Goal: Task Accomplishment & Management: Manage account settings

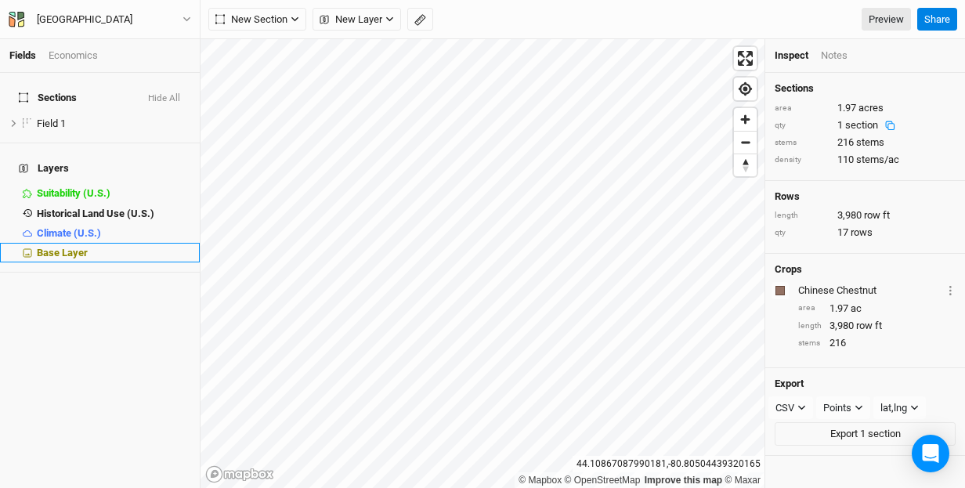
click at [77, 247] on span "Base Layer" at bounding box center [62, 253] width 51 height 12
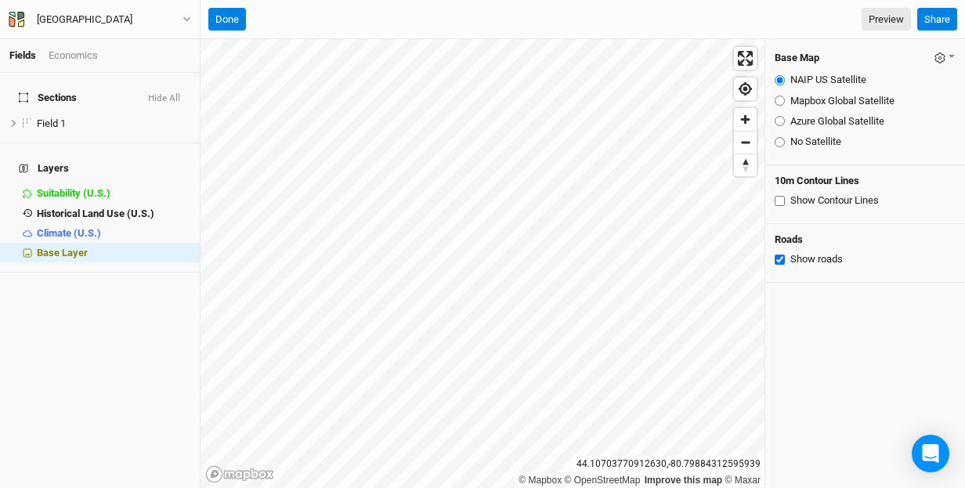
click at [779, 100] on input "Mapbox Global Satellite" at bounding box center [780, 101] width 10 height 10
radio input "true"
click at [777, 139] on input "No Satellite" at bounding box center [780, 142] width 10 height 10
radio input "true"
click at [779, 199] on input "Show Contour Lines" at bounding box center [780, 201] width 10 height 10
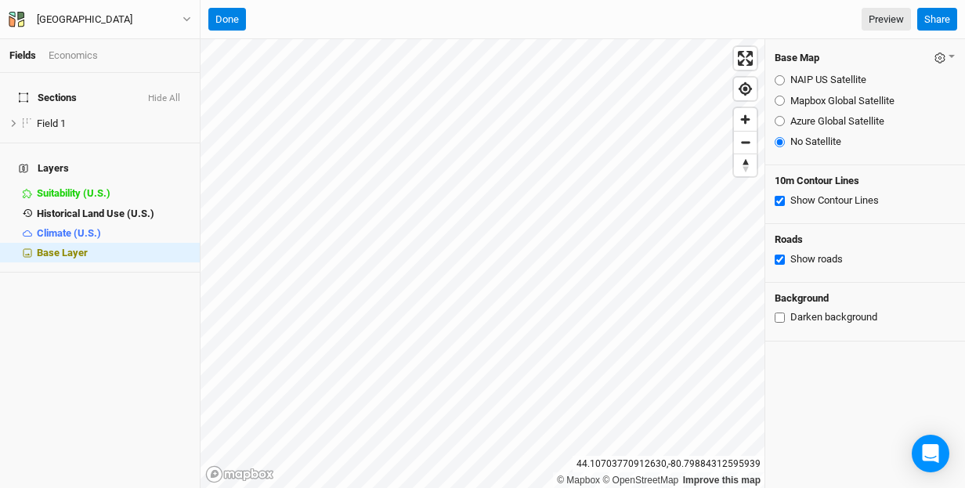
checkbox input "true"
click at [780, 121] on input "Azure Global Satellite" at bounding box center [780, 121] width 10 height 10
radio input "true"
click at [746, 119] on span "Zoom in" at bounding box center [745, 119] width 23 height 23
click at [952, 49] on button "button" at bounding box center [945, 58] width 22 height 18
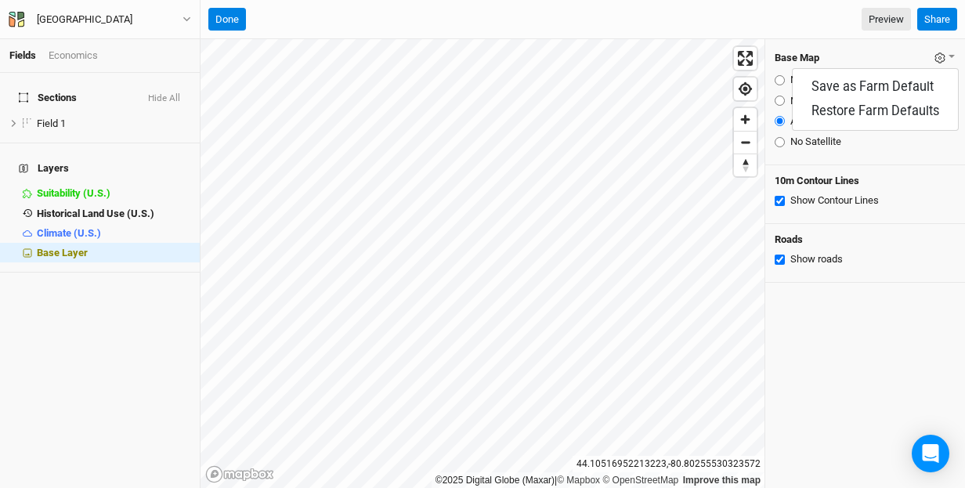
click at [927, 166] on div "10m Contour Lines Show Contour Lines" at bounding box center [865, 194] width 200 height 59
click at [190, 16] on icon "button" at bounding box center [186, 19] width 9 height 9
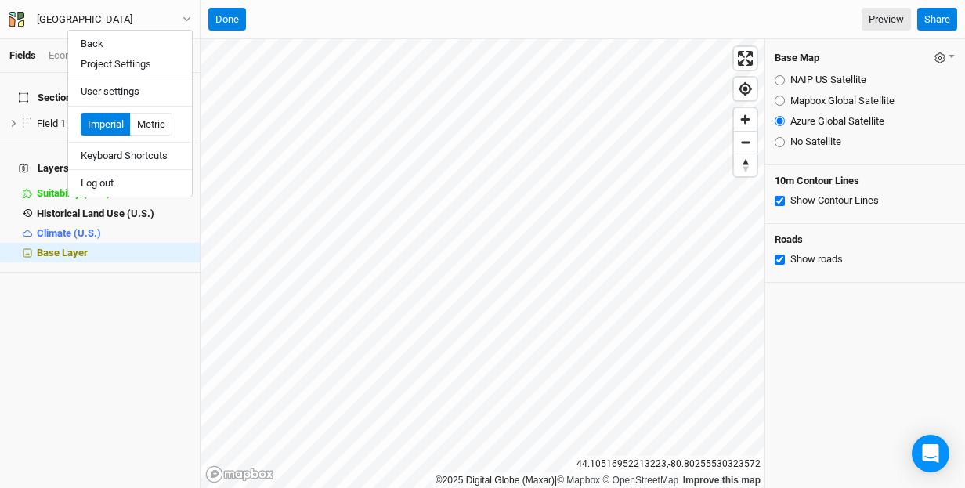
click at [300, 19] on div "Done Preview" at bounding box center [559, 19] width 703 height 23
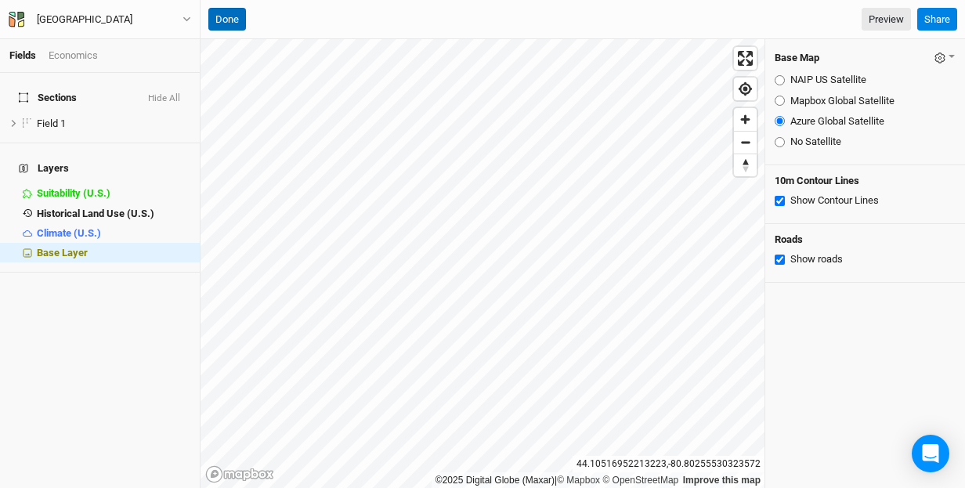
click at [227, 20] on button "Done" at bounding box center [227, 19] width 38 height 23
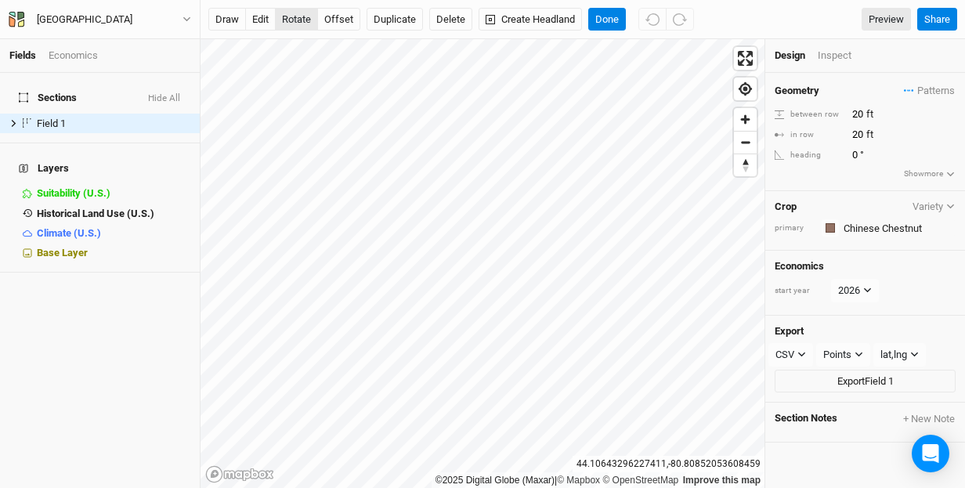
click at [295, 17] on button "rotate" at bounding box center [296, 19] width 43 height 23
type input "2.5"
click at [609, 21] on button "Done" at bounding box center [607, 19] width 38 height 23
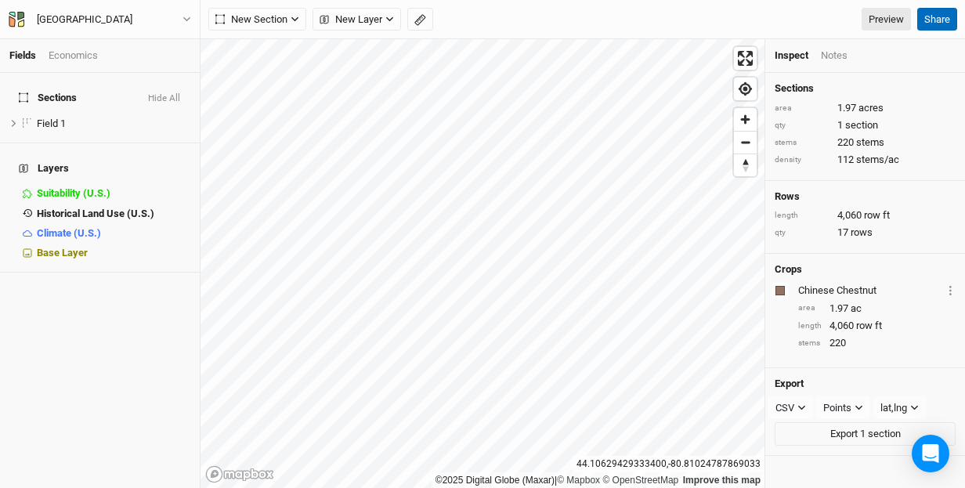
click at [941, 25] on button "Share" at bounding box center [937, 19] width 40 height 23
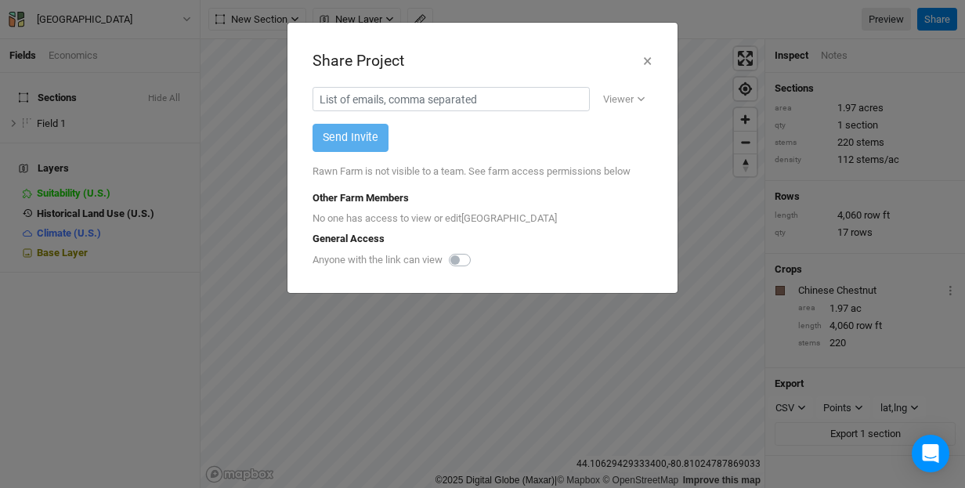
click at [925, 254] on div "Share Project × Viewer Viewer Editor Send Invite Rawn Farm is not visible to a …" at bounding box center [482, 244] width 965 height 488
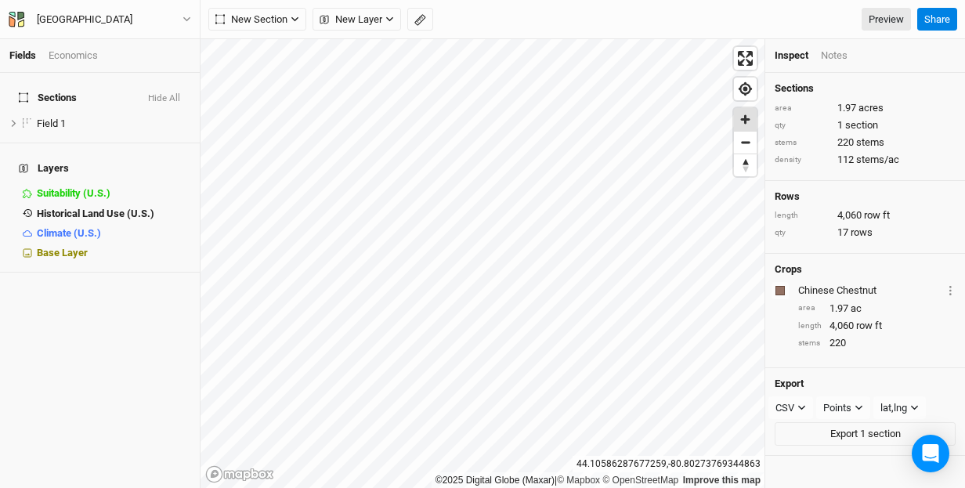
click at [746, 118] on span "Zoom in" at bounding box center [745, 119] width 23 height 23
click at [190, 16] on icon "button" at bounding box center [186, 19] width 9 height 9
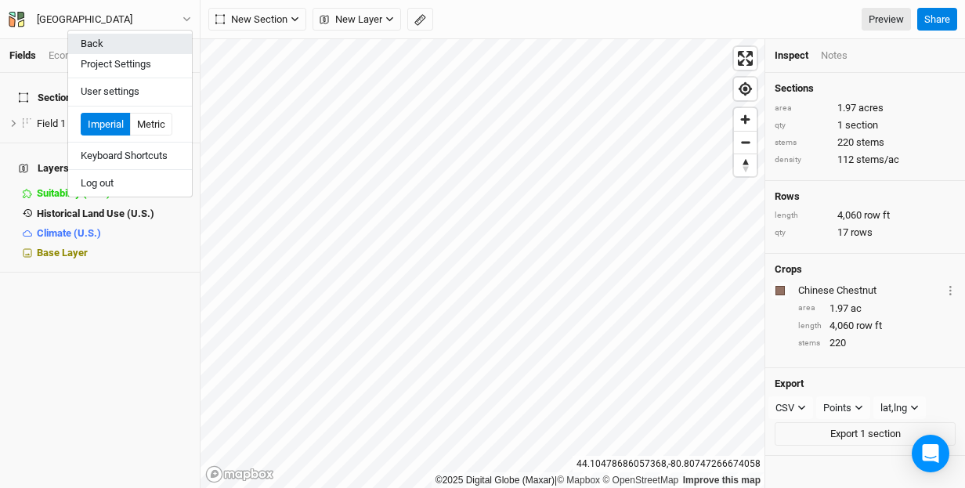
click at [138, 36] on button "Back" at bounding box center [130, 44] width 124 height 20
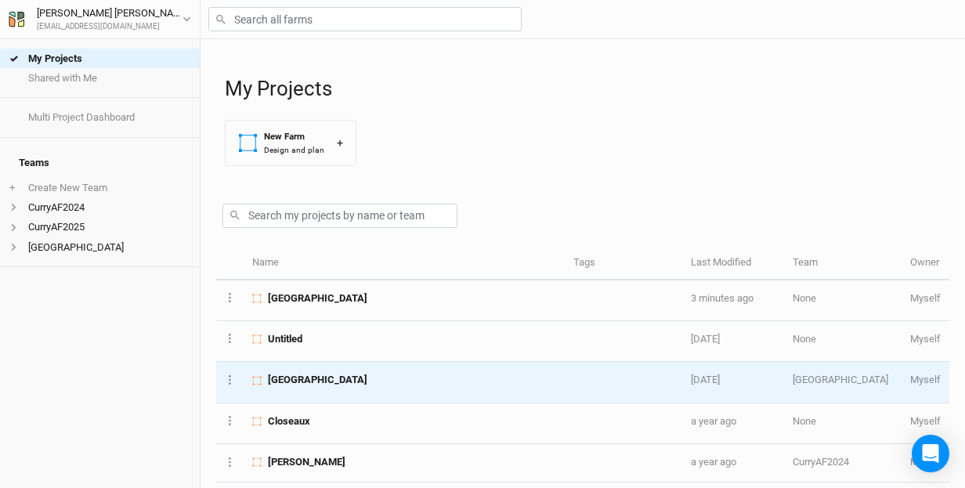
click at [311, 377] on span "Pretty River Farm" at bounding box center [317, 380] width 99 height 14
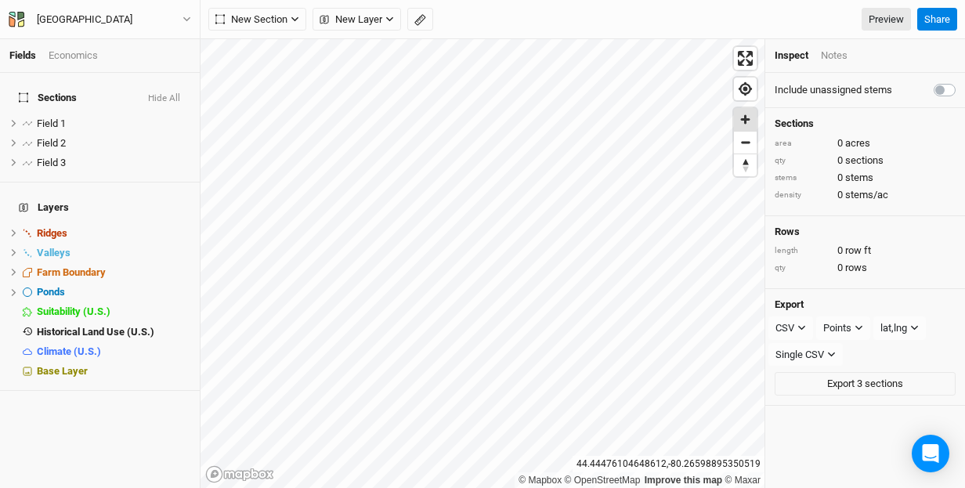
click at [744, 117] on span "Zoom in" at bounding box center [745, 119] width 23 height 23
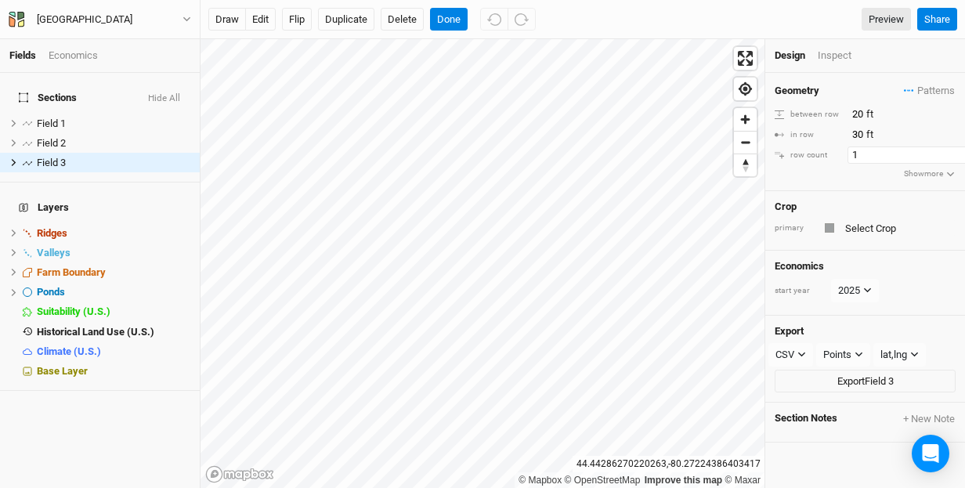
click at [858, 154] on input "1" at bounding box center [915, 154] width 136 height 17
type input "5"
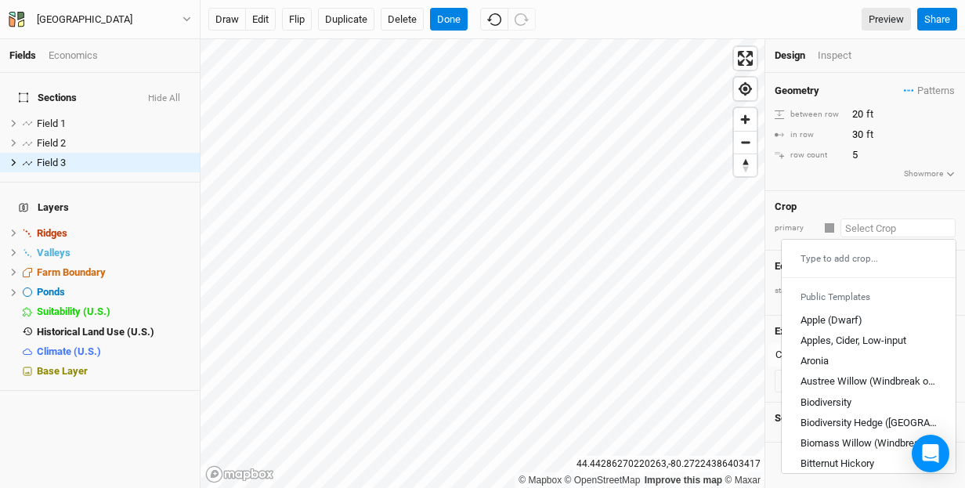
click at [865, 226] on input "text" at bounding box center [897, 228] width 115 height 19
click at [857, 151] on input "5" at bounding box center [915, 154] width 136 height 17
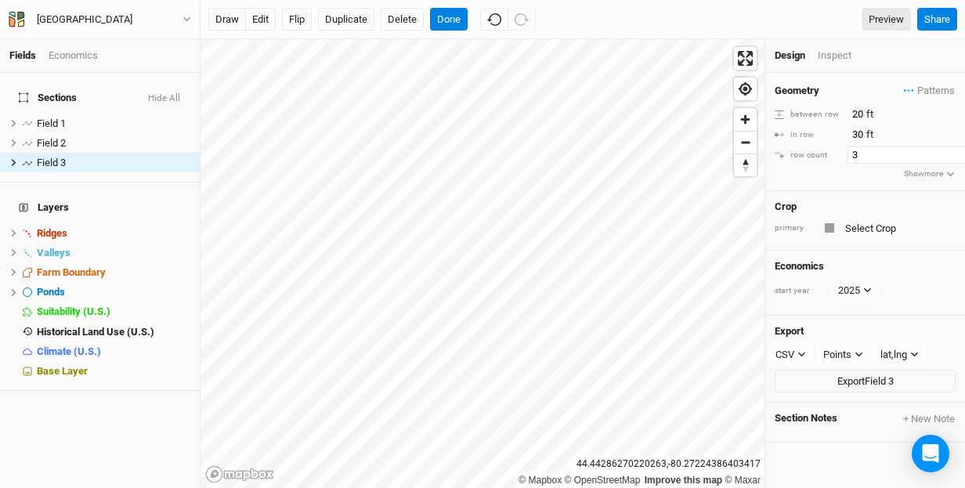
type input "3"
click at [890, 264] on h4 "Economics" at bounding box center [865, 266] width 181 height 13
click at [859, 157] on input "3" at bounding box center [915, 154] width 136 height 17
type input "1"
click at [869, 197] on div "Crop primary" at bounding box center [865, 221] width 200 height 60
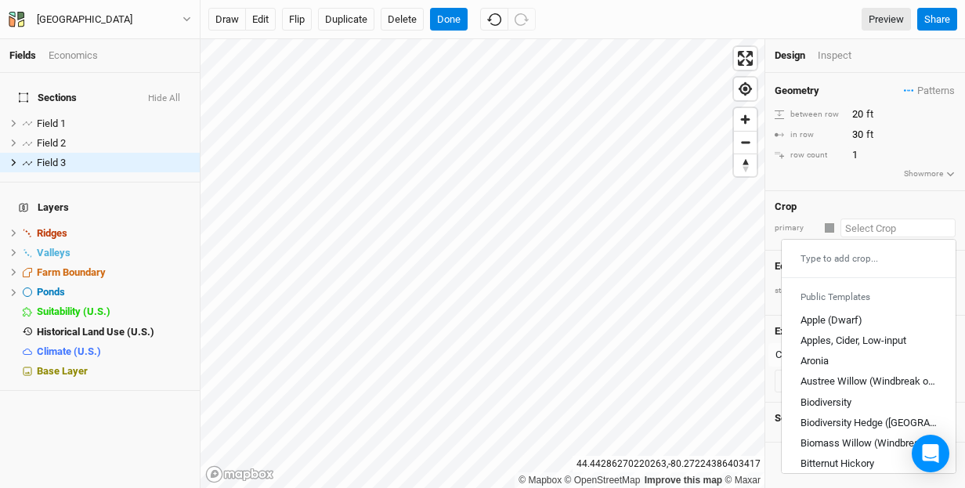
click at [887, 223] on input "text" at bounding box center [897, 228] width 115 height 19
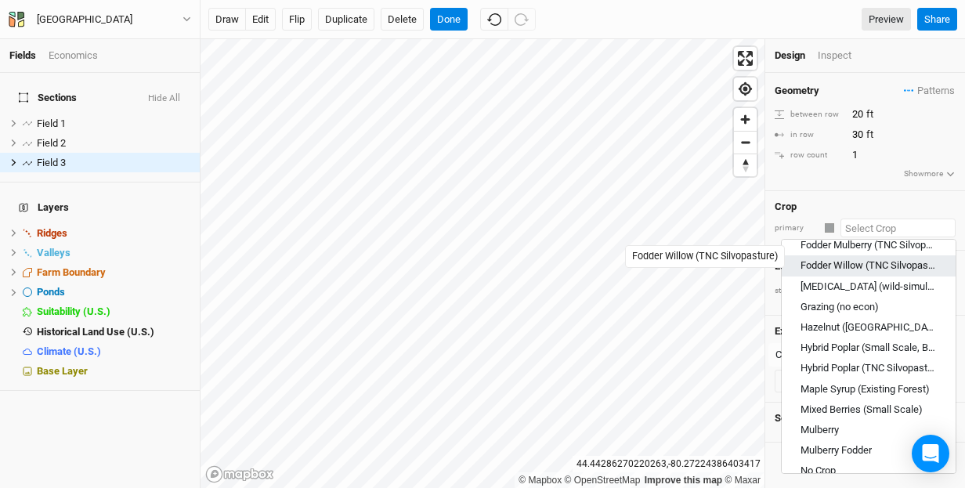
scroll to position [576, 0]
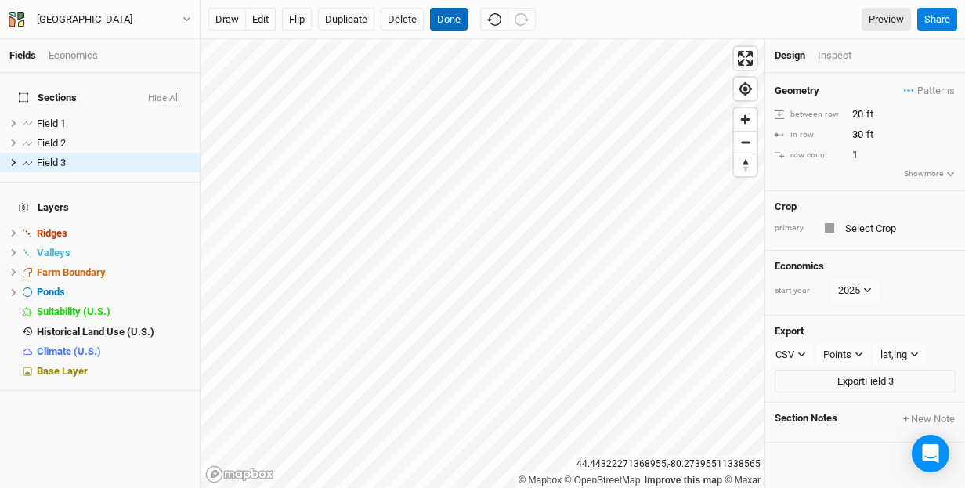
click at [451, 26] on button "Done" at bounding box center [449, 19] width 38 height 23
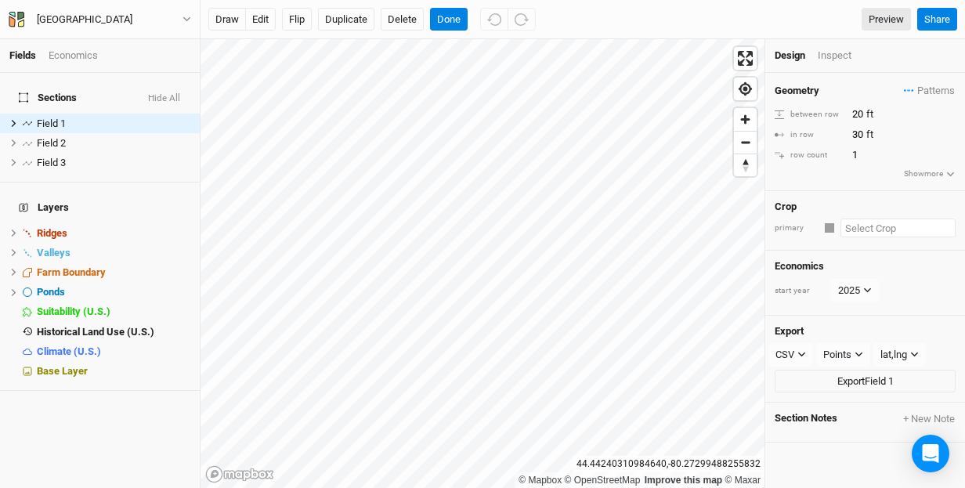
click at [904, 229] on input "text" at bounding box center [897, 228] width 115 height 19
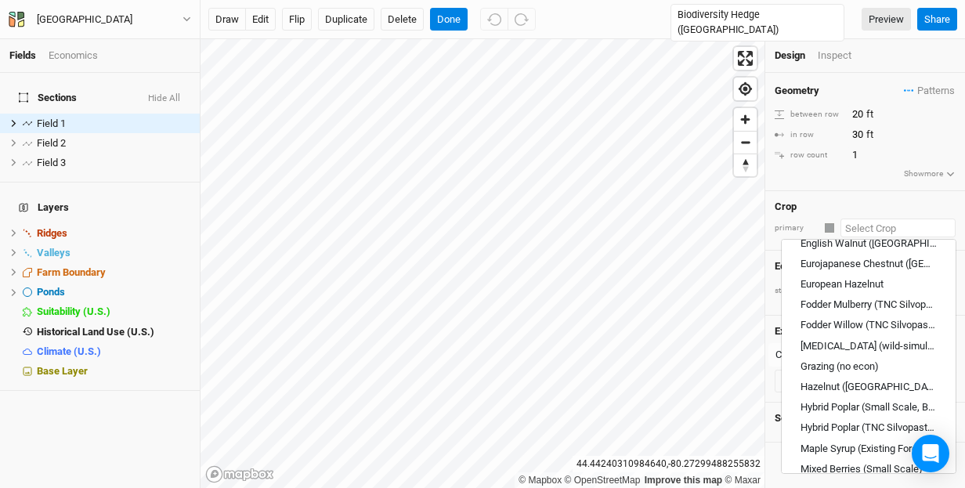
scroll to position [523, 0]
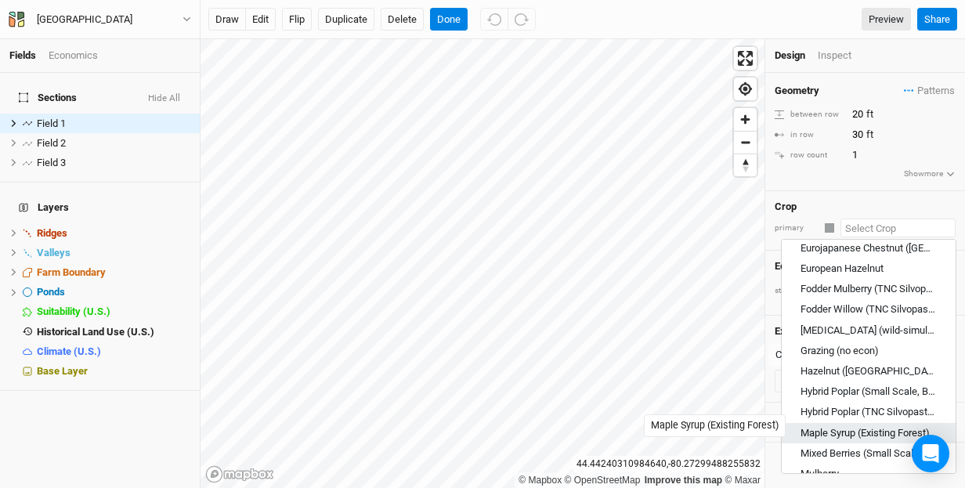
click at [856, 426] on div "Maple Syrup (Existing Forest)" at bounding box center [864, 433] width 129 height 14
type input "Maple Syrup (Existing Forest)"
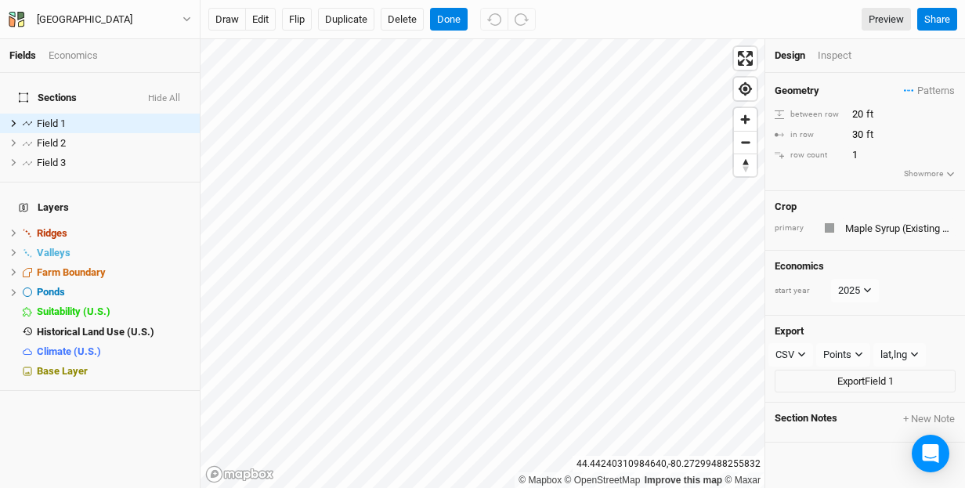
type input "31"
click at [925, 87] on span "Patterns" at bounding box center [929, 91] width 51 height 16
click at [947, 170] on icon "button" at bounding box center [950, 174] width 9 height 9
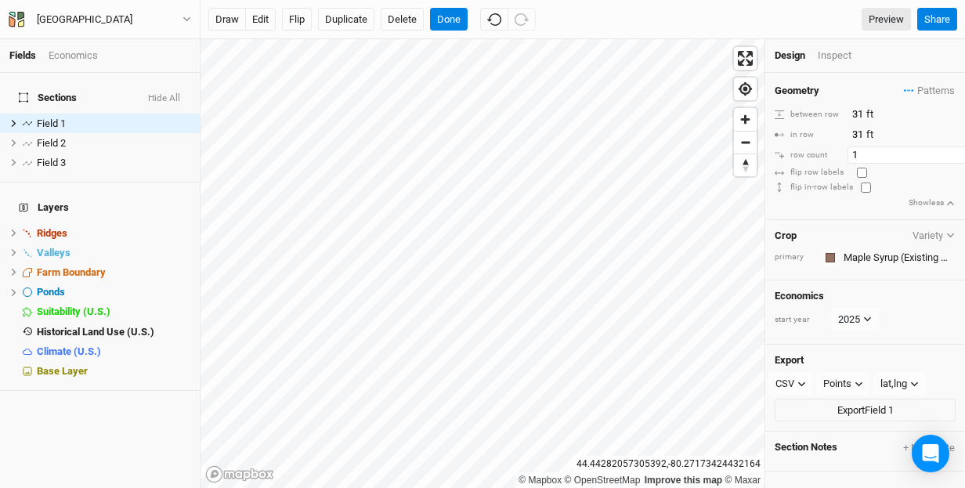
click at [856, 153] on input "1" at bounding box center [915, 154] width 136 height 17
click at [864, 152] on input "10" at bounding box center [915, 154] width 136 height 17
type input "1"
click at [862, 112] on input "31" at bounding box center [915, 114] width 136 height 17
type input "3"
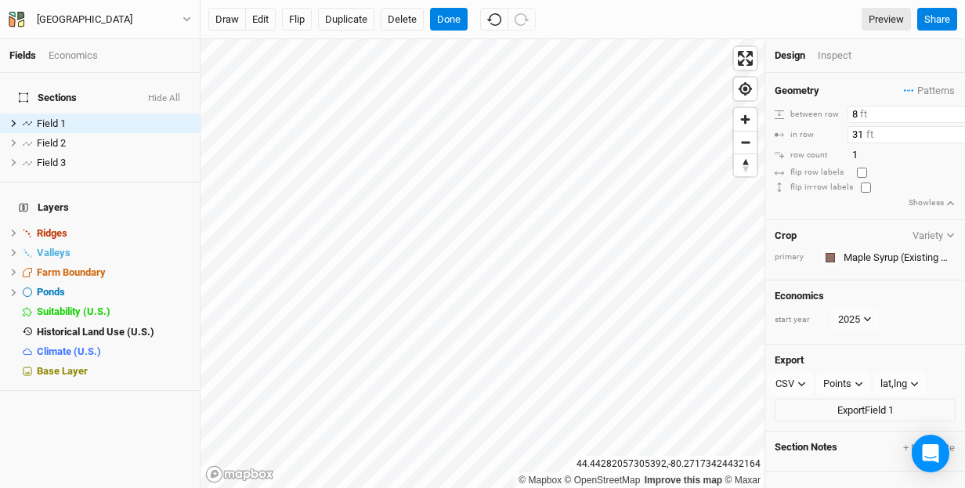
type input "8"
click at [862, 132] on input "31" at bounding box center [915, 134] width 136 height 17
type input "3"
type input "8"
click at [873, 153] on input "1" at bounding box center [915, 154] width 136 height 17
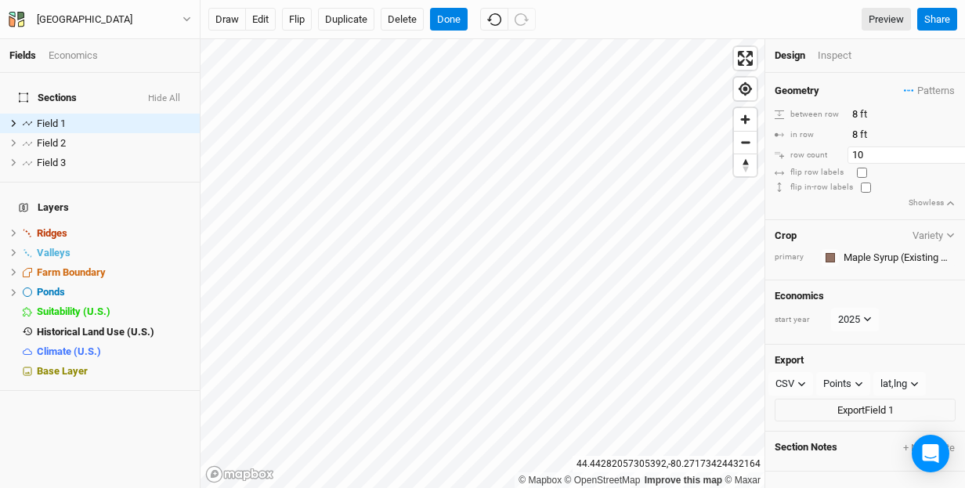
type input "10"
click at [858, 112] on input "8" at bounding box center [915, 114] width 136 height 17
type input "12"
click at [858, 134] on input "8" at bounding box center [915, 134] width 136 height 17
type input "12"
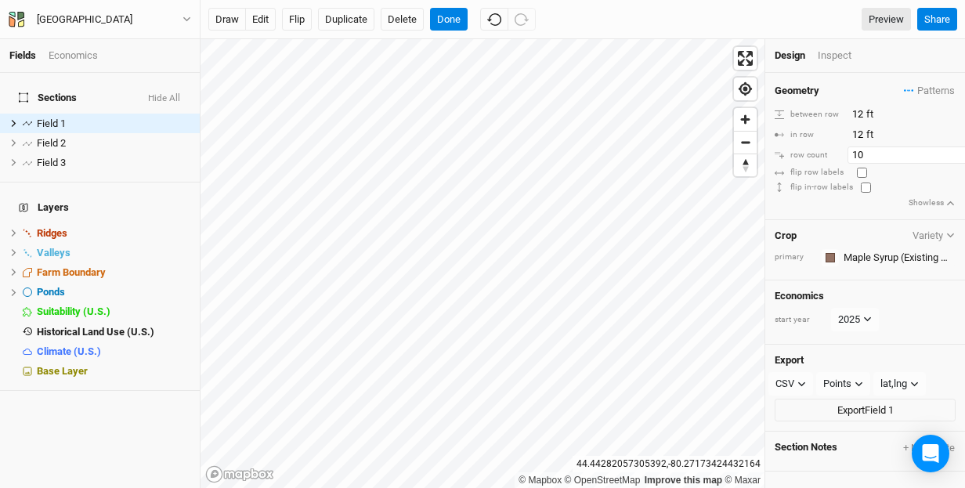
click at [862, 154] on input "10" at bounding box center [915, 154] width 136 height 17
type input "1"
type input "8"
click at [79, 54] on div "Economics" at bounding box center [73, 56] width 49 height 14
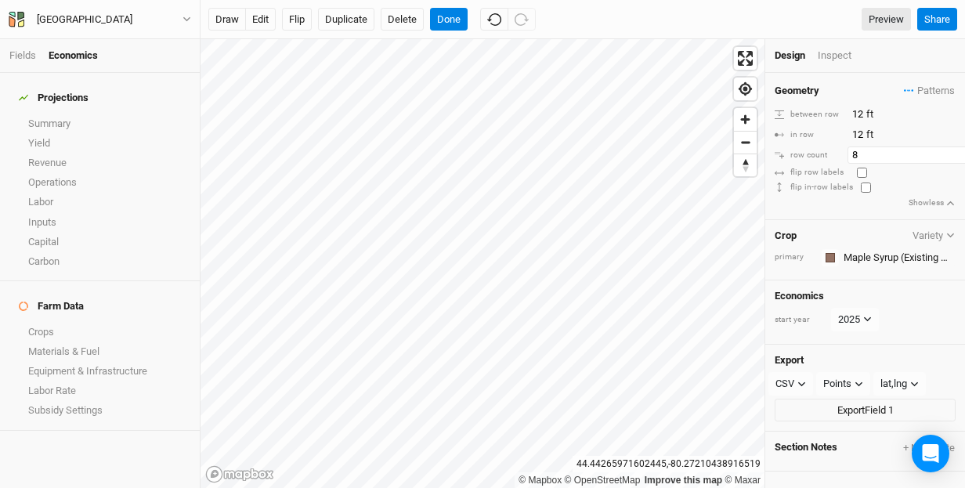
click at [859, 153] on input "8" at bounding box center [915, 154] width 136 height 17
type input "6"
click at [860, 153] on input "6" at bounding box center [915, 154] width 136 height 17
type input "10"
click at [453, 15] on button "Done" at bounding box center [449, 19] width 38 height 23
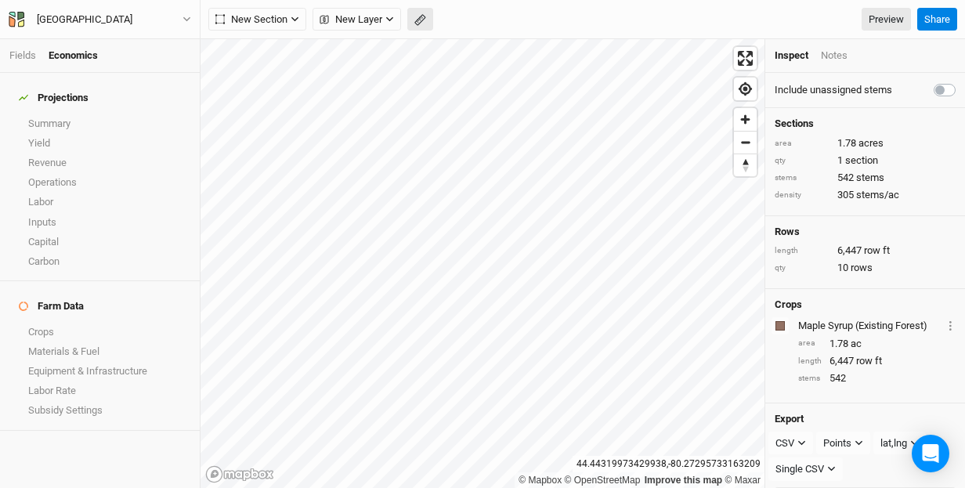
click at [424, 23] on icon "button" at bounding box center [420, 20] width 12 height 12
click at [284, 16] on button "Done" at bounding box center [280, 19] width 38 height 23
click at [576, 13] on div "New Section Grid Line Keyline Beta Upload New Layer Custom Contours Roads Utili…" at bounding box center [559, 19] width 703 height 23
click at [57, 114] on link "Summary" at bounding box center [100, 124] width 200 height 20
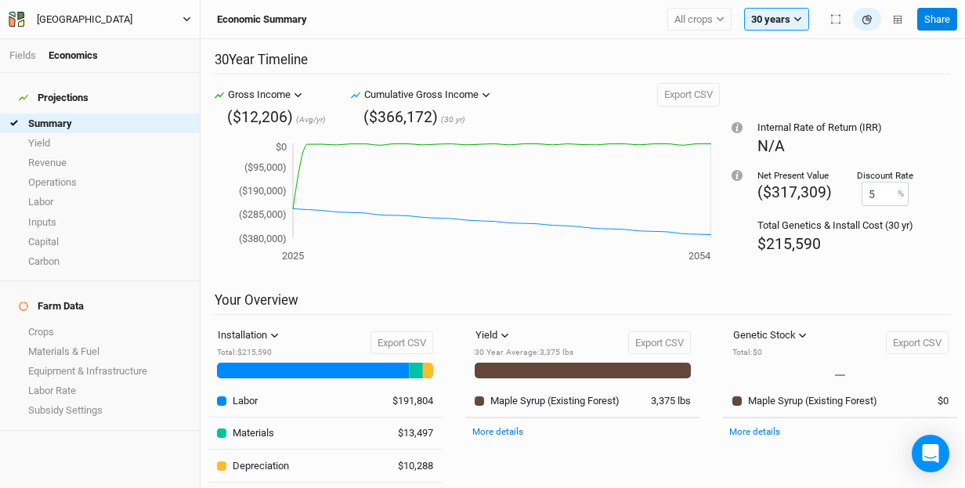
click at [74, 16] on div "Pretty River Farm" at bounding box center [85, 20] width 96 height 16
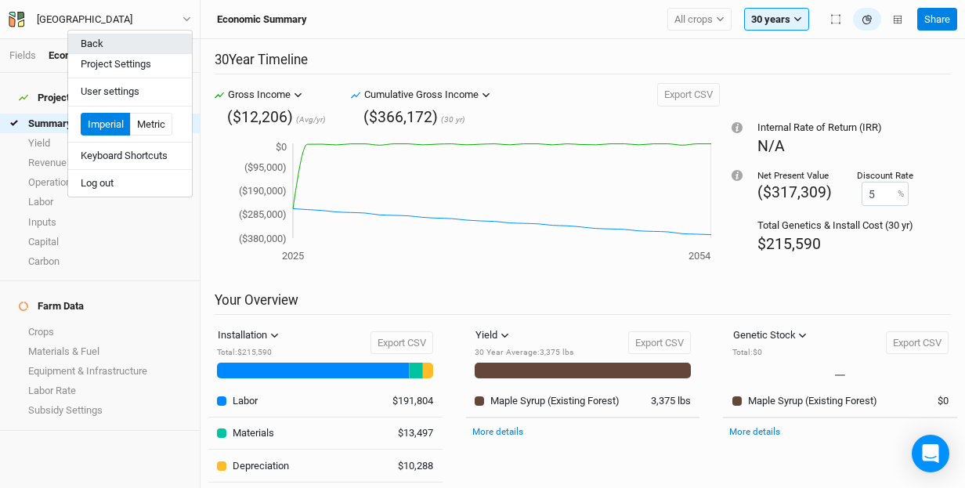
click at [110, 44] on button "Back" at bounding box center [130, 44] width 124 height 20
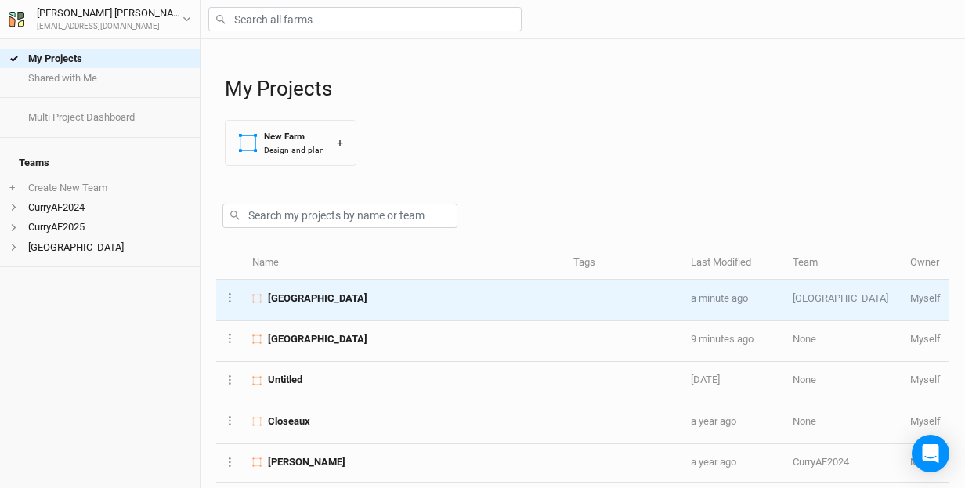
click at [318, 295] on span "Pretty River Farm" at bounding box center [317, 298] width 99 height 14
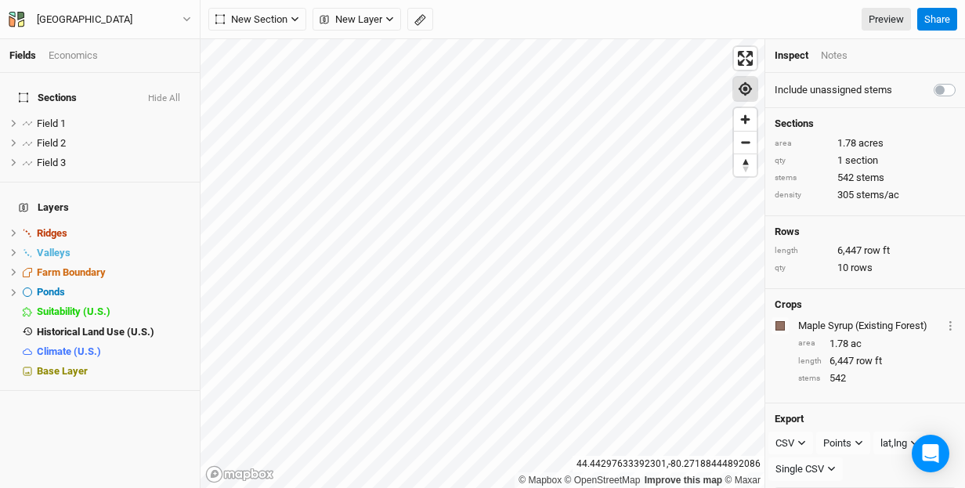
click at [748, 85] on span "Find my location" at bounding box center [745, 89] width 23 height 23
click at [750, 63] on span "Enter fullscreen" at bounding box center [745, 58] width 23 height 23
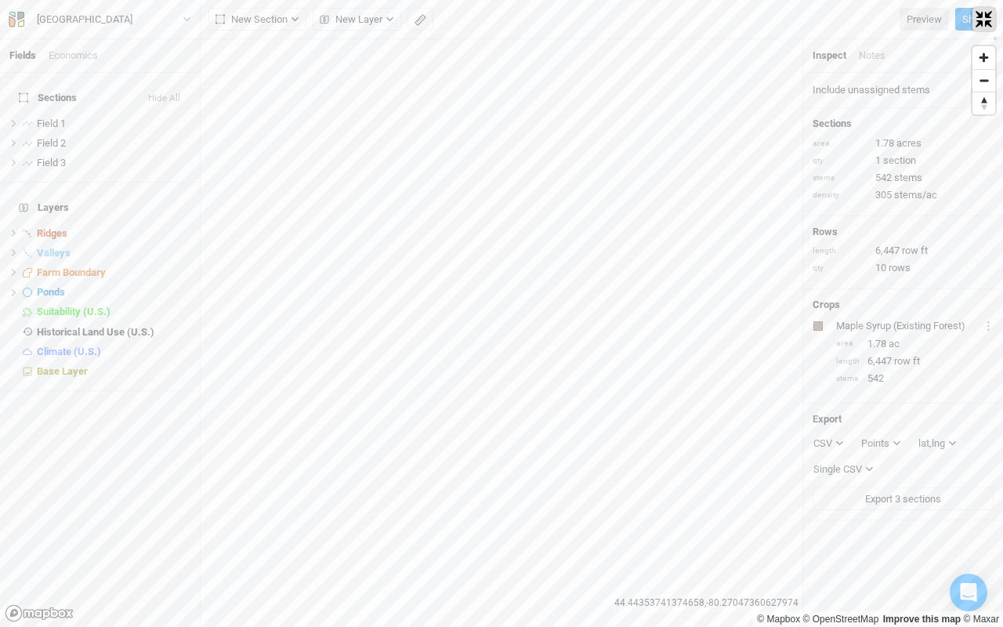
click at [964, 23] on span "Exit fullscreen" at bounding box center [983, 19] width 23 height 23
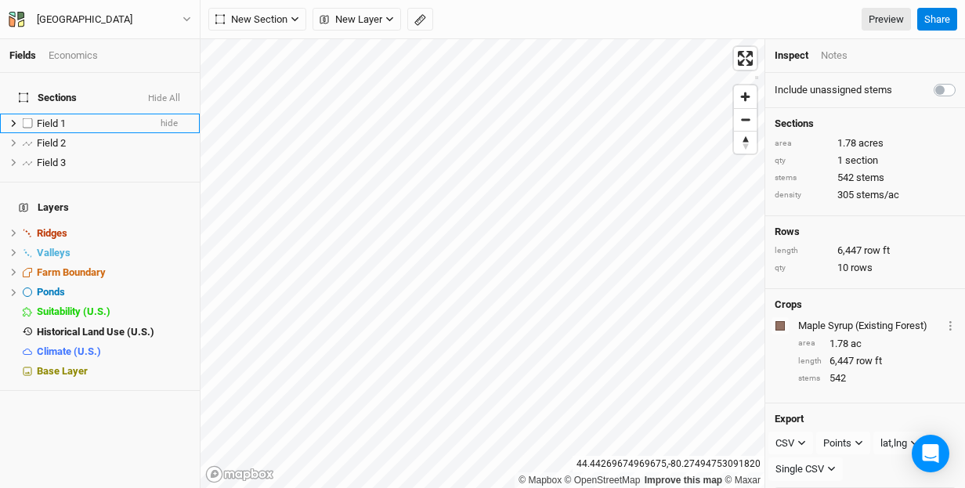
click at [63, 117] on span "Field 1" at bounding box center [51, 123] width 29 height 12
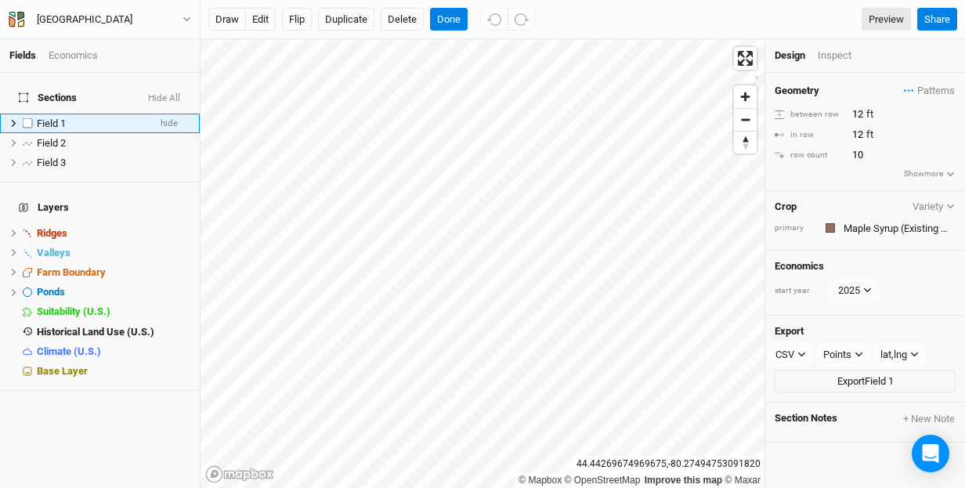
click at [14, 119] on icon at bounding box center [13, 123] width 9 height 9
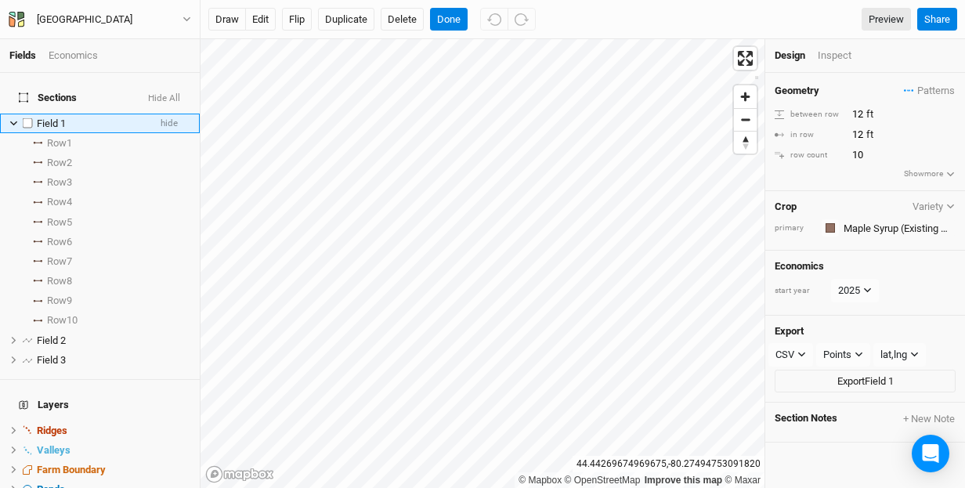
click at [57, 117] on span "Field 1" at bounding box center [51, 123] width 29 height 12
type input "Existing Maple Bush-thinned"
click at [56, 334] on span "Field 2" at bounding box center [51, 340] width 29 height 12
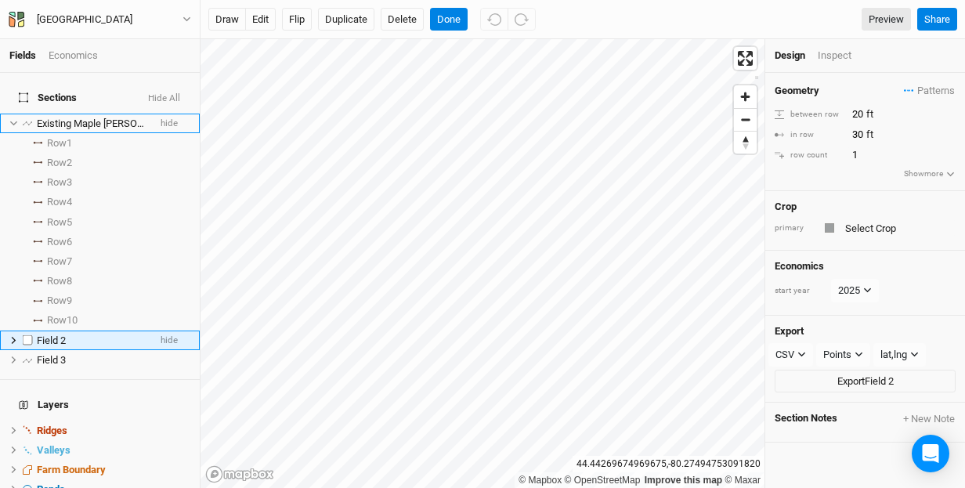
scroll to position [45, 0]
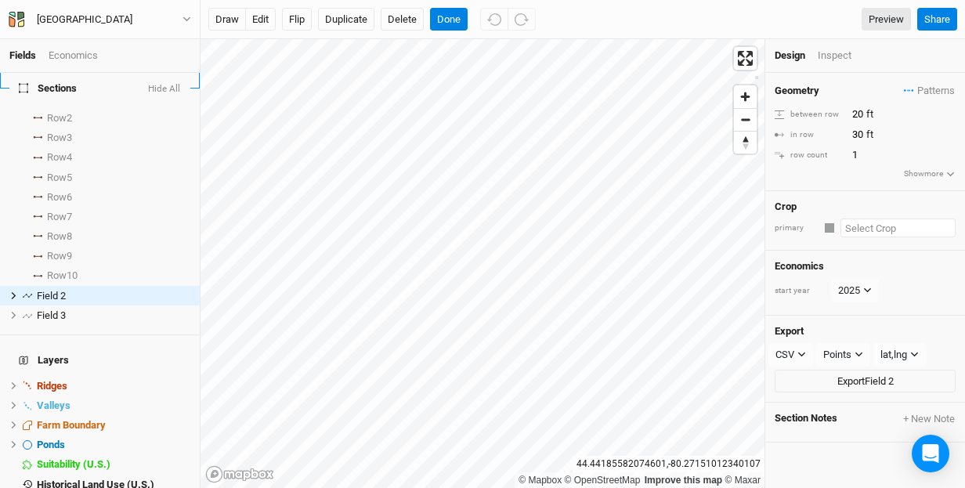
click at [902, 225] on input "text" at bounding box center [897, 228] width 115 height 19
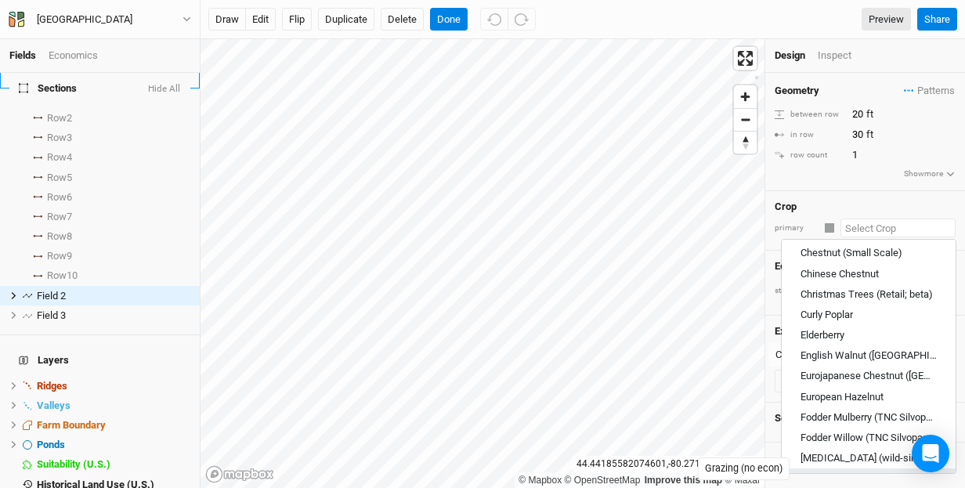
scroll to position [446, 0]
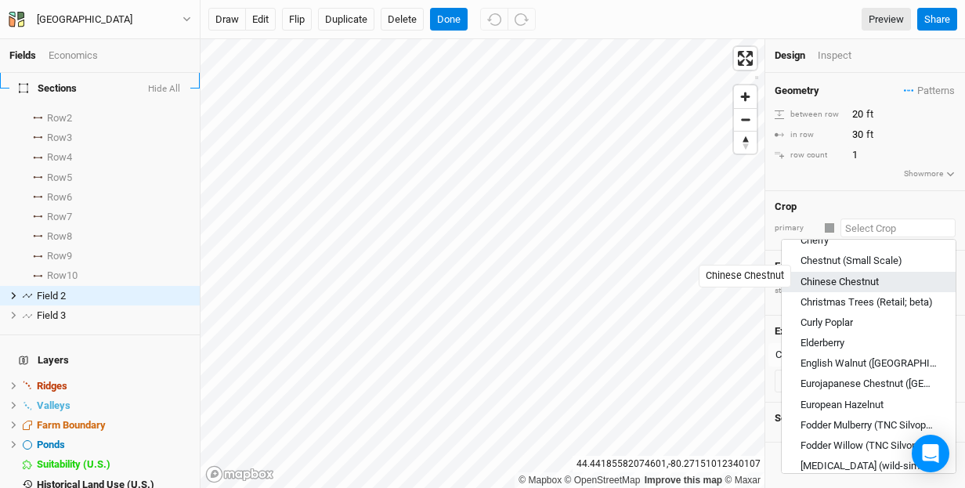
click at [851, 275] on div "Chinese Chestnut" at bounding box center [839, 282] width 78 height 14
type input "Chinese Chestnut"
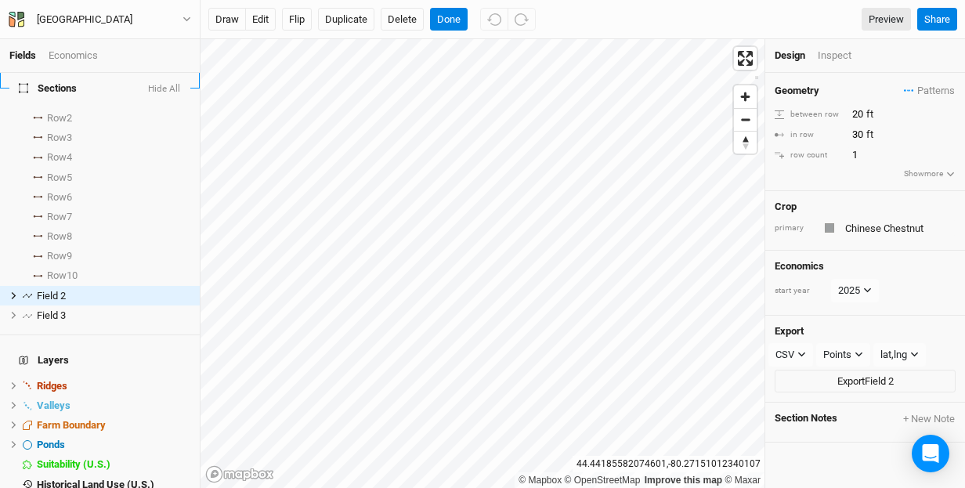
type input "20"
click at [903, 228] on input "text" at bounding box center [897, 228] width 117 height 19
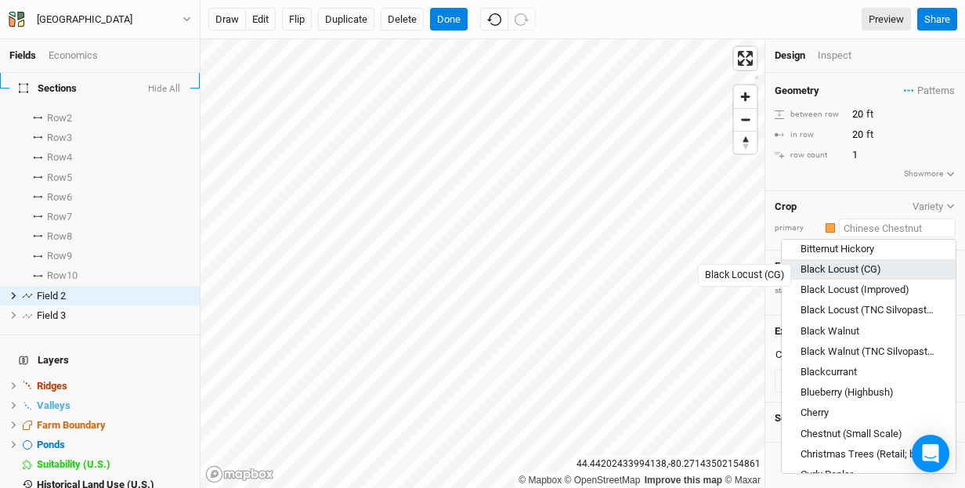
scroll to position [313, 0]
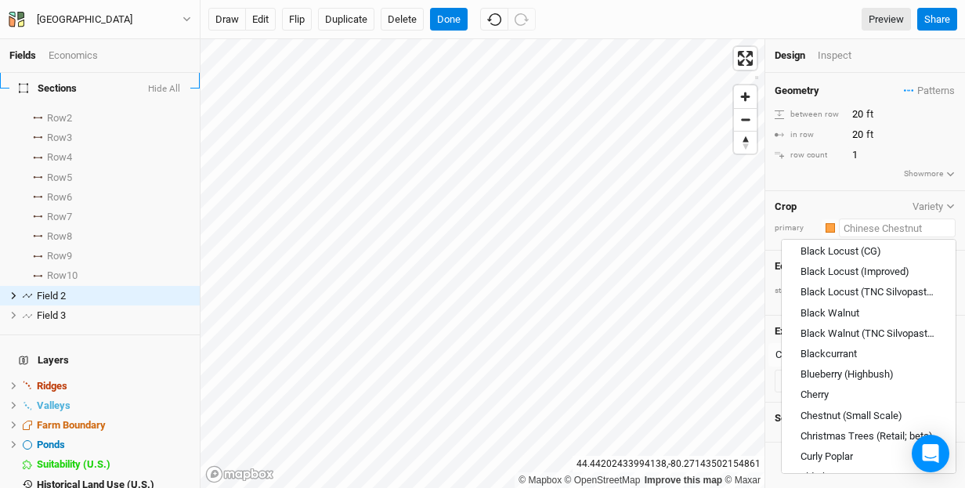
click at [880, 223] on input "text" at bounding box center [897, 228] width 117 height 19
click at [924, 226] on input "text" at bounding box center [897, 228] width 117 height 19
click at [887, 208] on div "Crop Variety" at bounding box center [865, 207] width 181 height 13
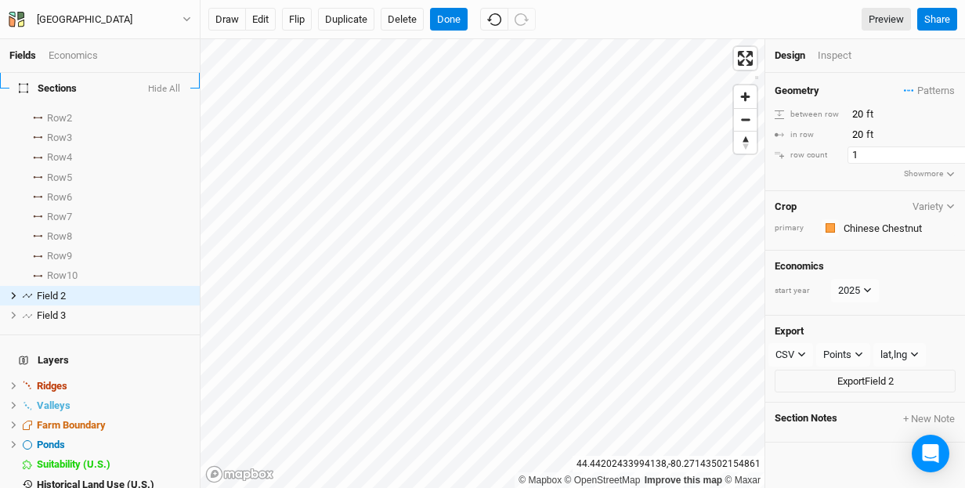
click at [858, 152] on input "1" at bounding box center [915, 154] width 136 height 17
click at [900, 254] on div "Economics start year 2025" at bounding box center [865, 283] width 200 height 64
click at [863, 157] on input "10" at bounding box center [915, 154] width 136 height 17
type input "1"
click at [909, 260] on h4 "Economics" at bounding box center [865, 266] width 181 height 13
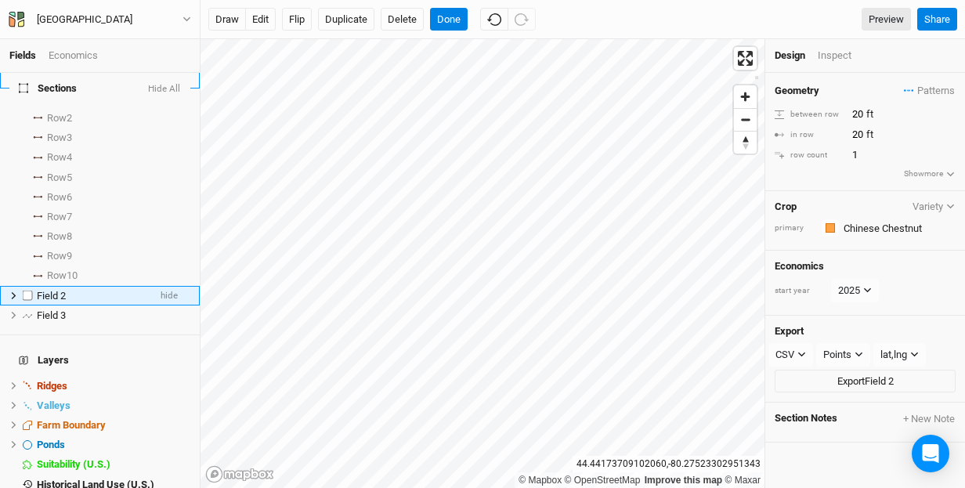
click at [59, 290] on span "Field 2" at bounding box center [51, 296] width 29 height 12
click at [49, 286] on li "Field 2 hide" at bounding box center [100, 296] width 200 height 20
click at [87, 290] on div "Field 2" at bounding box center [92, 296] width 111 height 13
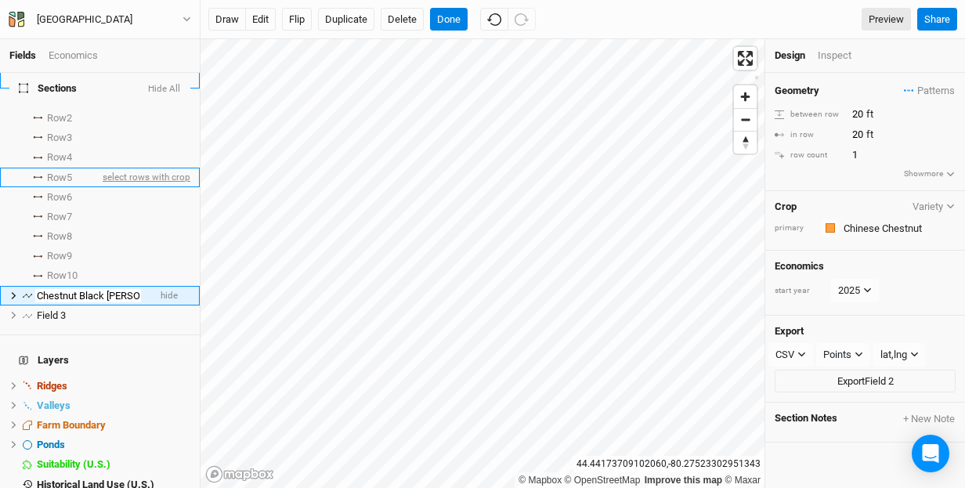
type input "Chestnut Black currant"
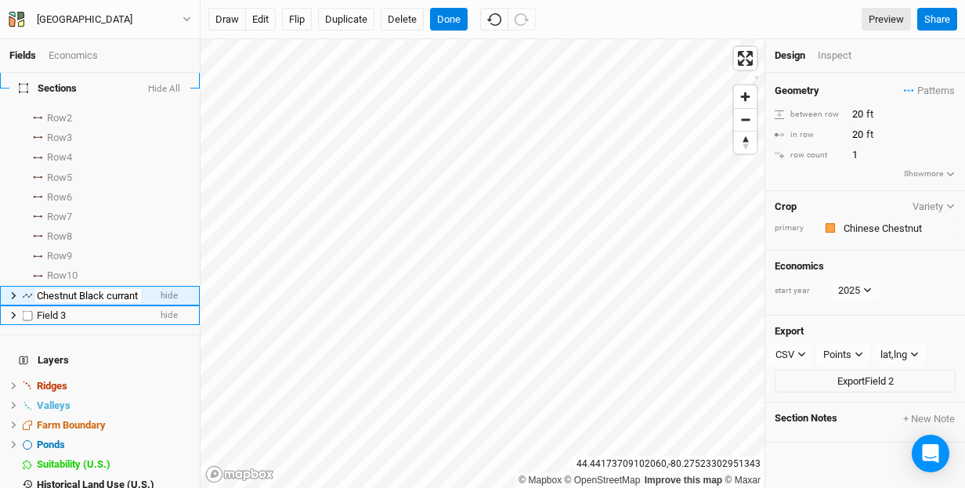
click at [57, 309] on span "Field 3" at bounding box center [51, 315] width 29 height 12
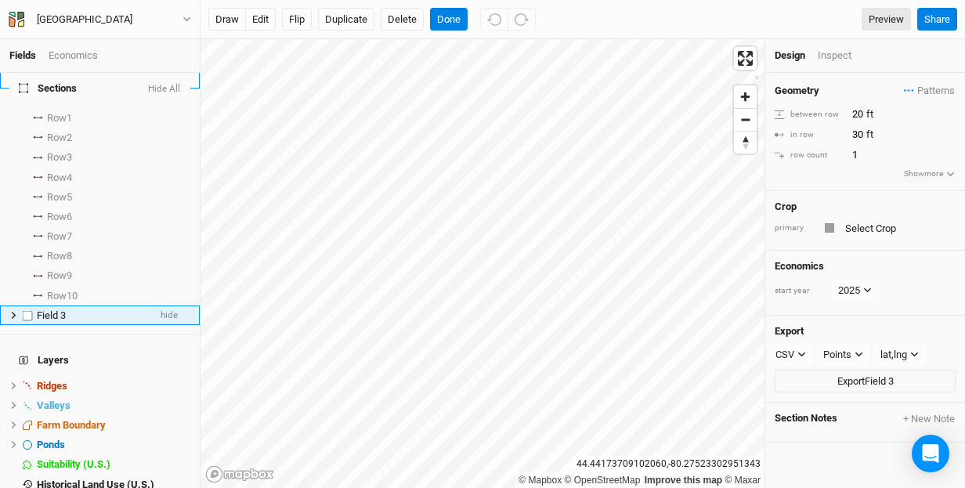
scroll to position [63, 0]
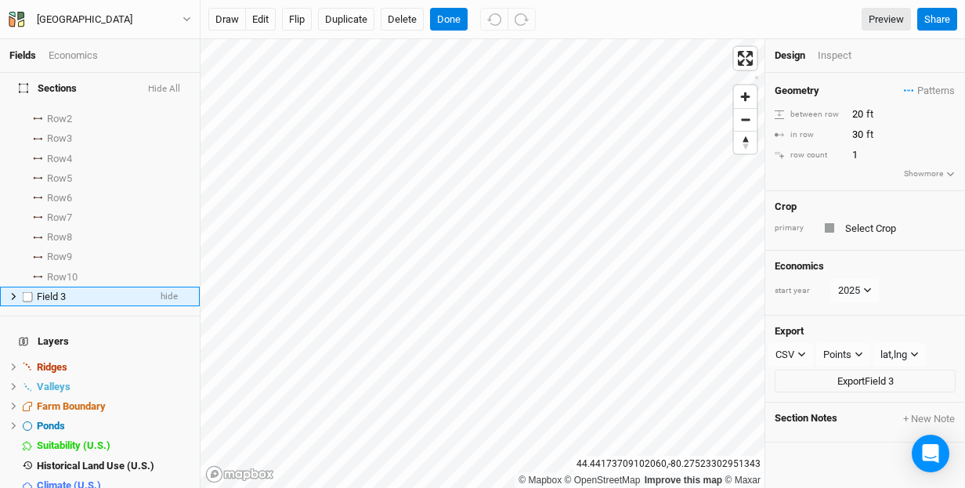
click at [57, 291] on span "Field 3" at bounding box center [51, 297] width 29 height 12
click at [87, 290] on input "Hazelnut" at bounding box center [88, 297] width 106 height 14
type input "Hazelnut, Haskap, Elderberry"
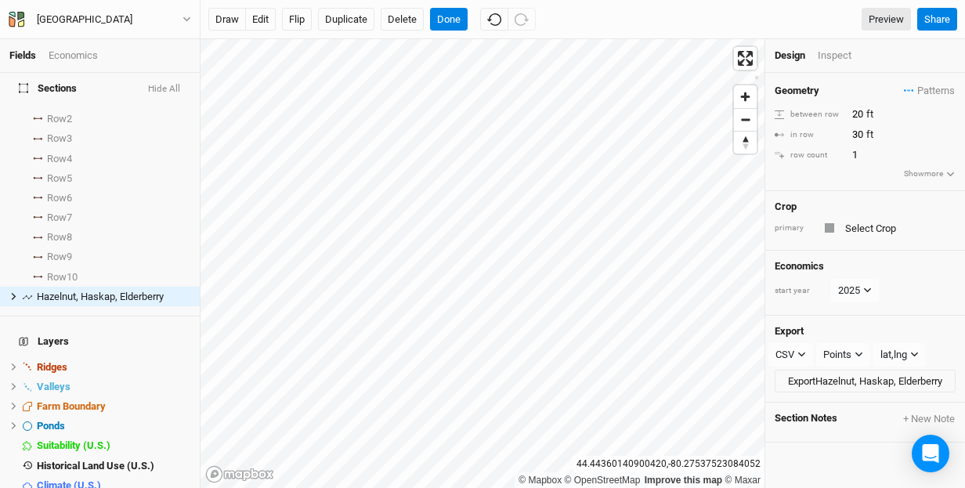
click at [130, 326] on h4 "Layers" at bounding box center [99, 341] width 181 height 31
click at [441, 13] on button "Done" at bounding box center [449, 19] width 38 height 23
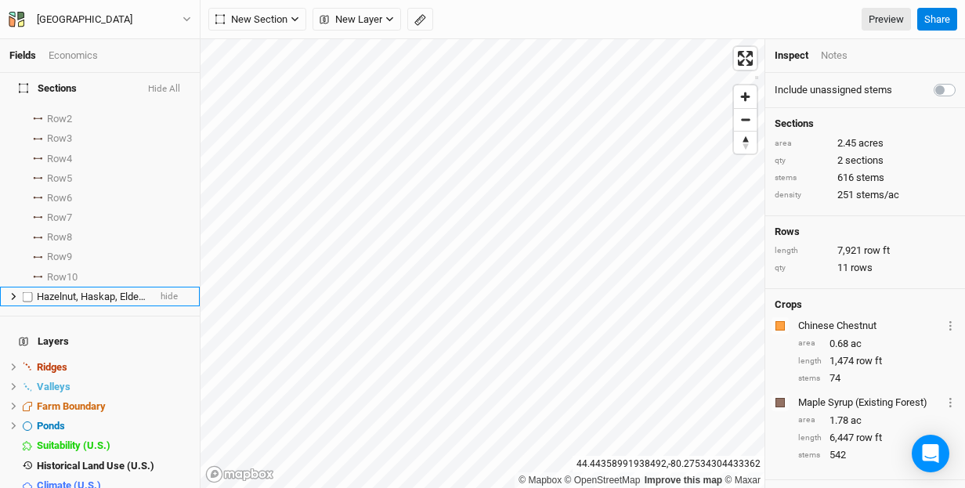
click at [14, 293] on icon at bounding box center [14, 296] width 5 height 7
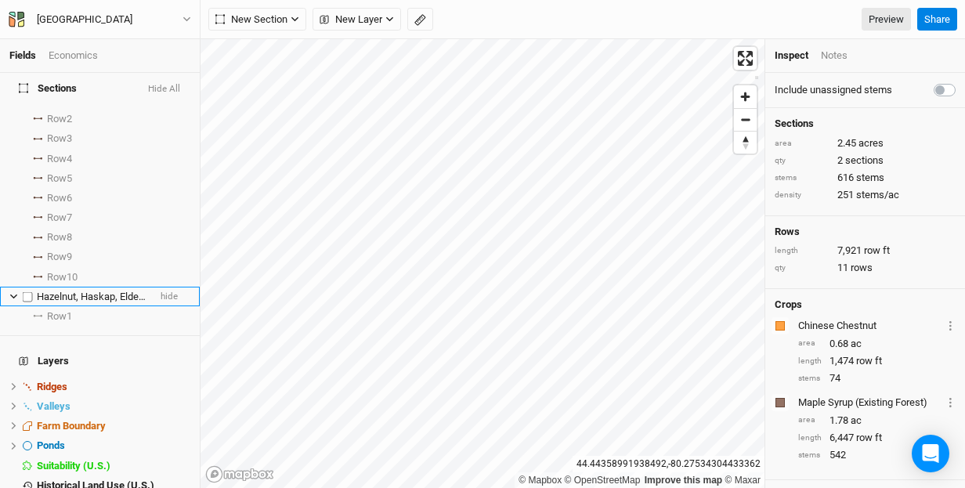
click at [14, 292] on icon at bounding box center [13, 296] width 9 height 9
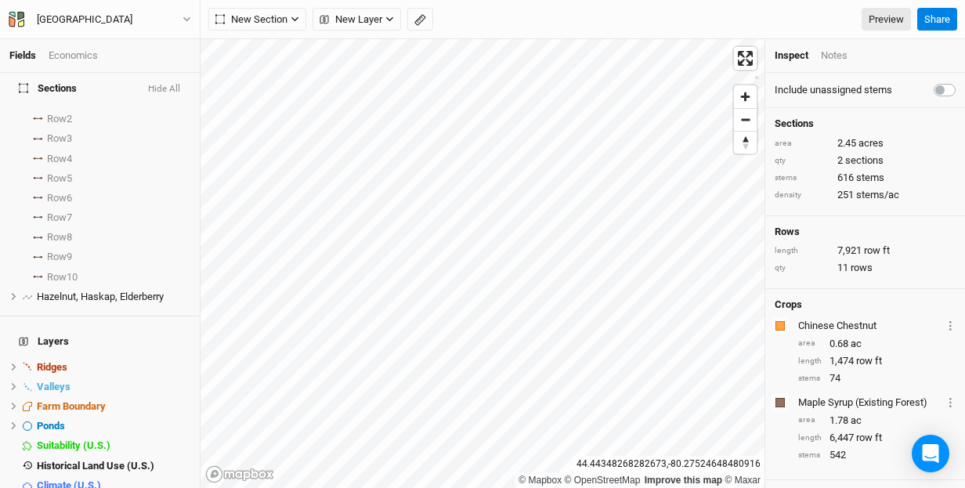
click at [19, 89] on icon at bounding box center [23, 88] width 9 height 10
click at [87, 19] on div "Pretty River Farm" at bounding box center [85, 20] width 96 height 16
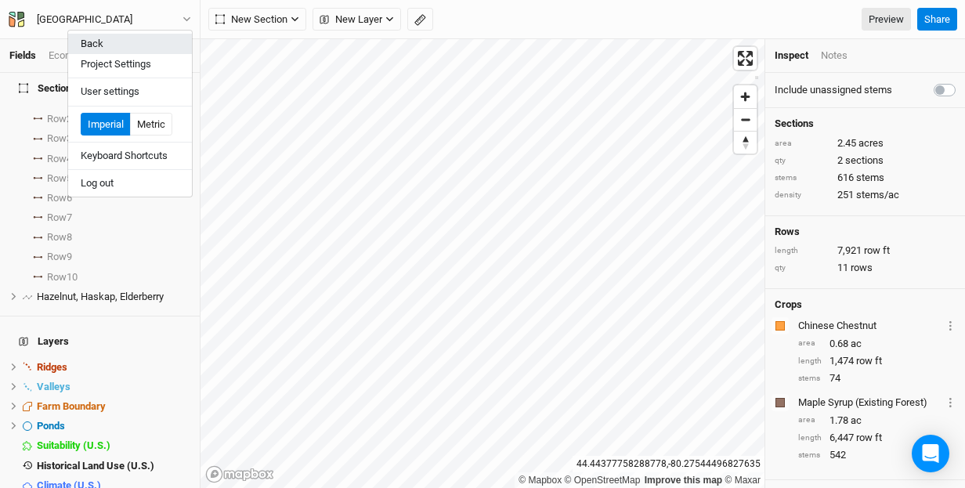
click at [90, 49] on button "Back" at bounding box center [130, 44] width 124 height 20
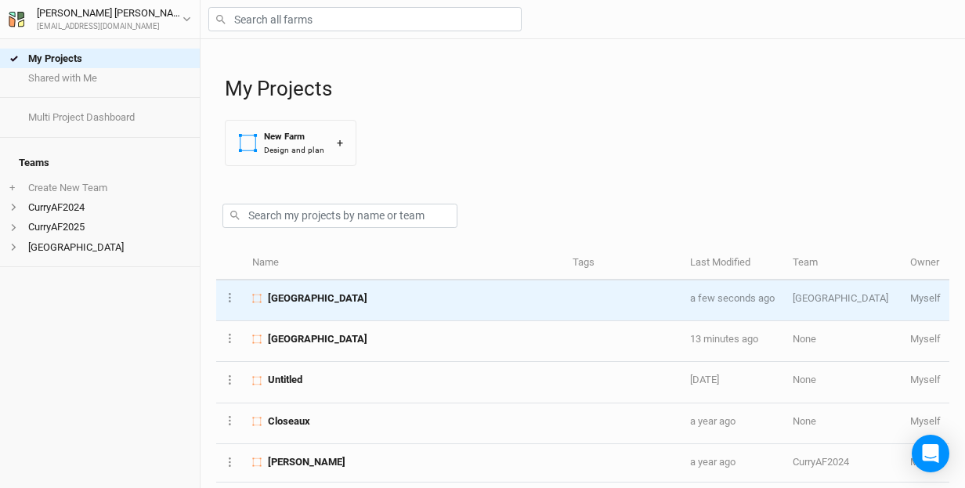
click at [329, 297] on span "Pretty River Farm" at bounding box center [317, 298] width 99 height 14
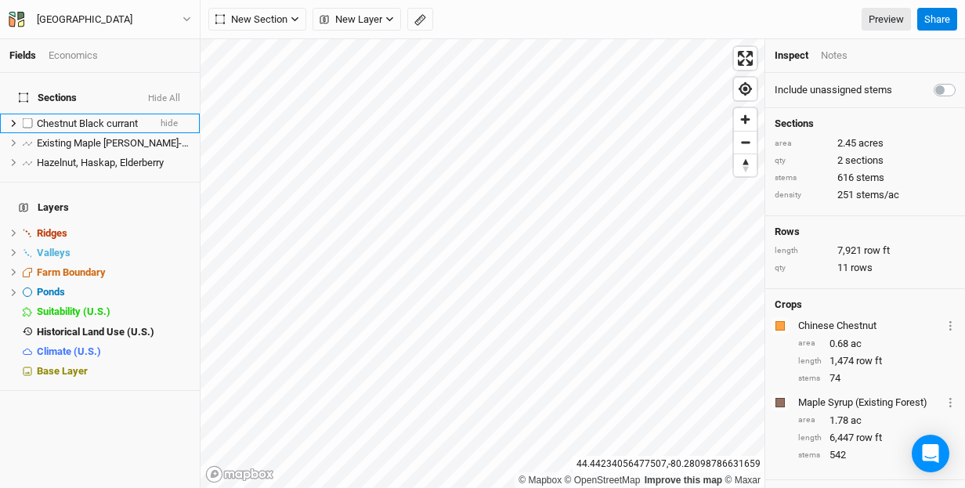
click at [15, 119] on icon at bounding box center [13, 123] width 9 height 9
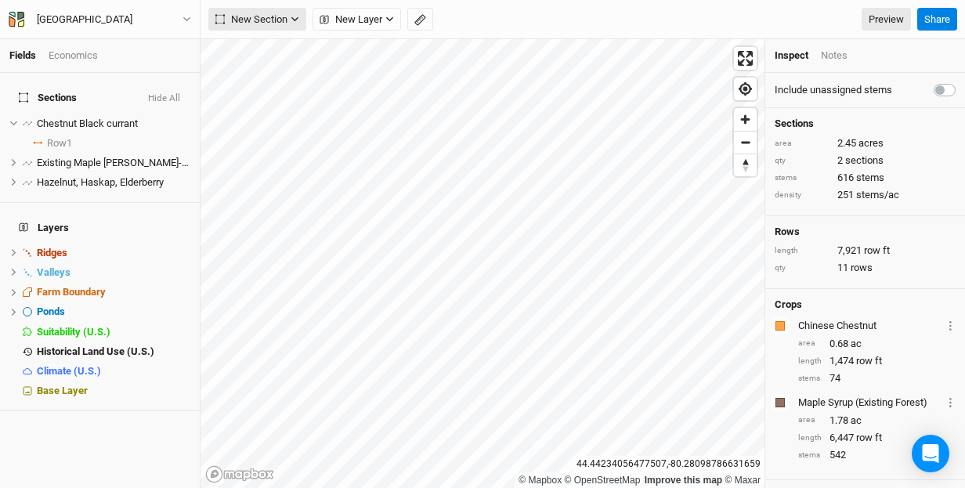
click at [298, 16] on icon "button" at bounding box center [295, 19] width 9 height 9
click at [149, 57] on ul "Fields Economics" at bounding box center [99, 56] width 181 height 14
click at [14, 119] on icon at bounding box center [13, 123] width 9 height 9
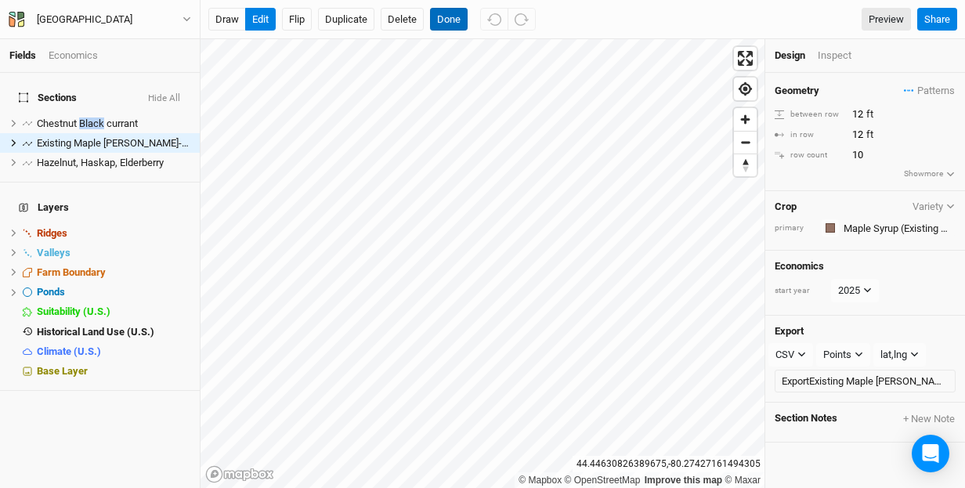
click at [453, 19] on button "Done" at bounding box center [449, 19] width 38 height 23
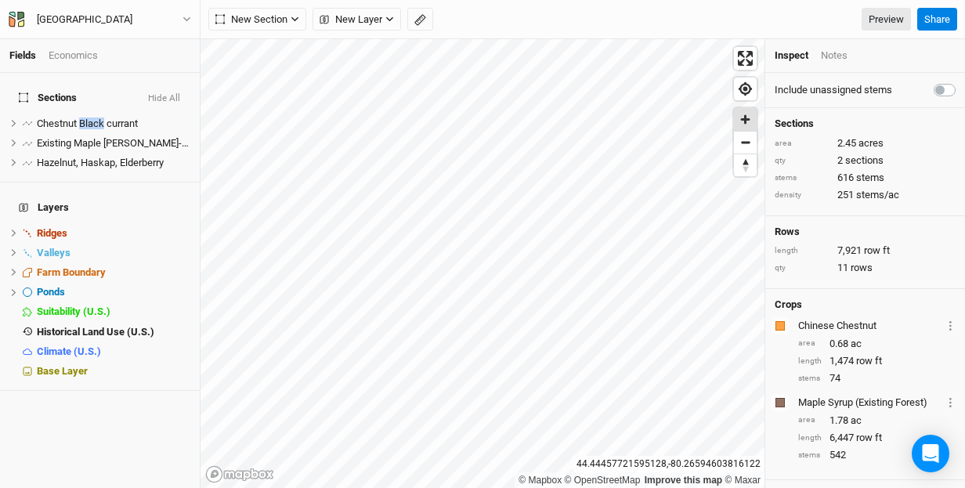
click at [749, 117] on span "Zoom in" at bounding box center [745, 119] width 23 height 23
click at [745, 142] on span "Zoom out" at bounding box center [745, 143] width 23 height 22
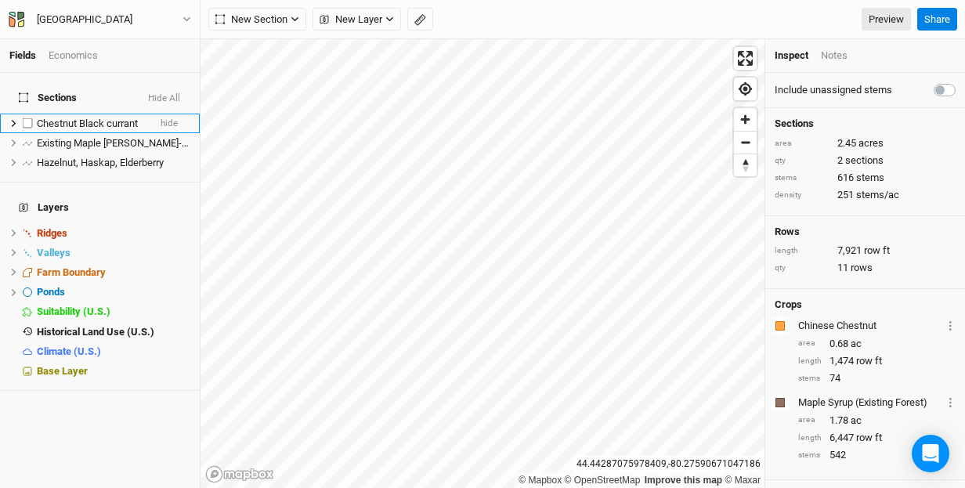
click at [26, 114] on label at bounding box center [28, 124] width 20 height 20
click at [26, 118] on input "checkbox" at bounding box center [28, 123] width 10 height 10
checkbox input "true"
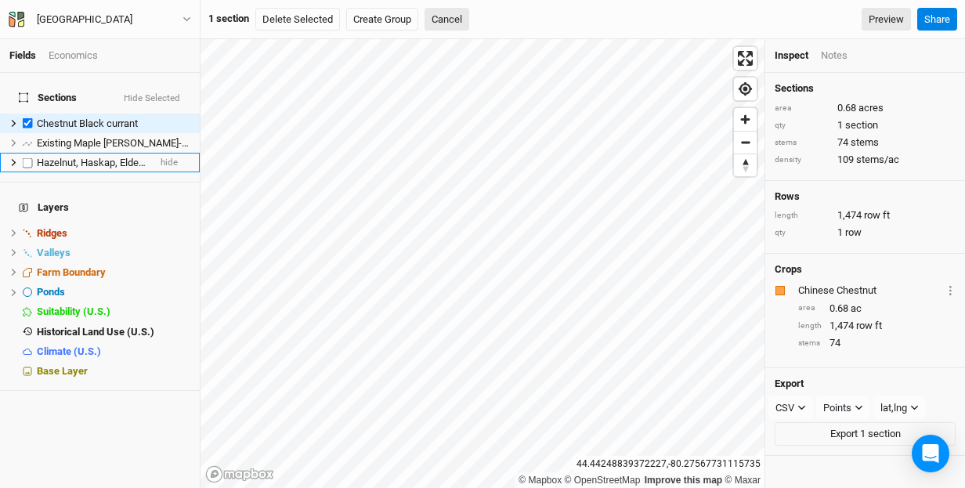
click at [27, 153] on label at bounding box center [28, 163] width 20 height 20
click at [27, 157] on input "checkbox" at bounding box center [28, 162] width 10 height 10
checkbox input "true"
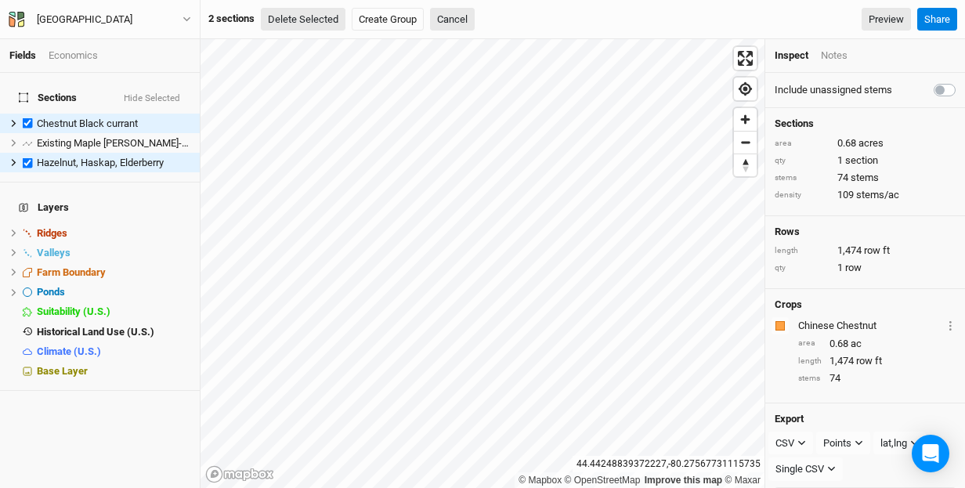
click at [290, 16] on button "Delete Selected" at bounding box center [303, 19] width 85 height 23
click at [493, 16] on button "Confirm" at bounding box center [478, 19] width 49 height 23
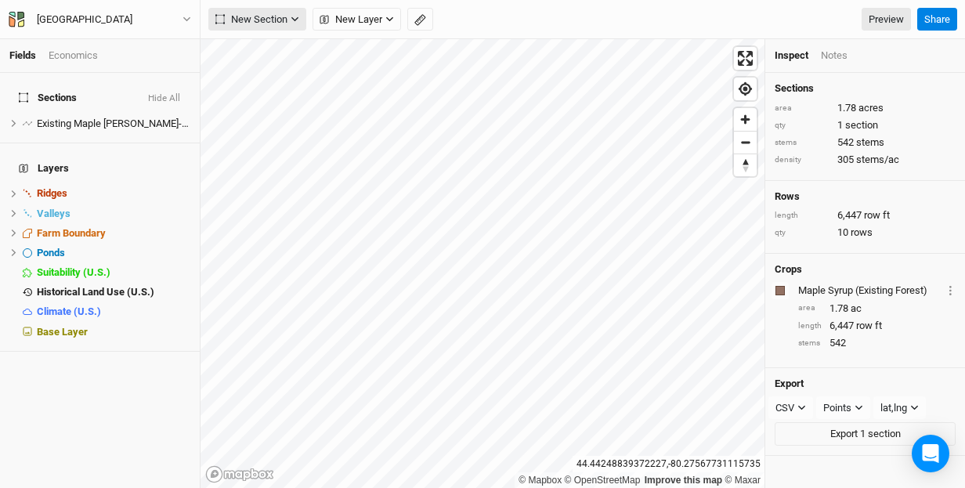
click at [294, 16] on icon "button" at bounding box center [295, 19] width 9 height 9
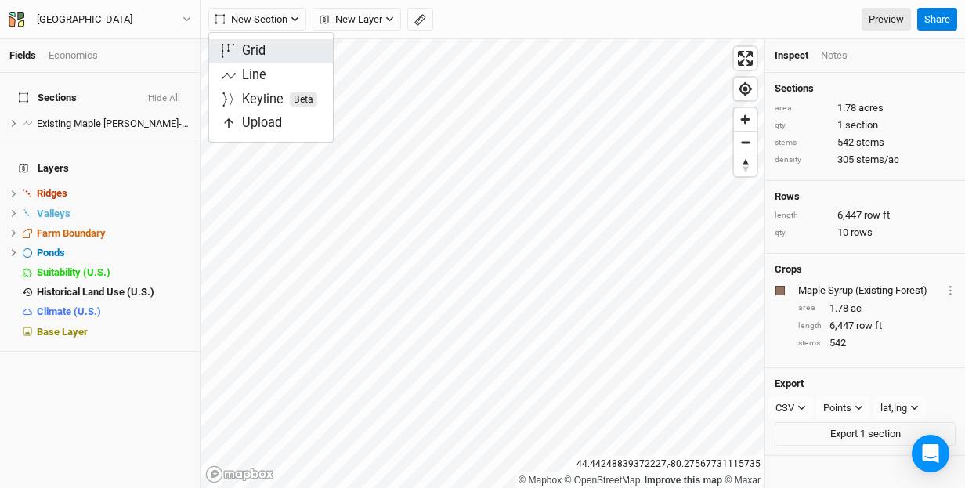
click at [280, 53] on button "Grid" at bounding box center [271, 51] width 124 height 24
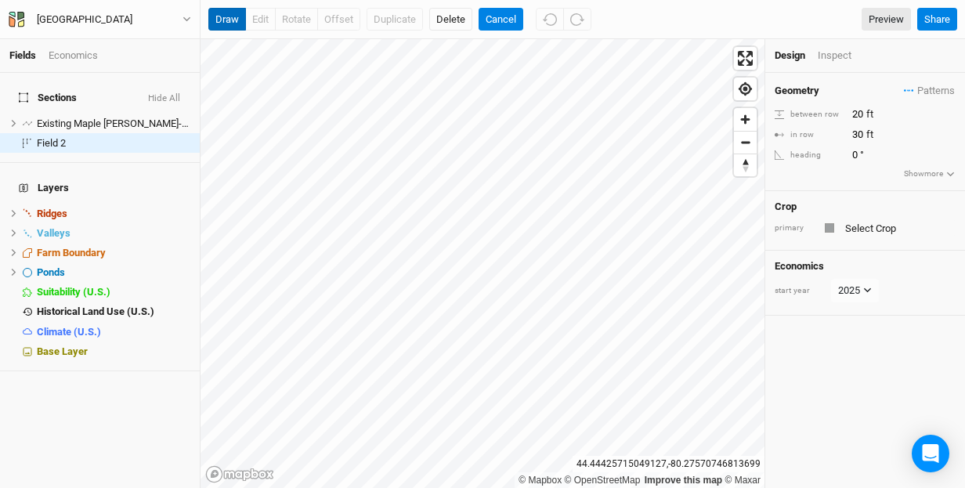
click at [231, 18] on button "draw" at bounding box center [227, 19] width 38 height 23
click at [221, 19] on button "draw" at bounding box center [227, 19] width 38 height 23
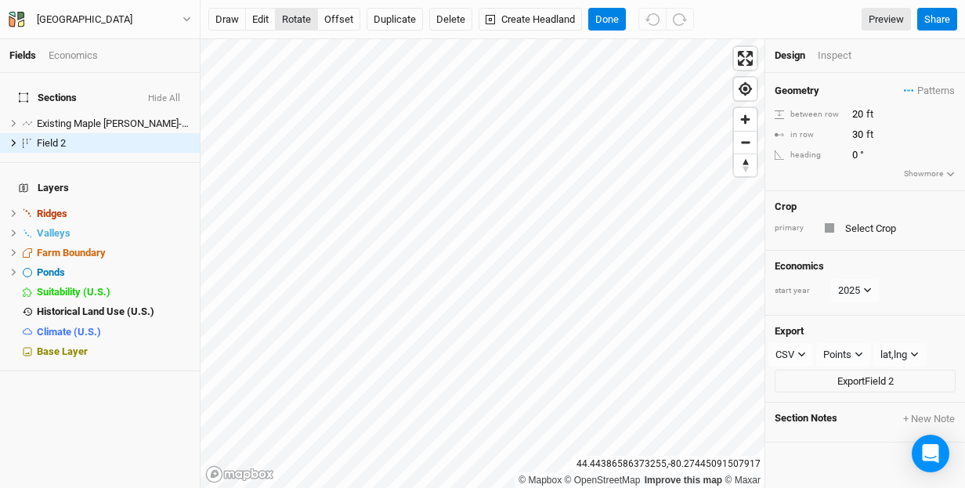
click at [299, 17] on button "rotate" at bounding box center [296, 19] width 43 height 23
type input "72"
click at [862, 113] on input "20" at bounding box center [915, 114] width 136 height 17
type input "2"
type input "1"
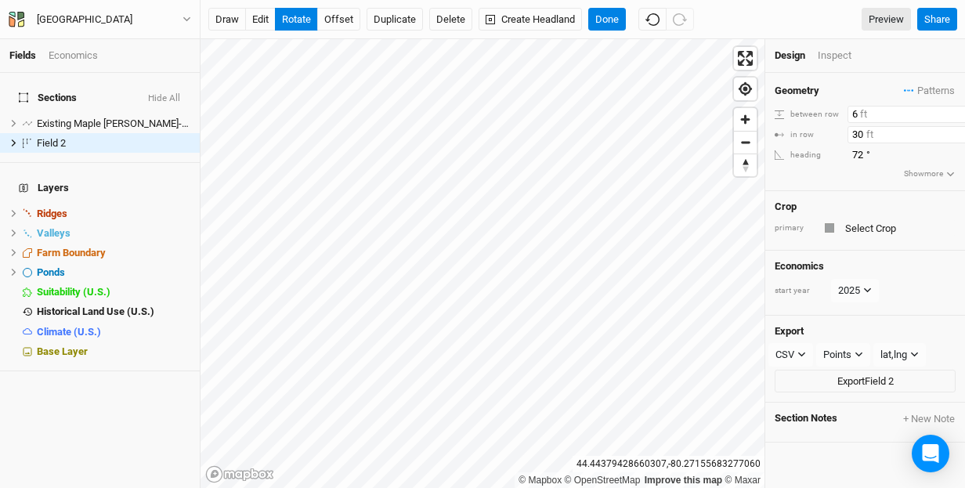
type input "6"
click at [863, 135] on input "30" at bounding box center [915, 134] width 136 height 17
type input "3"
type input "6"
click at [851, 180] on div "Geometry Patterns ＋ New in-row pattern between row 6 ft in row 6 ft heading 72 …" at bounding box center [865, 132] width 200 height 118
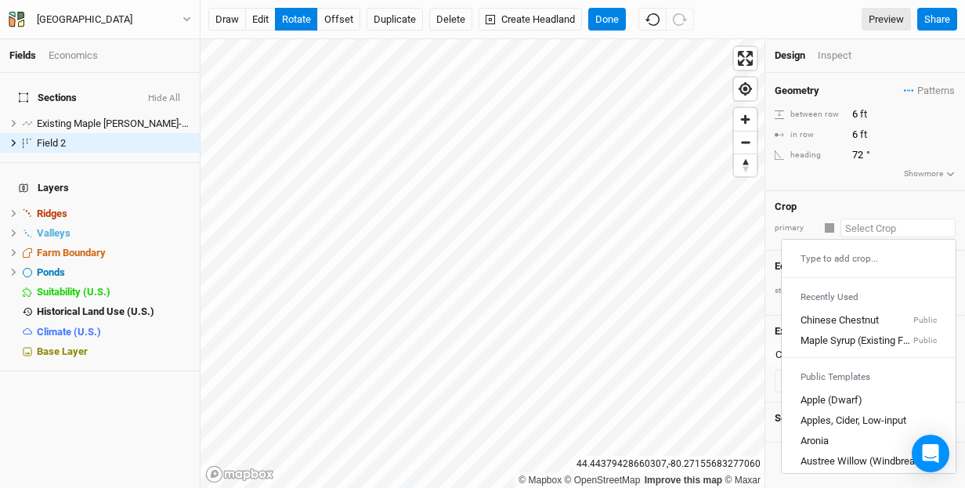
click at [854, 226] on input "text" at bounding box center [897, 228] width 115 height 19
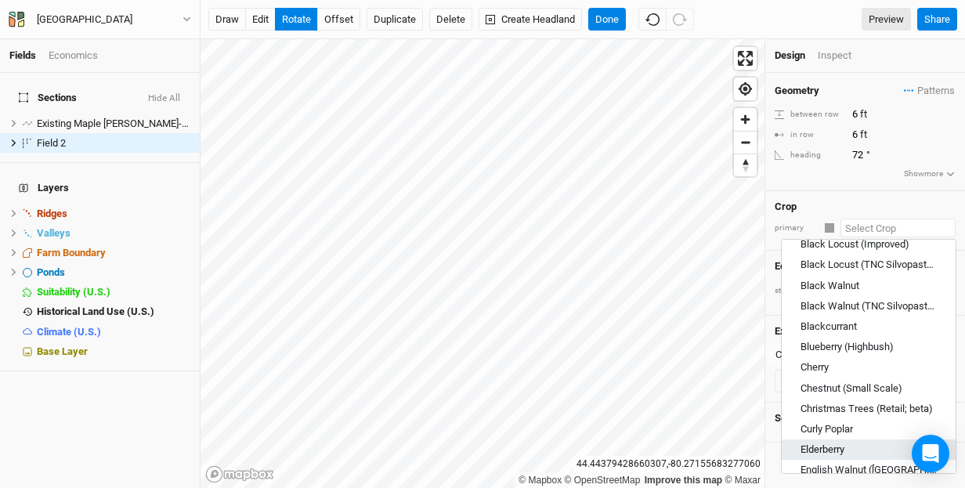
scroll to position [331, 0]
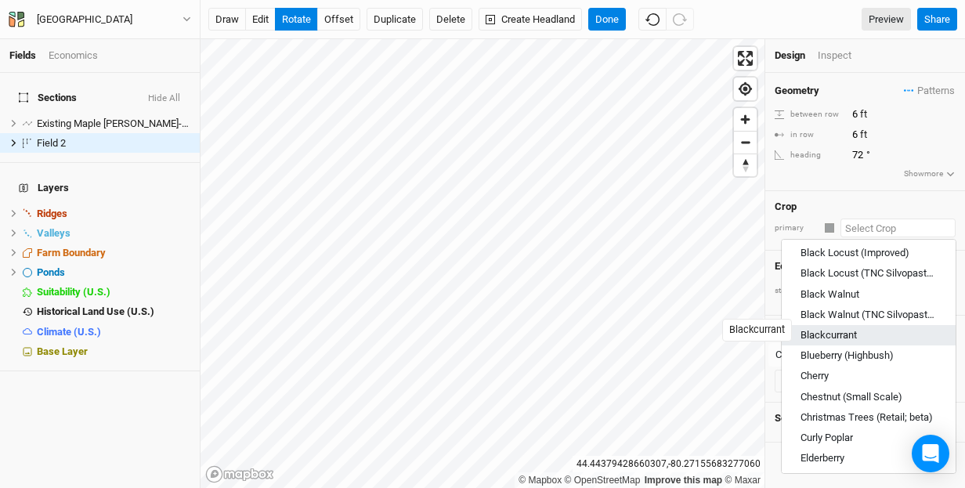
click at [834, 329] on div "Blackcurrant" at bounding box center [828, 335] width 56 height 14
type input "Blackcurrant"
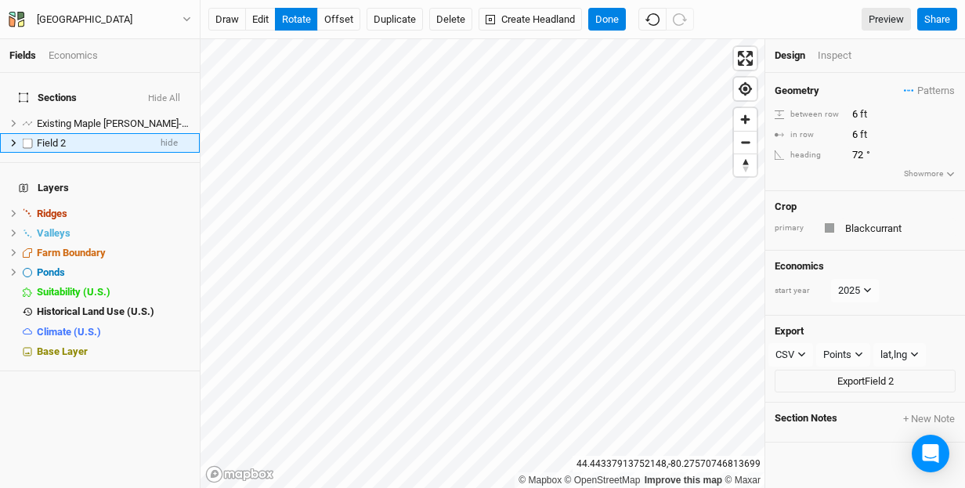
type input "12"
type input "2.5"
click at [52, 137] on span "Field 2" at bounding box center [51, 143] width 29 height 12
type input "Blackcurrant"
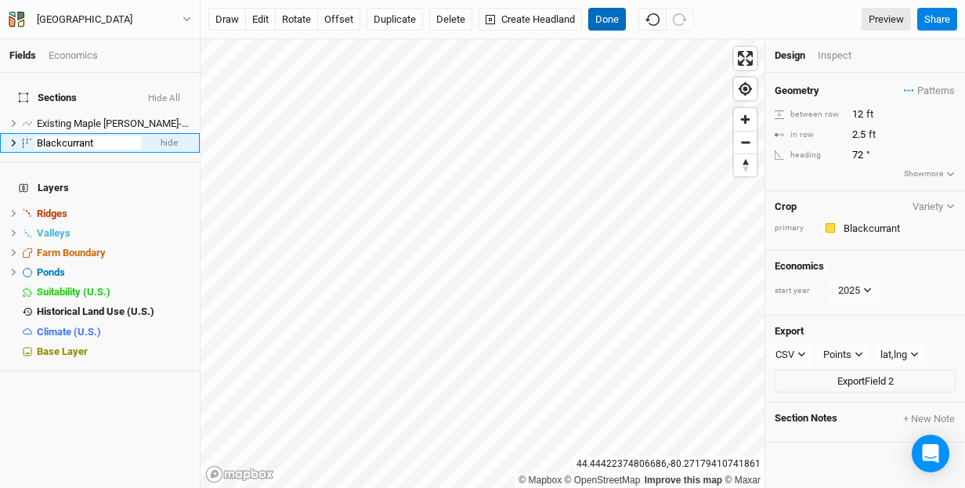
click at [612, 19] on button "Done" at bounding box center [607, 19] width 38 height 23
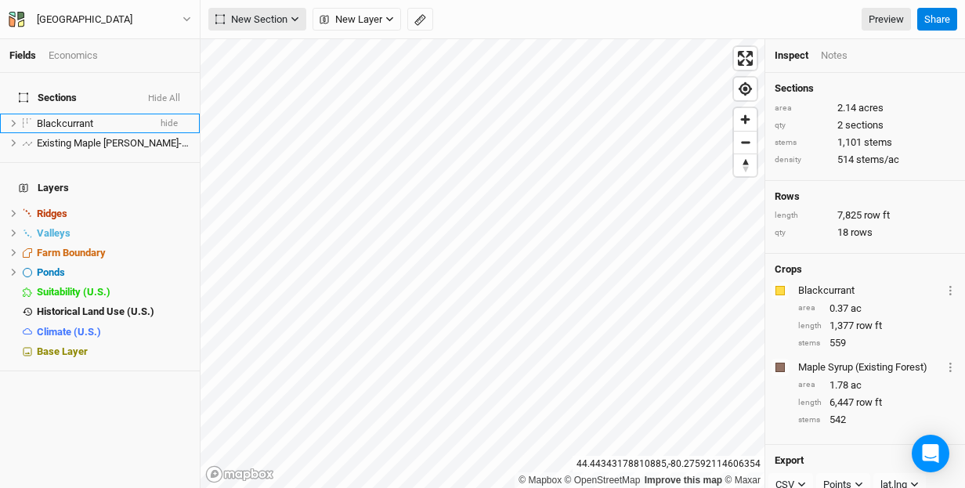
click at [294, 16] on icon "button" at bounding box center [295, 19] width 9 height 9
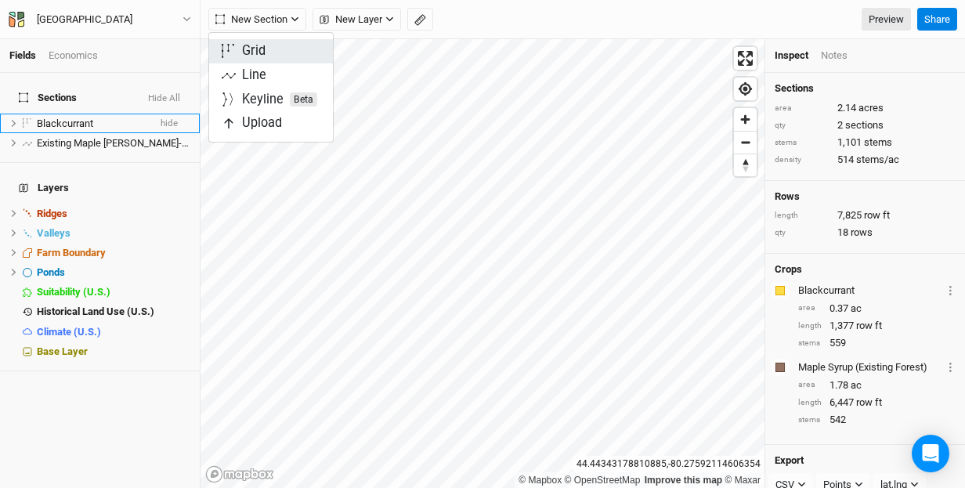
click at [276, 52] on button "Grid" at bounding box center [271, 51] width 124 height 24
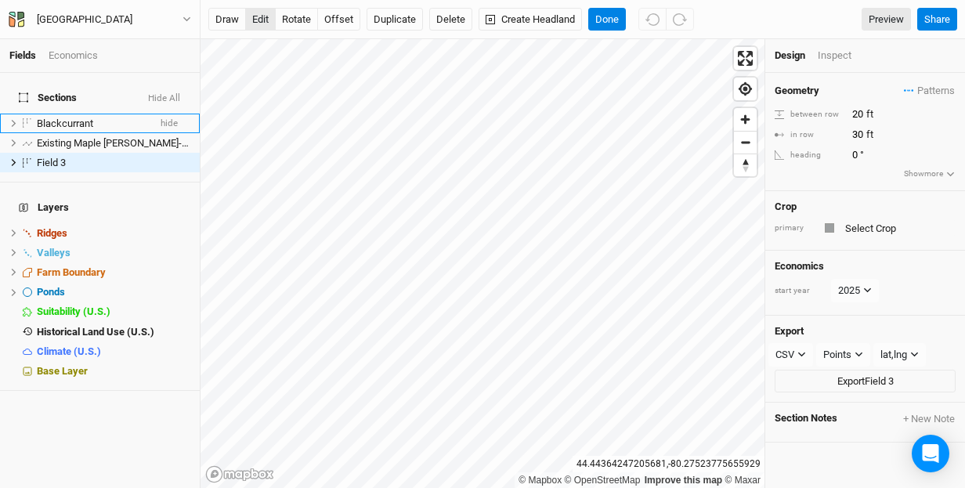
click at [262, 21] on button "edit" at bounding box center [260, 19] width 31 height 23
click at [452, 17] on button "Delete" at bounding box center [450, 19] width 43 height 23
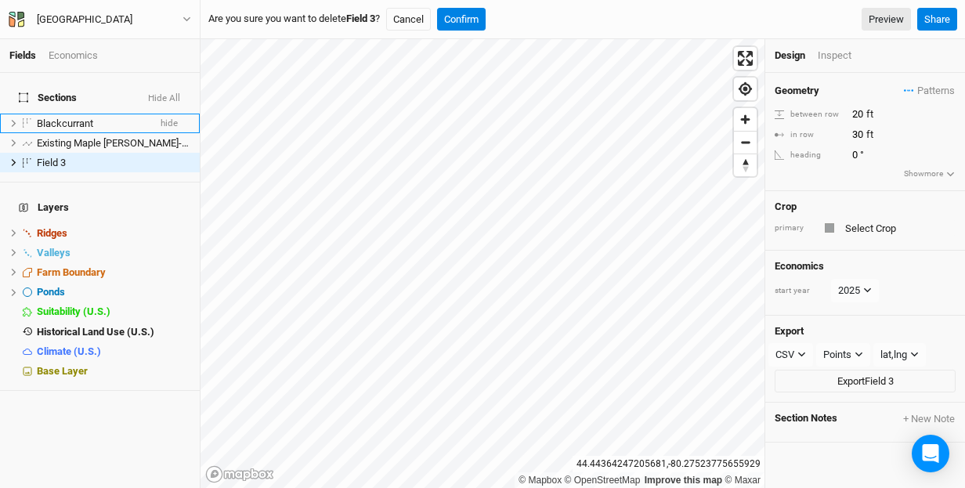
click at [452, 17] on button "Confirm" at bounding box center [461, 19] width 49 height 23
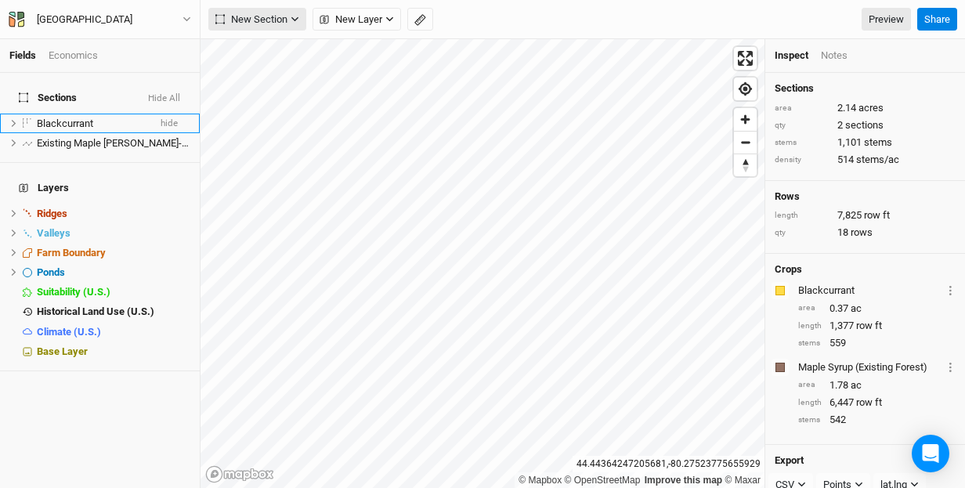
click at [292, 16] on icon "button" at bounding box center [295, 19] width 9 height 9
click at [276, 96] on div "Keyline Beta" at bounding box center [279, 100] width 75 height 18
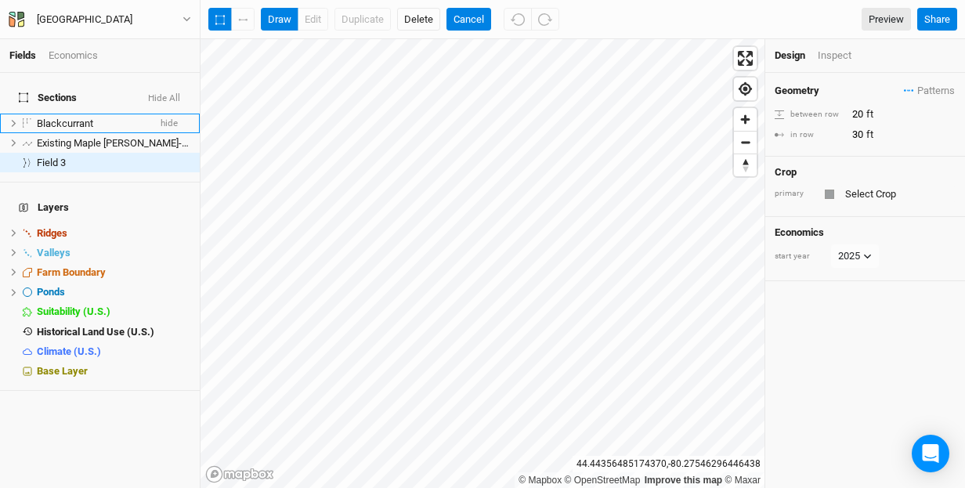
click at [239, 20] on icon "button" at bounding box center [240, 20] width 2 height 2
click at [217, 21] on icon "button" at bounding box center [219, 20] width 9 height 10
click at [277, 18] on button "draw" at bounding box center [280, 19] width 38 height 23
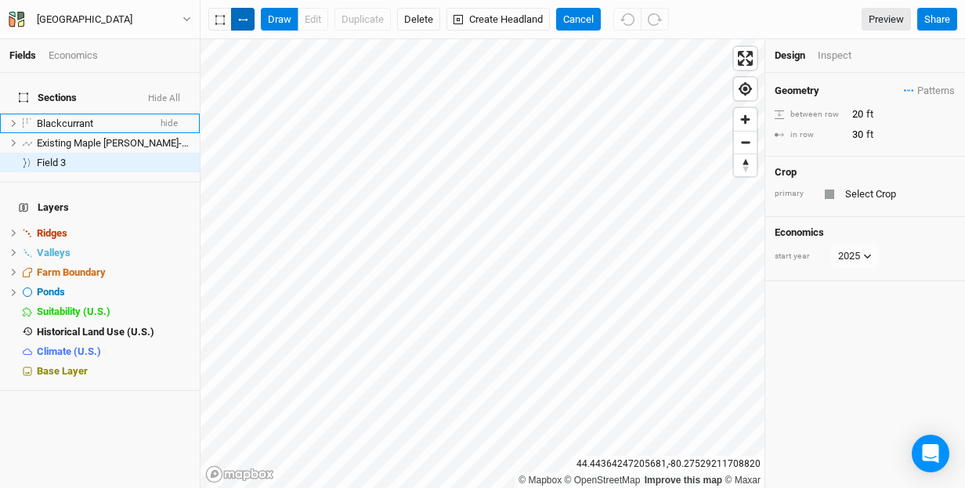
click at [244, 14] on button "button" at bounding box center [242, 19] width 23 height 23
click at [281, 22] on button "draw" at bounding box center [280, 19] width 38 height 23
click at [314, 20] on button "edit" at bounding box center [313, 19] width 31 height 23
click at [419, 17] on button "Delete" at bounding box center [418, 19] width 43 height 23
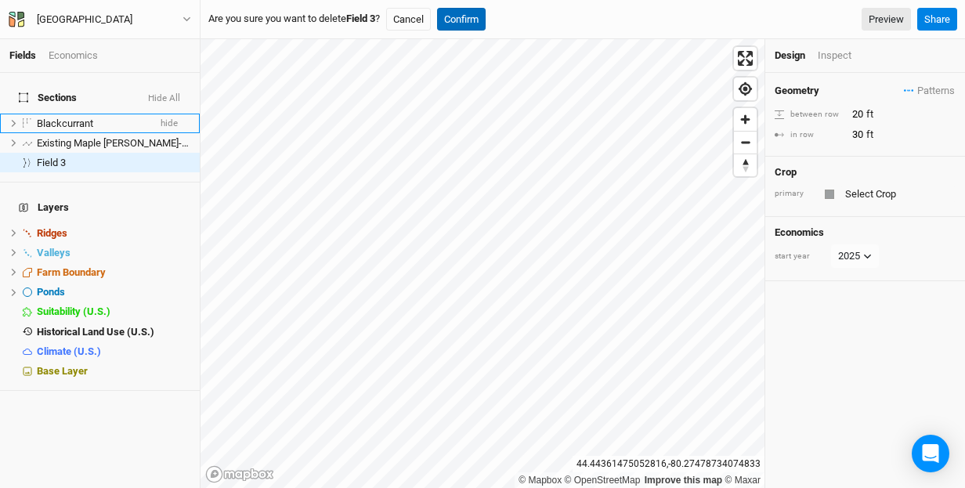
click at [471, 18] on button "Confirm" at bounding box center [461, 19] width 49 height 23
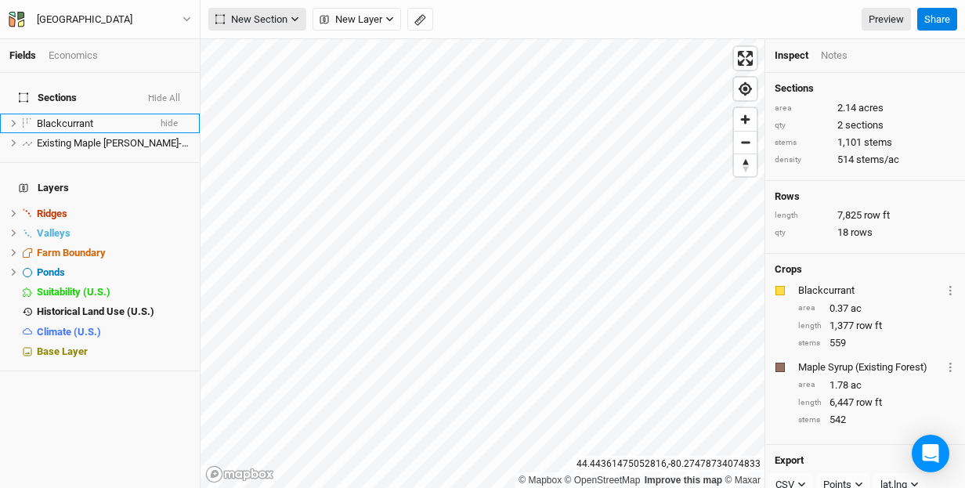
click at [294, 23] on icon "button" at bounding box center [295, 19] width 9 height 9
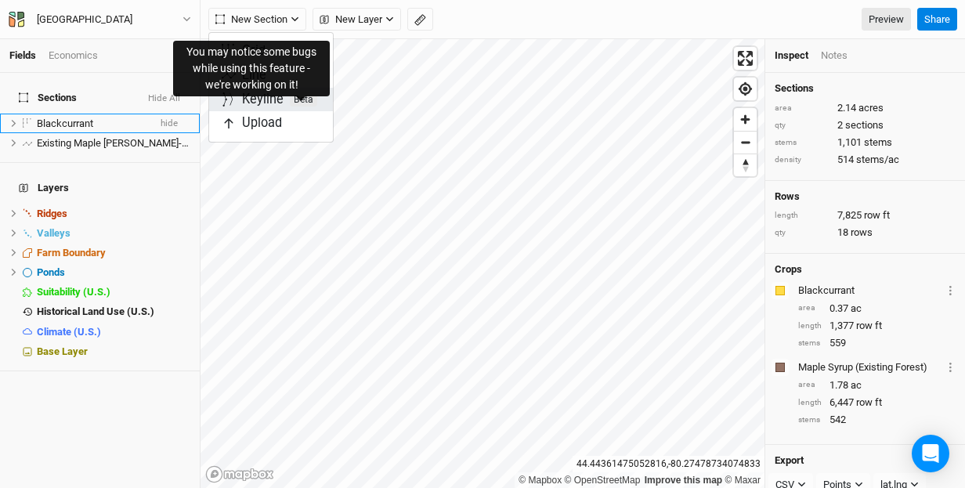
click at [302, 96] on span "Beta" at bounding box center [303, 99] width 27 height 14
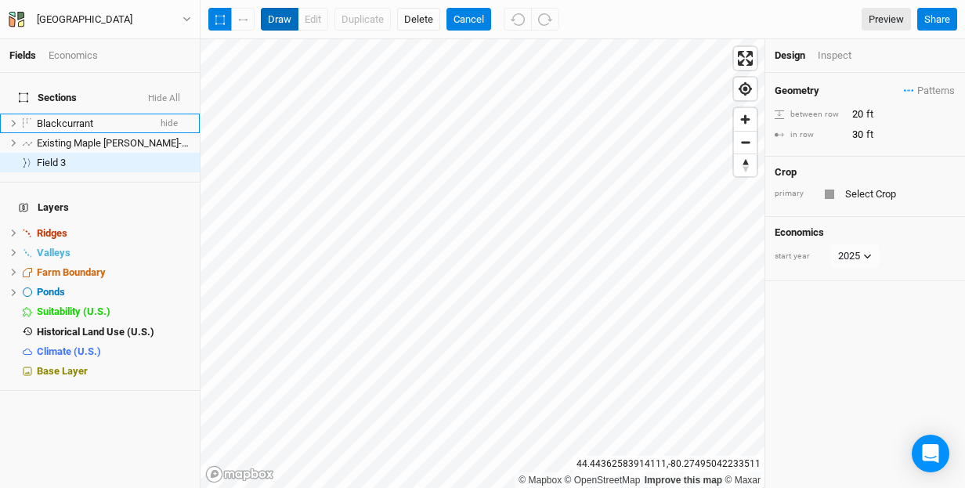
click at [276, 20] on button "draw" at bounding box center [280, 19] width 38 height 23
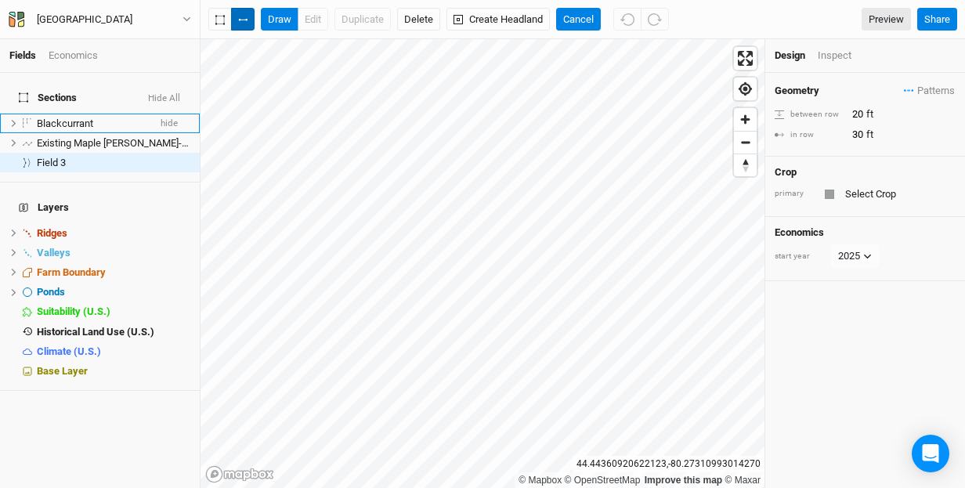
click at [243, 17] on button "button" at bounding box center [242, 19] width 23 height 23
click at [865, 193] on input "text" at bounding box center [897, 194] width 115 height 19
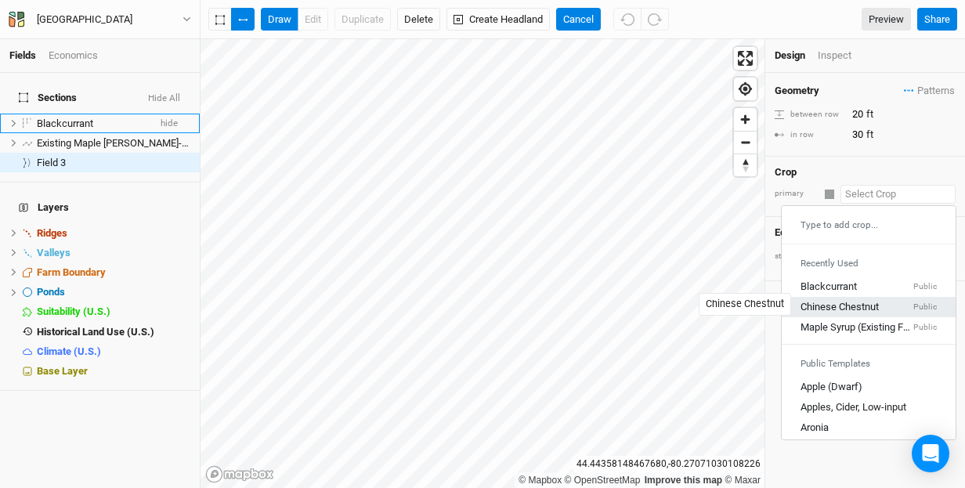
click at [854, 302] on div "Chinese Chestnut" at bounding box center [839, 307] width 78 height 14
type input "20"
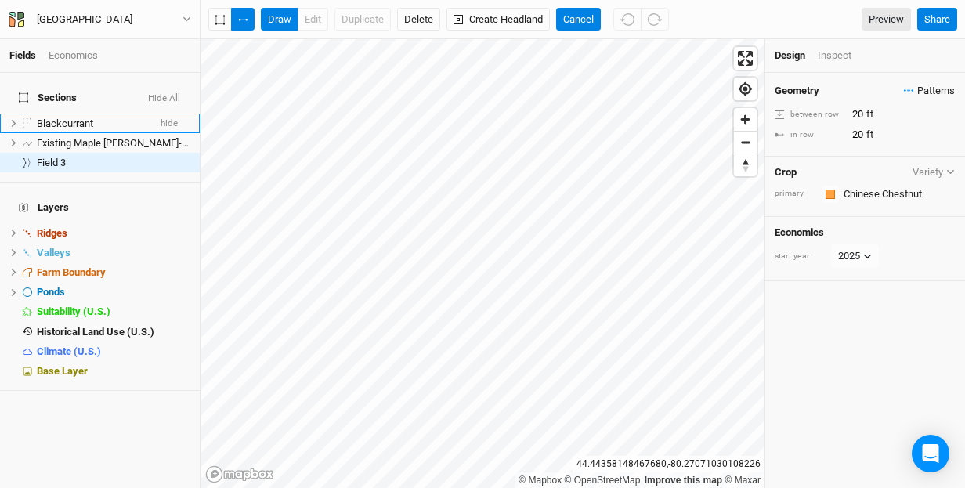
click at [913, 87] on span "Patterns" at bounding box center [929, 91] width 51 height 16
click at [909, 118] on div "＋ New in-row pattern" at bounding box center [898, 120] width 99 height 14
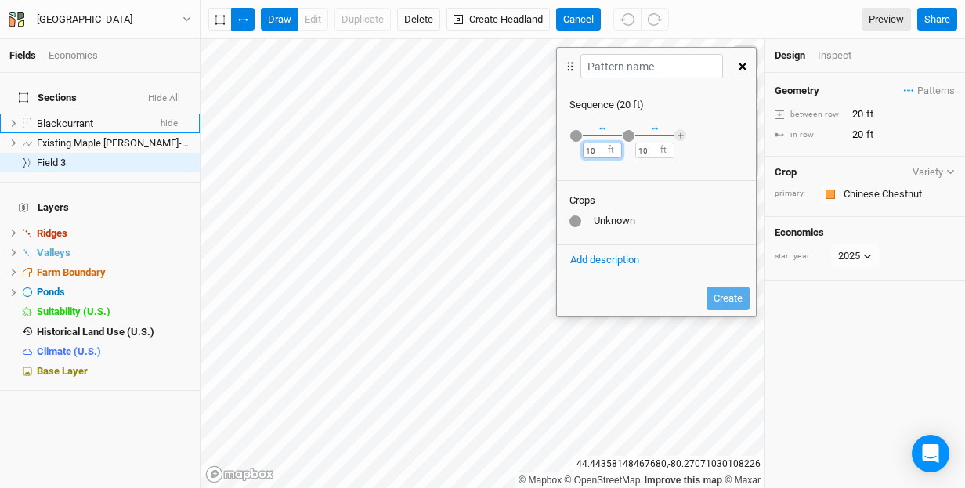
click at [595, 151] on input "10" at bounding box center [602, 151] width 39 height 16
type input "1"
type input "2"
click at [647, 148] on input "10" at bounding box center [654, 151] width 39 height 16
type input "1"
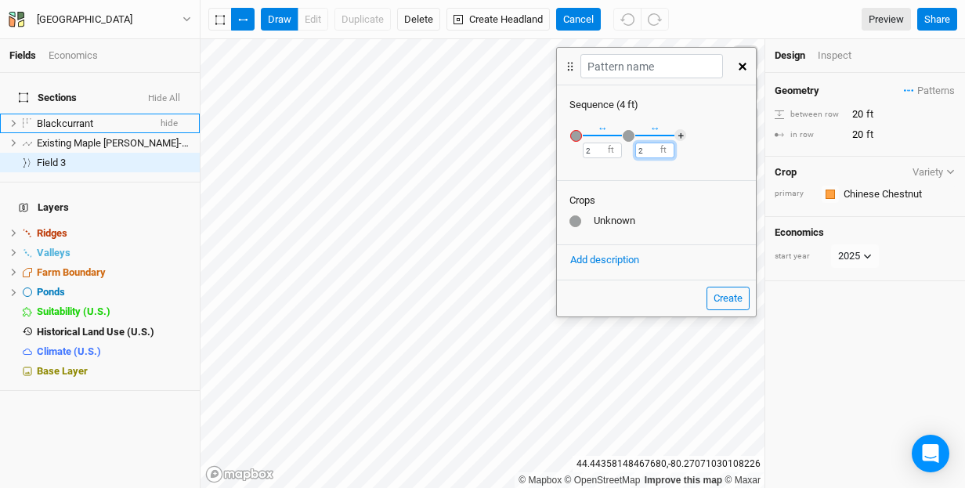
type input "2"
click at [606, 216] on div "Unknown" at bounding box center [656, 221] width 174 height 14
click at [577, 222] on div at bounding box center [575, 221] width 12 height 12
click at [607, 257] on button "Add description" at bounding box center [604, 259] width 70 height 17
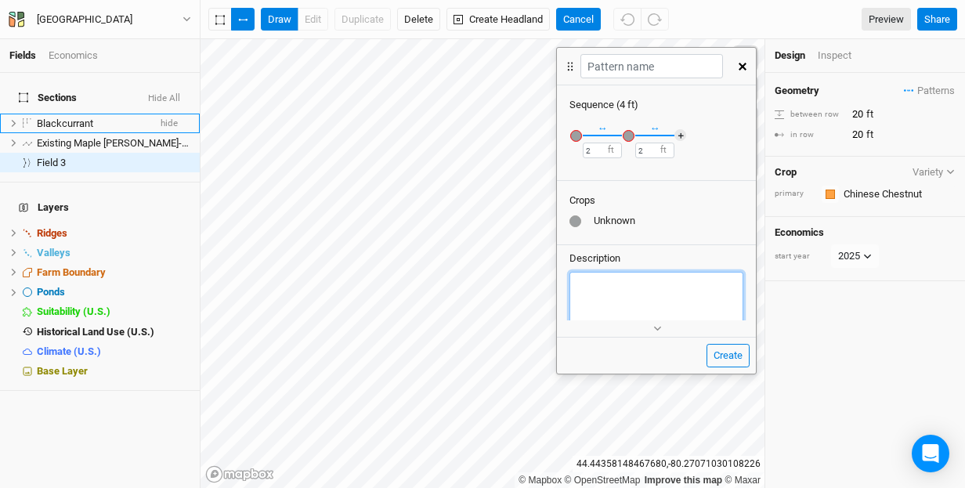
click at [587, 285] on textarea at bounding box center [656, 300] width 174 height 57
type textarea "black currant"
click at [735, 356] on button "Create" at bounding box center [727, 355] width 43 height 23
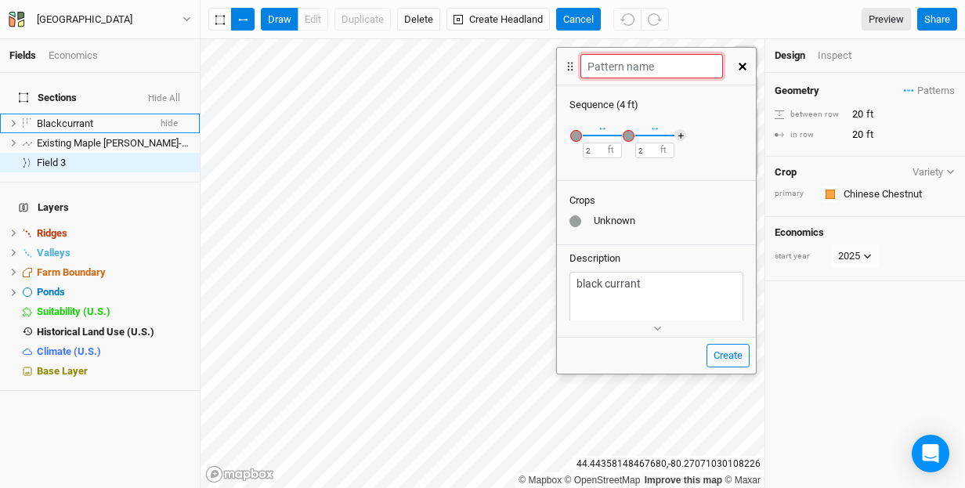
click at [616, 65] on input "text" at bounding box center [651, 66] width 142 height 24
type input "Chestnut Black currant"
click at [728, 355] on button "Create" at bounding box center [727, 355] width 43 height 23
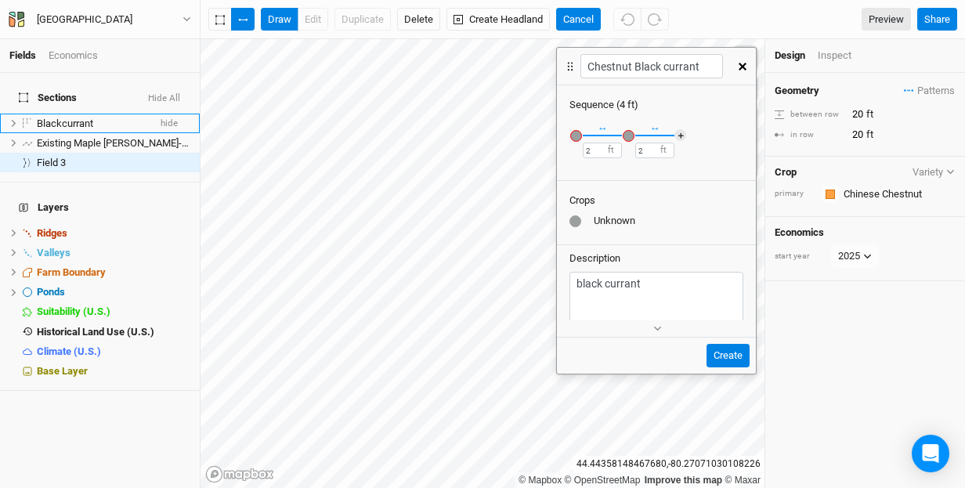
click at [732, 352] on button "Create" at bounding box center [727, 355] width 43 height 23
click at [643, 150] on input "2" at bounding box center [654, 151] width 39 height 16
type input "5"
click at [590, 149] on input "2" at bounding box center [602, 151] width 39 height 16
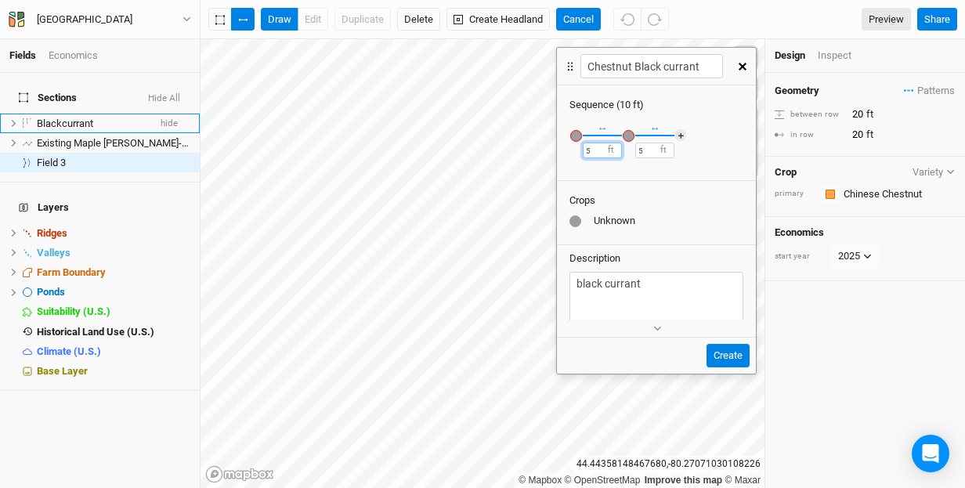
type input "5"
click at [730, 355] on button "Create" at bounding box center [727, 355] width 43 height 23
click at [867, 288] on div "Geometry Patterns ＋ New in-row pattern between row 20 ft in row 20 ft Crop Vari…" at bounding box center [865, 280] width 200 height 415
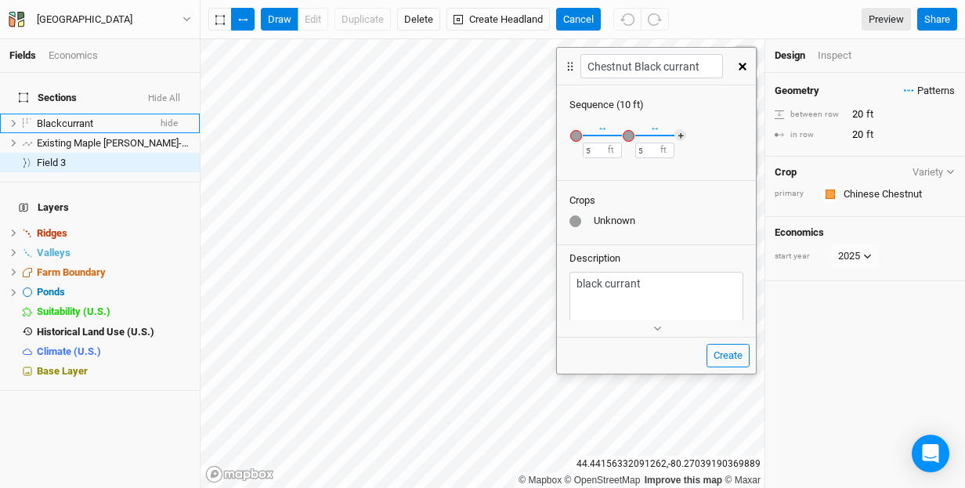
click at [930, 88] on span "Patterns" at bounding box center [929, 91] width 51 height 16
click at [910, 114] on div "＋ New in-row pattern" at bounding box center [898, 120] width 99 height 14
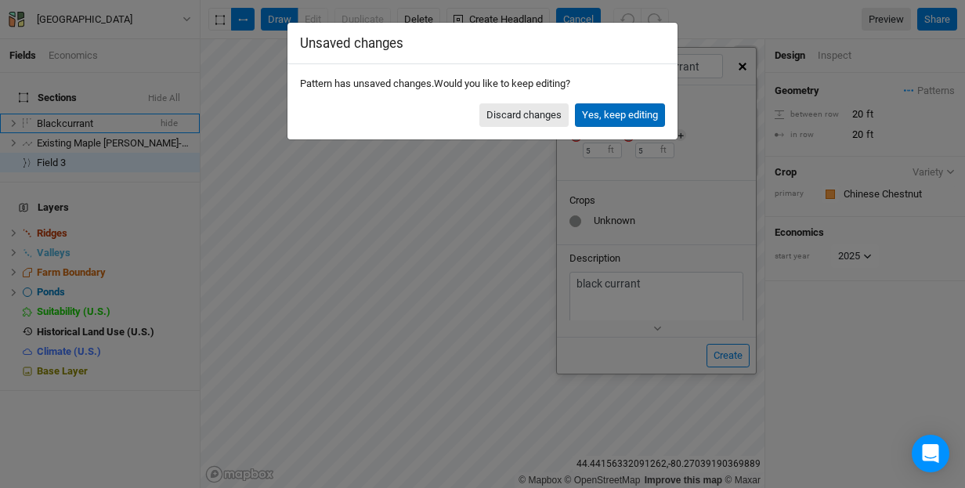
click at [627, 114] on button "Yes, keep editing" at bounding box center [620, 114] width 90 height 23
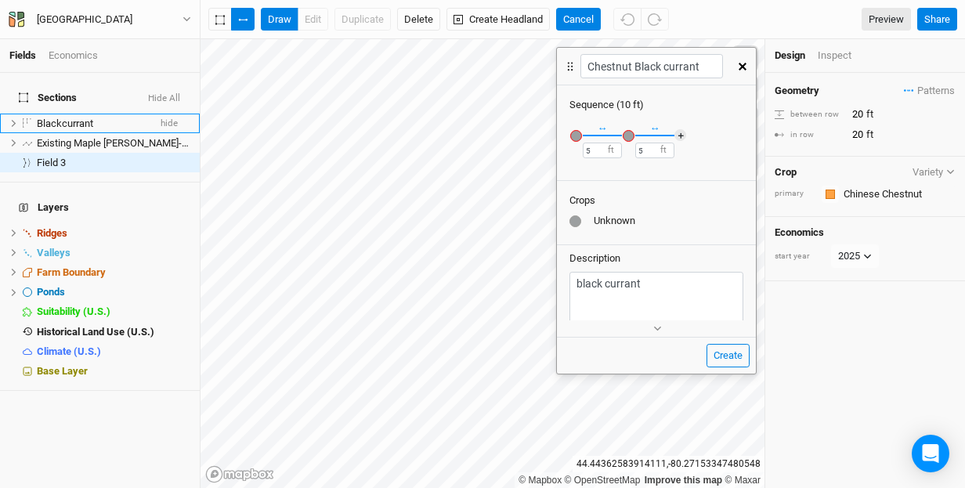
click at [745, 65] on icon "button" at bounding box center [743, 67] width 8 height 8
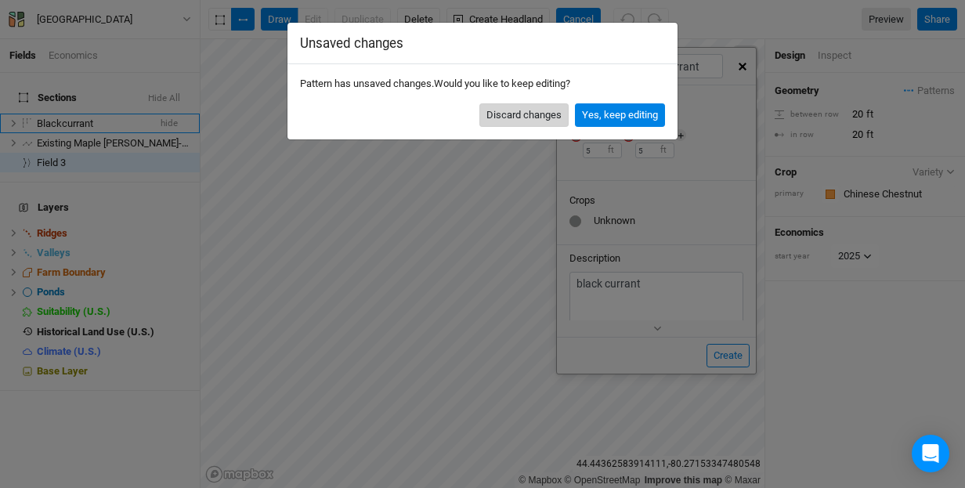
click at [520, 114] on button "Discard changes" at bounding box center [523, 114] width 89 height 23
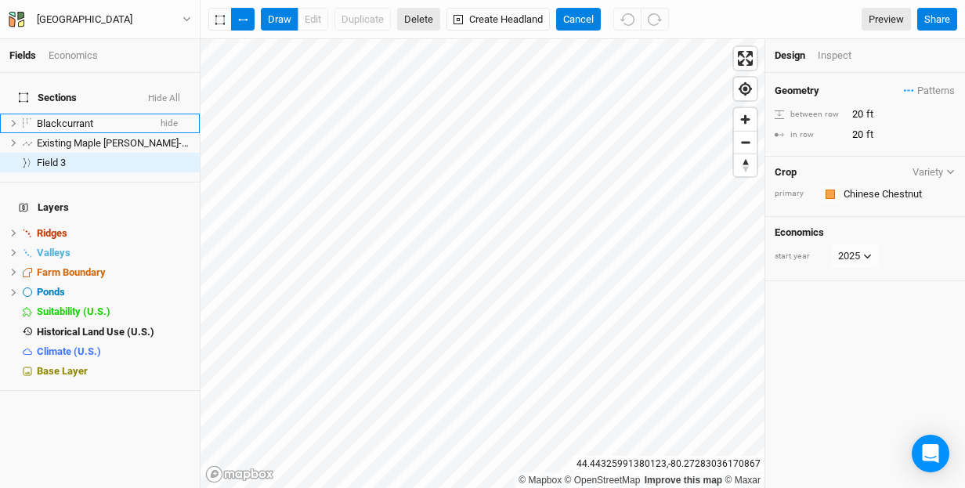
click at [418, 16] on button "Delete" at bounding box center [418, 19] width 43 height 23
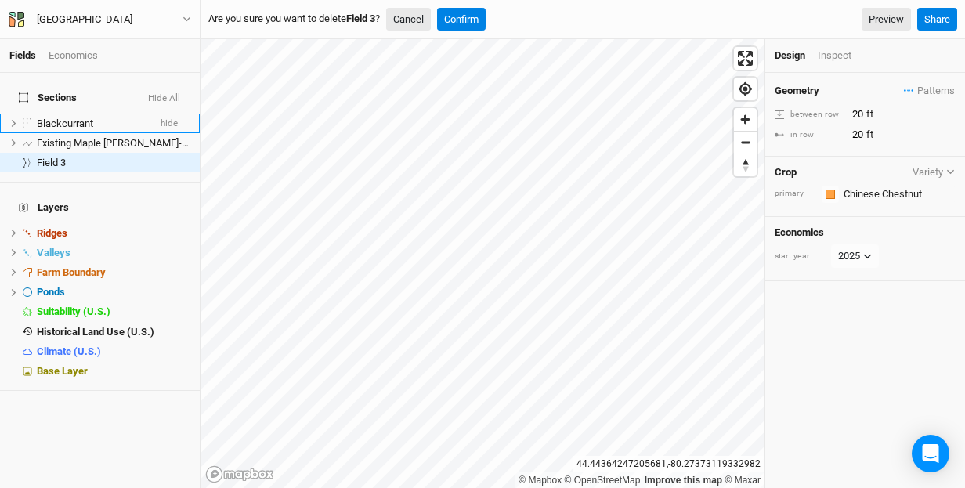
click at [421, 24] on button "Cancel" at bounding box center [408, 19] width 45 height 23
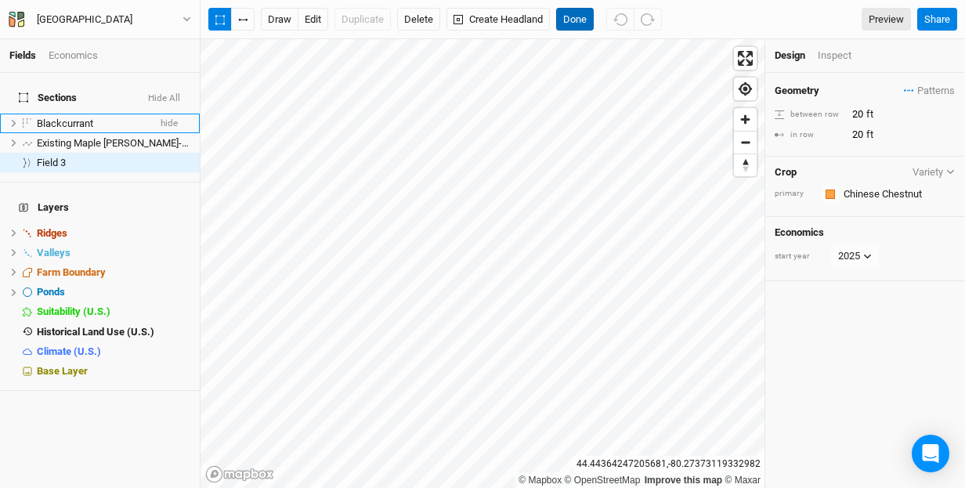
click at [575, 16] on button "Done" at bounding box center [575, 19] width 38 height 23
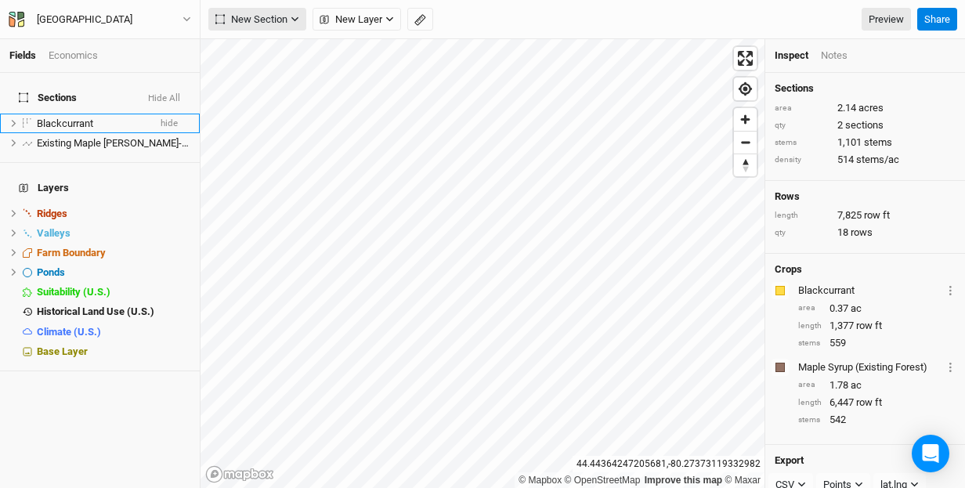
click at [259, 15] on span "New Section" at bounding box center [251, 20] width 72 height 16
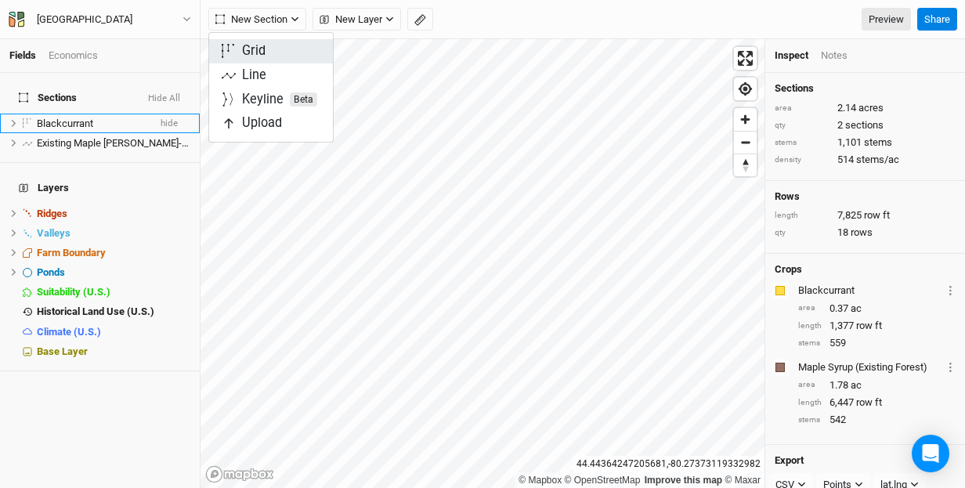
click at [257, 45] on div "Grid" at bounding box center [253, 51] width 23 height 18
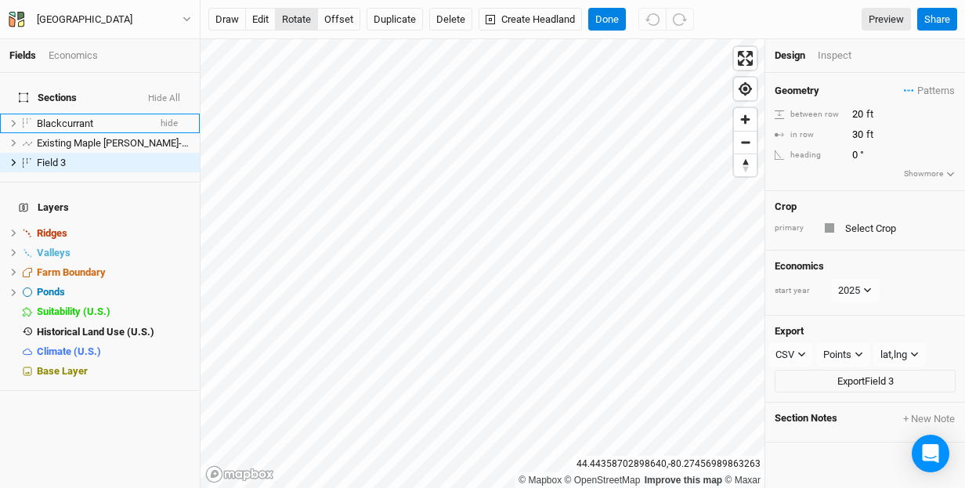
click at [304, 20] on button "rotate" at bounding box center [296, 19] width 43 height 23
type input "74"
click at [858, 135] on input "30" at bounding box center [915, 134] width 136 height 17
type input "20"
click at [876, 203] on div "Crop" at bounding box center [865, 207] width 181 height 13
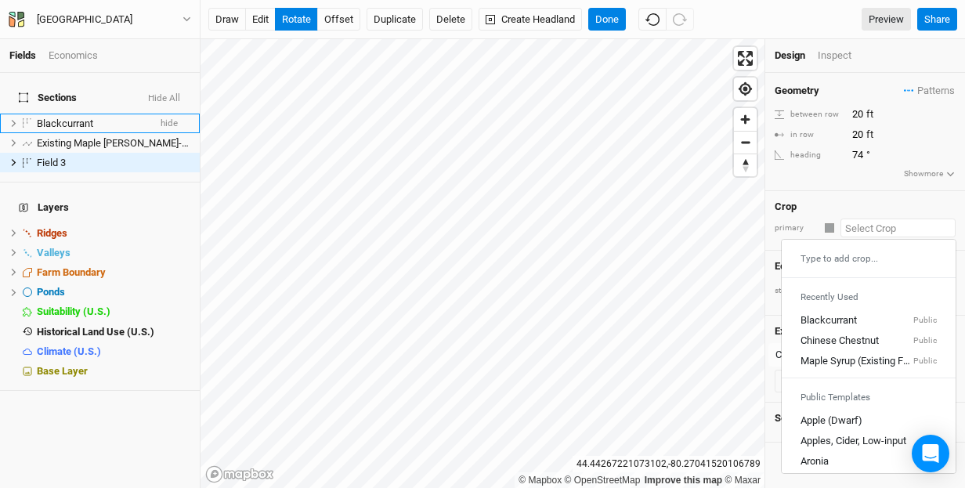
click at [879, 228] on input "text" at bounding box center [897, 228] width 115 height 19
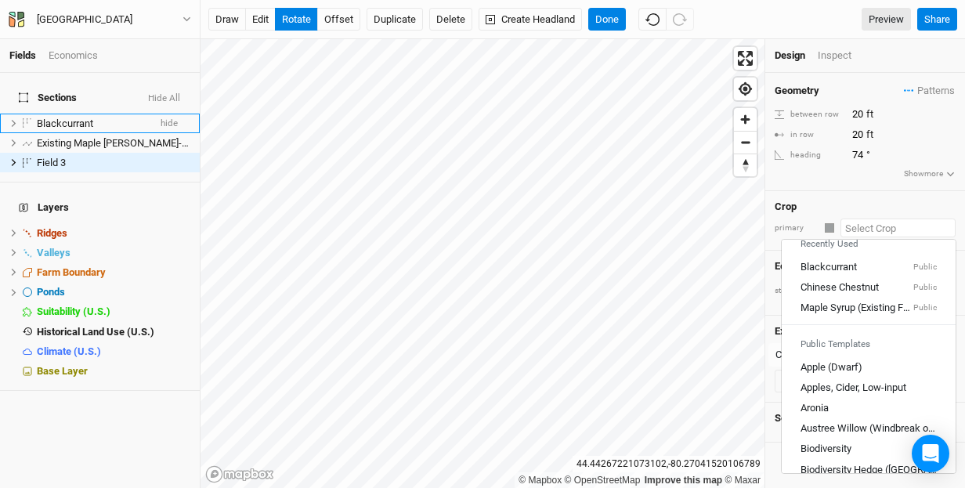
scroll to position [59, 0]
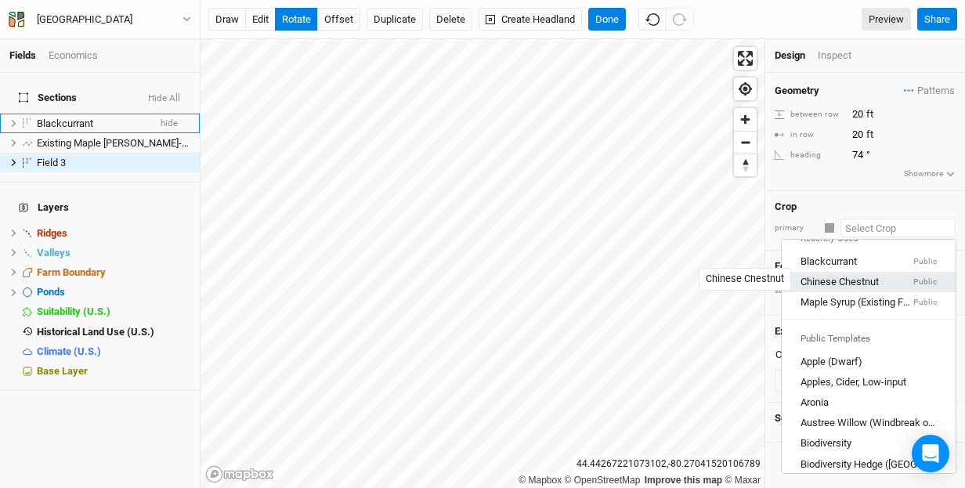
click at [867, 275] on div "Chinese Chestnut" at bounding box center [839, 282] width 78 height 14
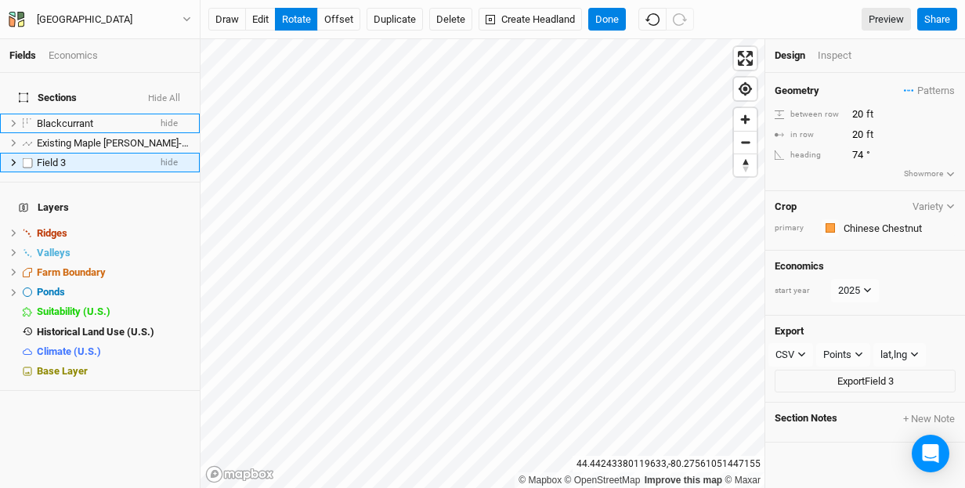
click at [56, 157] on span "Field 3" at bounding box center [51, 163] width 29 height 12
type input "Chestnut Black Currant"
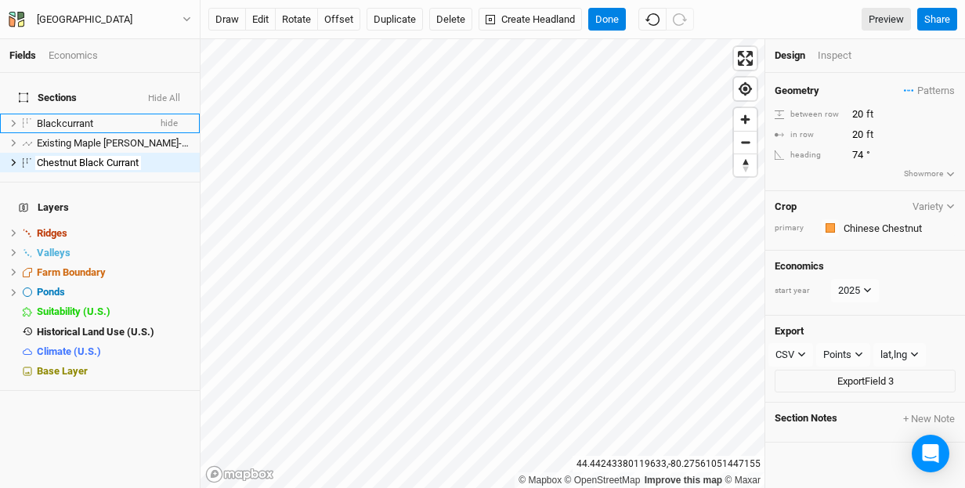
click at [99, 192] on h4 "Layers" at bounding box center [99, 207] width 181 height 31
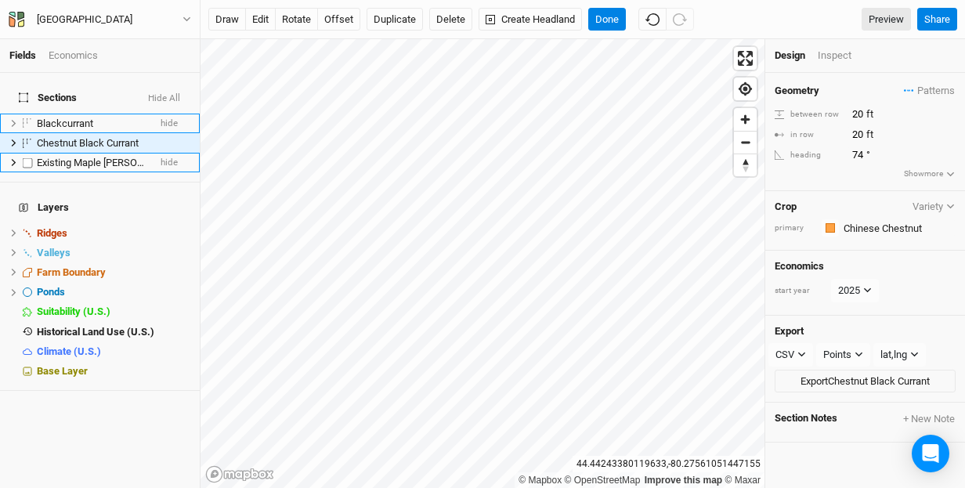
click at [27, 153] on label at bounding box center [28, 163] width 20 height 20
click at [27, 157] on input "checkbox" at bounding box center [28, 162] width 10 height 10
checkbox input "true"
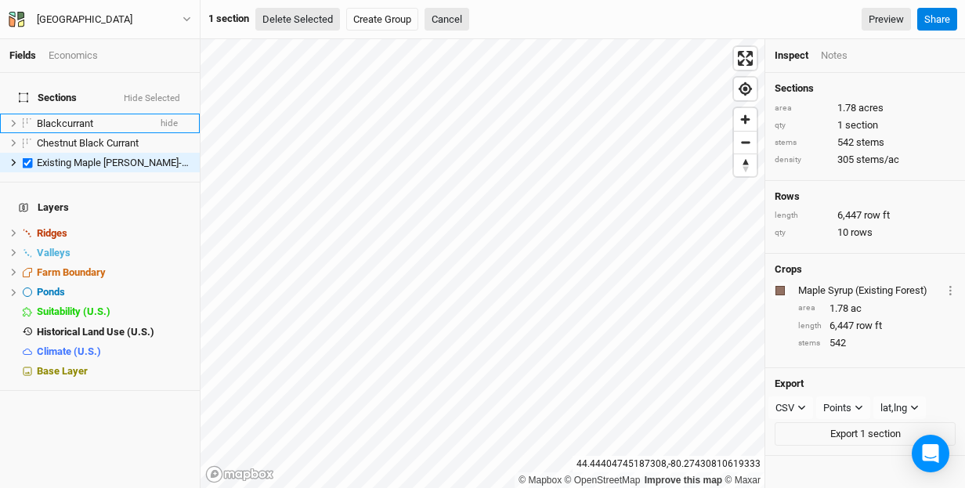
click at [305, 19] on button "Delete Selected" at bounding box center [297, 19] width 85 height 23
click at [486, 17] on button "Confirm" at bounding box center [473, 19] width 49 height 23
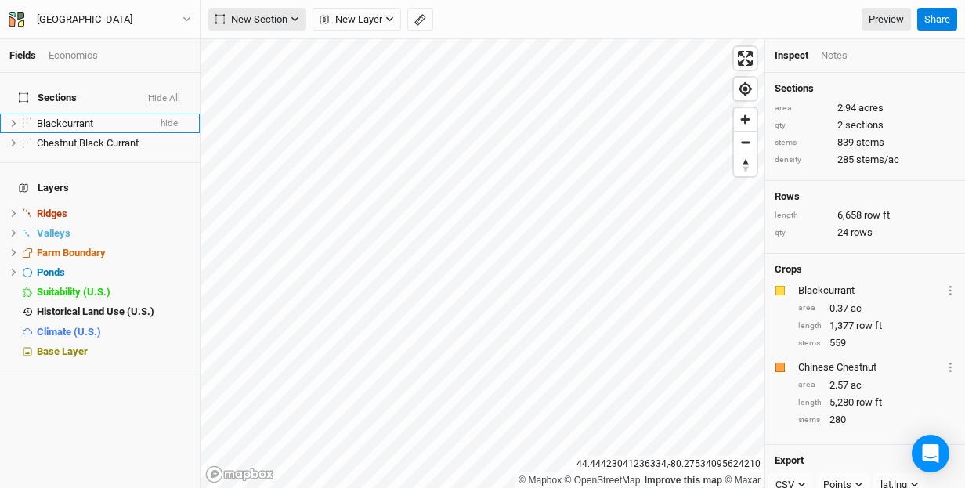
click at [270, 19] on span "New Section" at bounding box center [251, 20] width 72 height 16
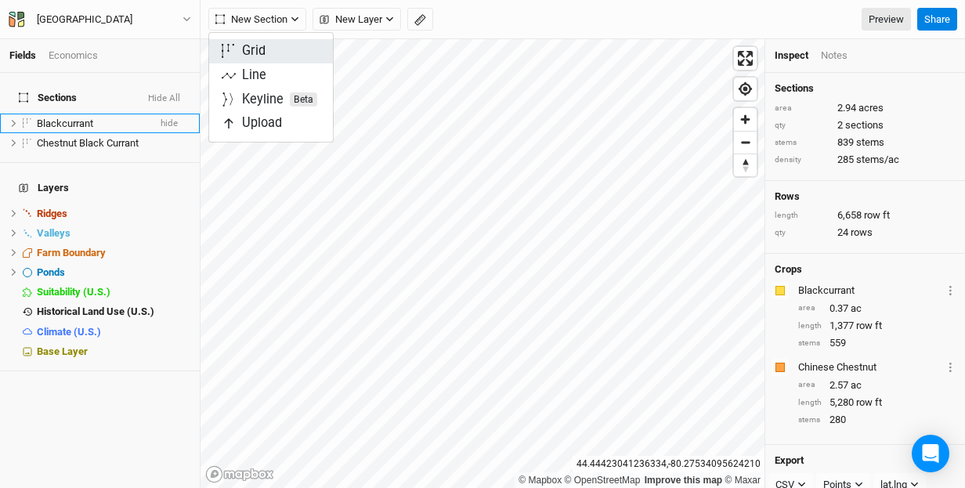
click at [262, 52] on div "Grid" at bounding box center [253, 51] width 23 height 18
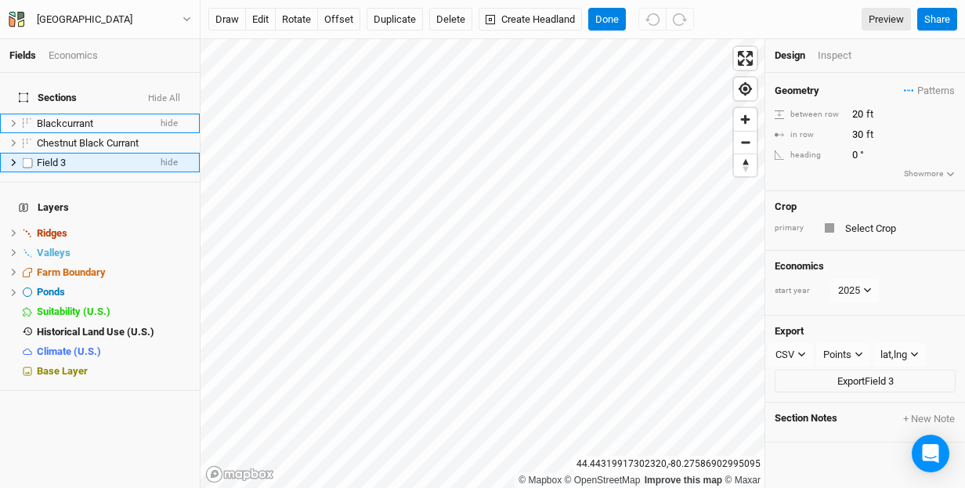
click at [65, 157] on span "Field 3" at bounding box center [51, 163] width 29 height 12
type input "Maple Syrup-exisiting"
click at [170, 196] on h4 "Layers" at bounding box center [99, 207] width 181 height 31
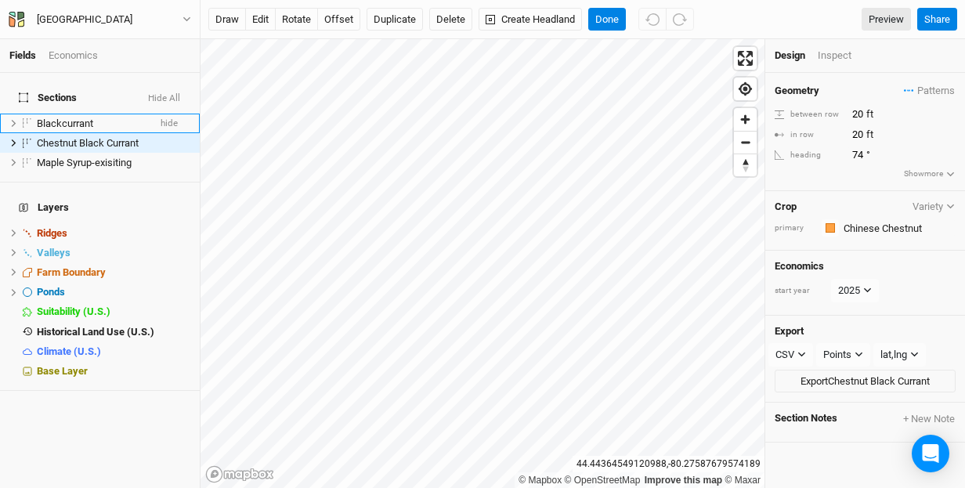
click at [80, 56] on div "Economics" at bounding box center [73, 56] width 49 height 14
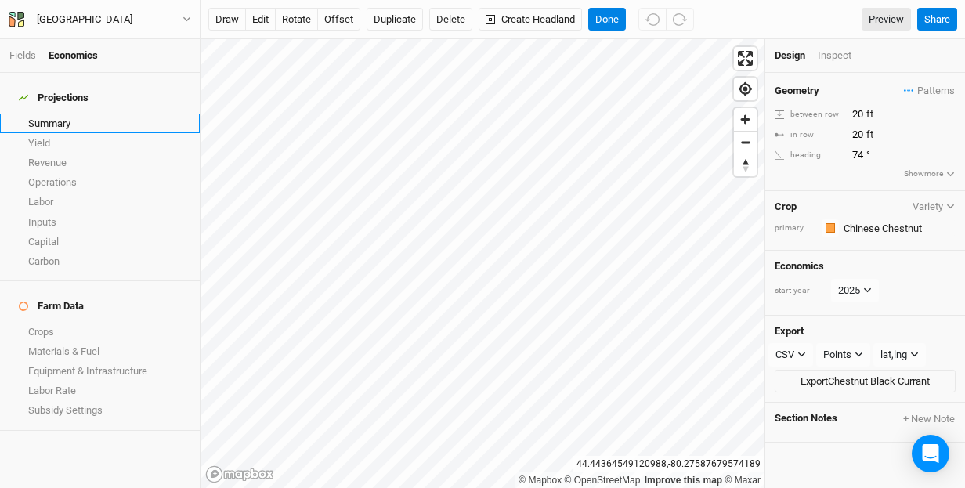
click at [56, 115] on link "Summary" at bounding box center [100, 124] width 200 height 20
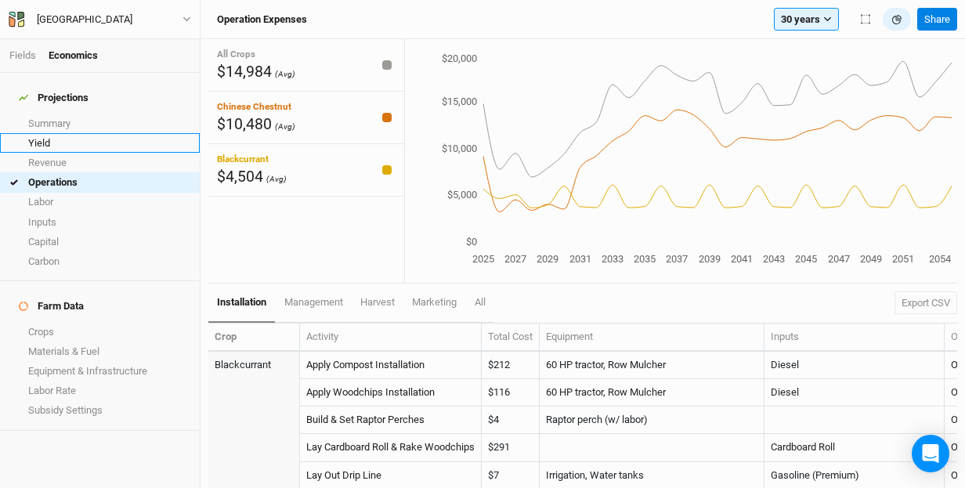
click at [40, 133] on link "Yield" at bounding box center [100, 143] width 200 height 20
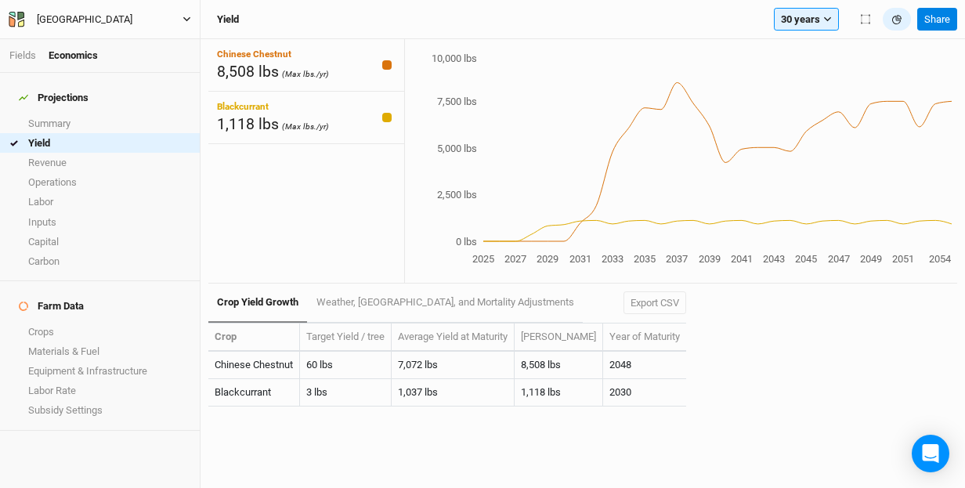
click at [88, 18] on div "Pretty River Farm" at bounding box center [85, 20] width 96 height 16
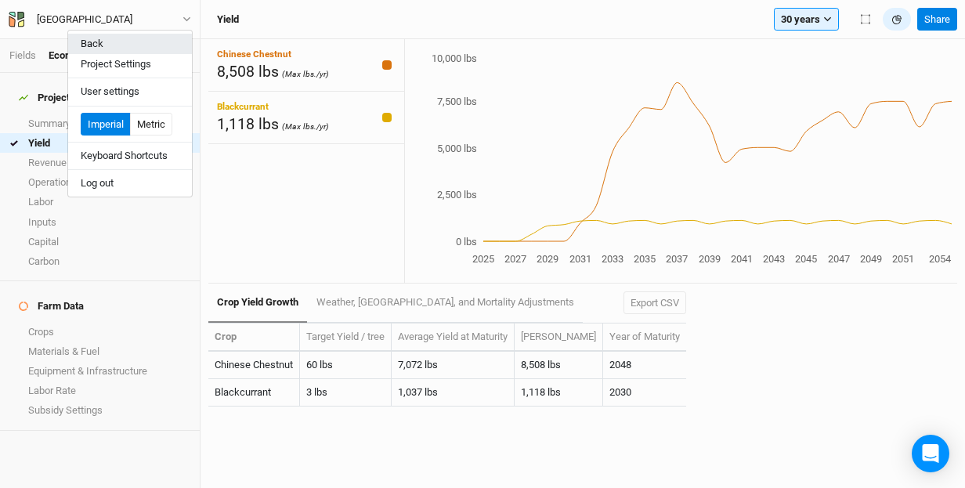
click at [92, 39] on button "Back" at bounding box center [130, 44] width 124 height 20
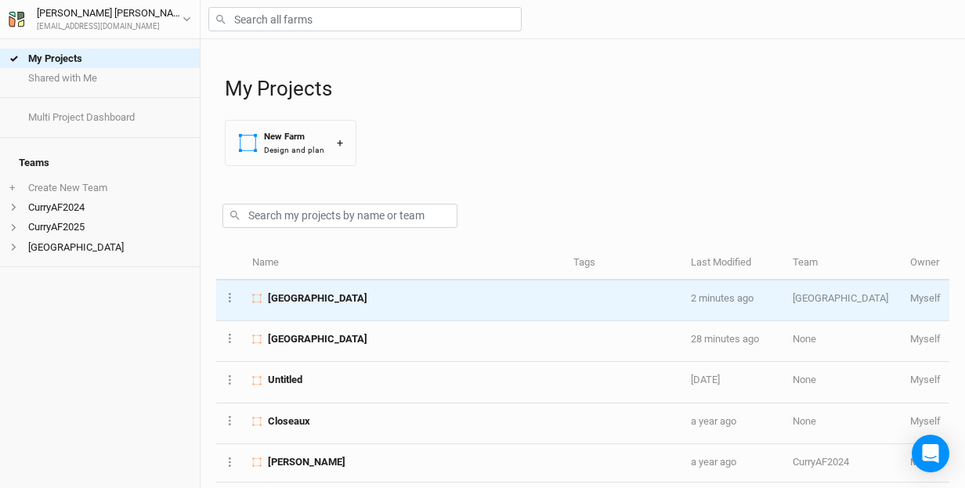
click at [325, 296] on span "Pretty River Farm" at bounding box center [317, 298] width 99 height 14
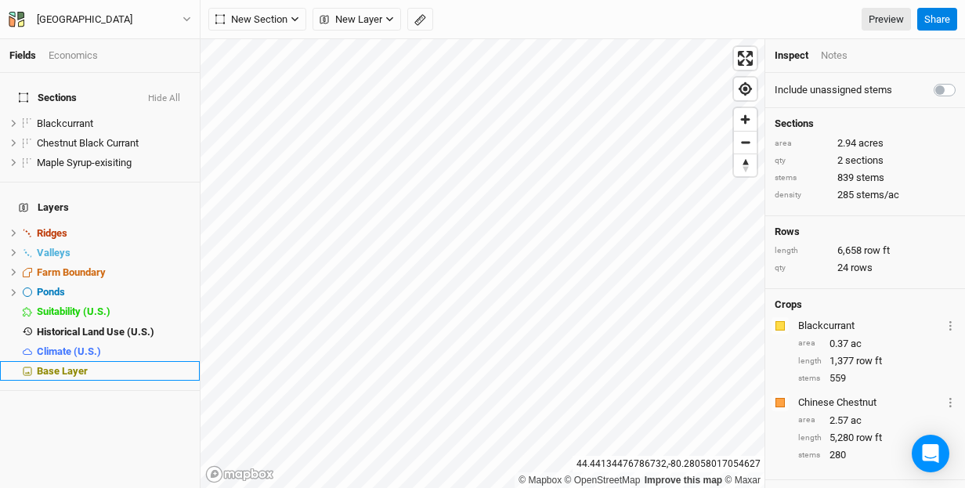
click at [63, 365] on span "Base Layer" at bounding box center [62, 371] width 51 height 12
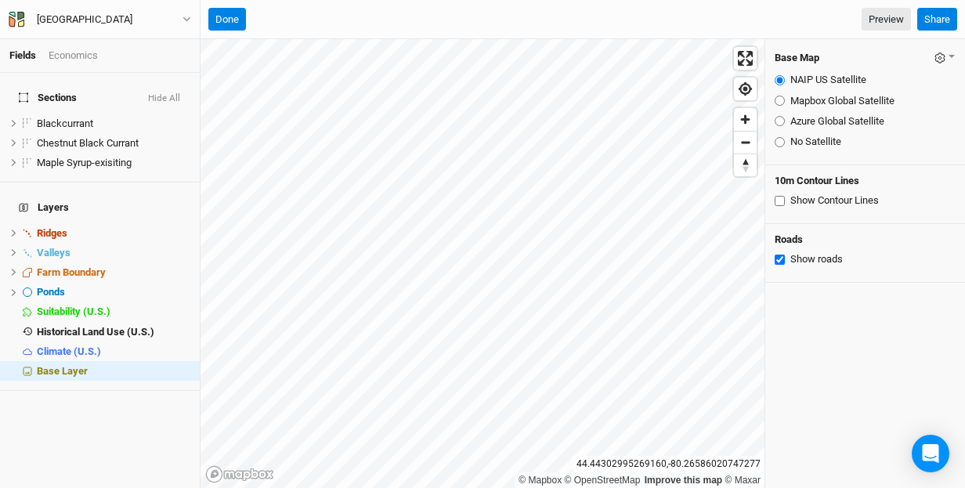
click at [779, 200] on input "Show Contour Lines" at bounding box center [780, 201] width 10 height 10
checkbox input "true"
click at [749, 120] on span "Zoom in" at bounding box center [745, 119] width 23 height 23
click at [882, 18] on link "Preview" at bounding box center [886, 19] width 49 height 23
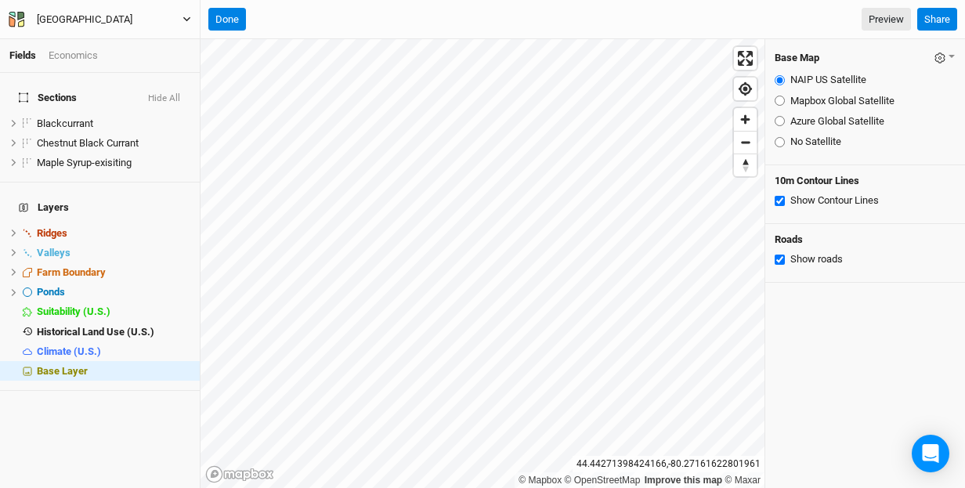
click at [189, 17] on icon "button" at bounding box center [186, 19] width 9 height 9
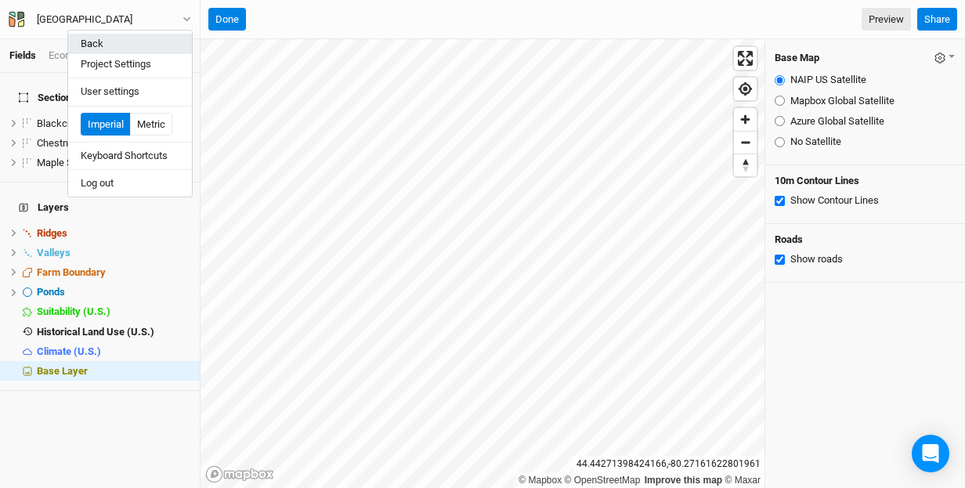
click at [149, 42] on button "Back" at bounding box center [130, 44] width 124 height 20
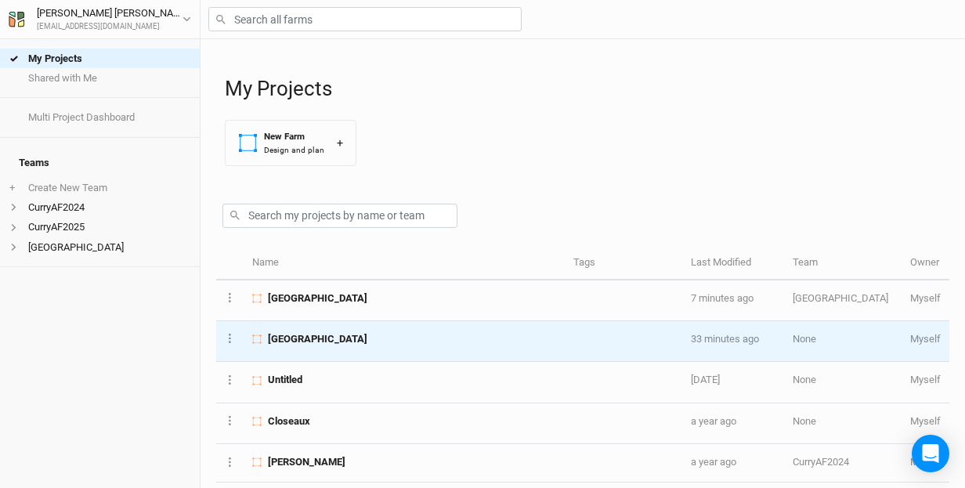
click at [321, 332] on div "Rawn Farm" at bounding box center [403, 339] width 303 height 14
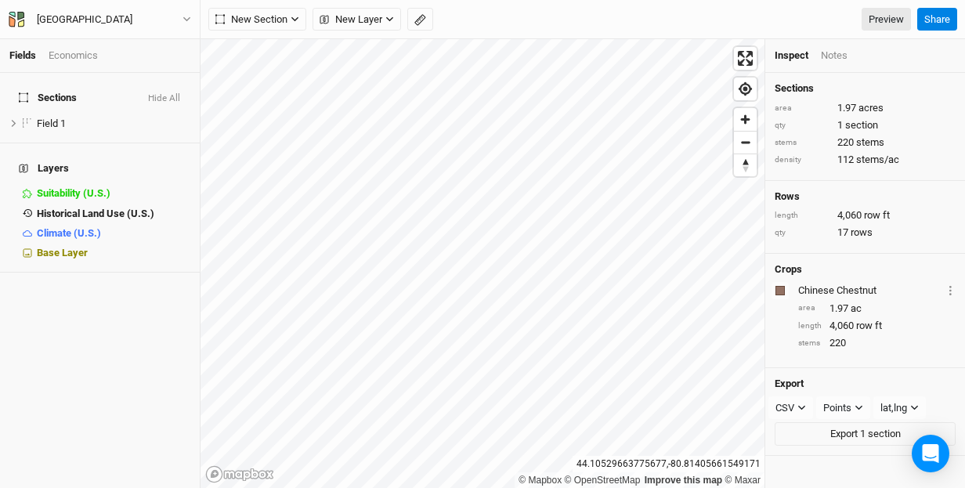
click at [67, 54] on div "Economics" at bounding box center [73, 56] width 49 height 14
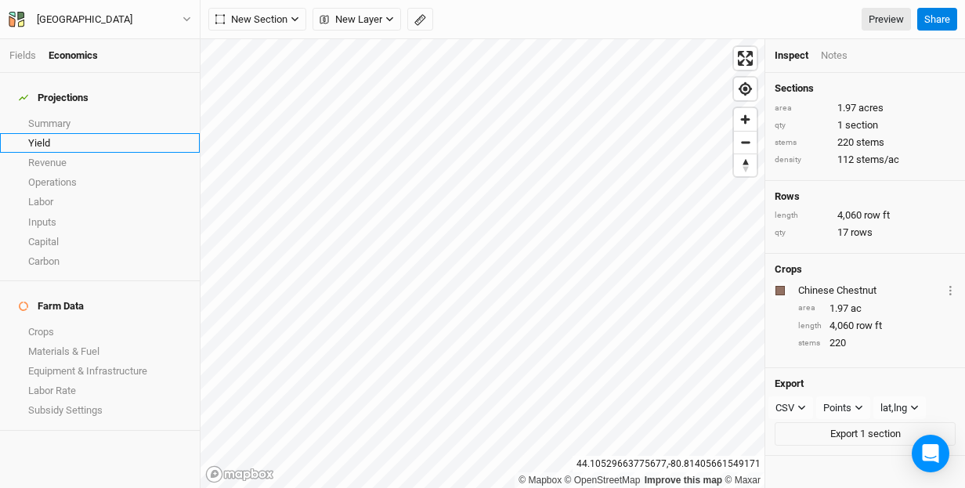
click at [44, 135] on link "Yield" at bounding box center [100, 143] width 200 height 20
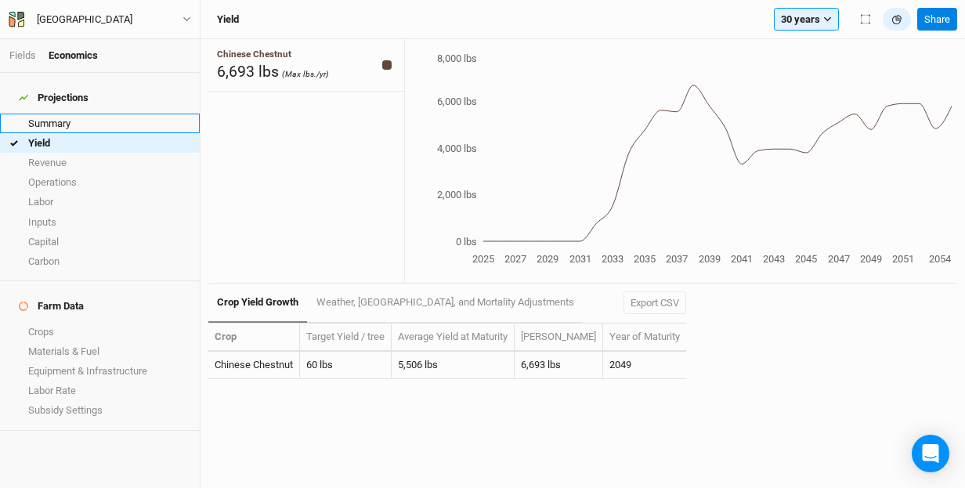
click at [50, 114] on link "Summary" at bounding box center [100, 124] width 200 height 20
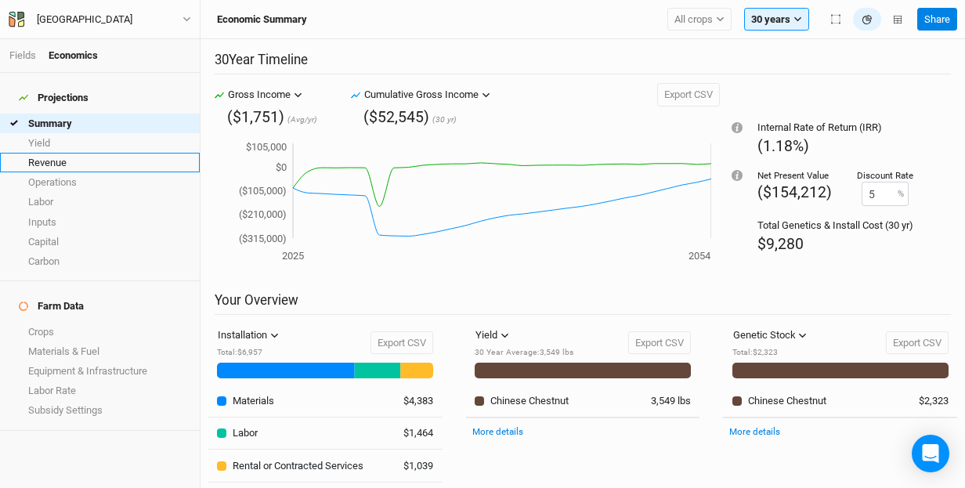
click at [46, 153] on link "Revenue" at bounding box center [100, 163] width 200 height 20
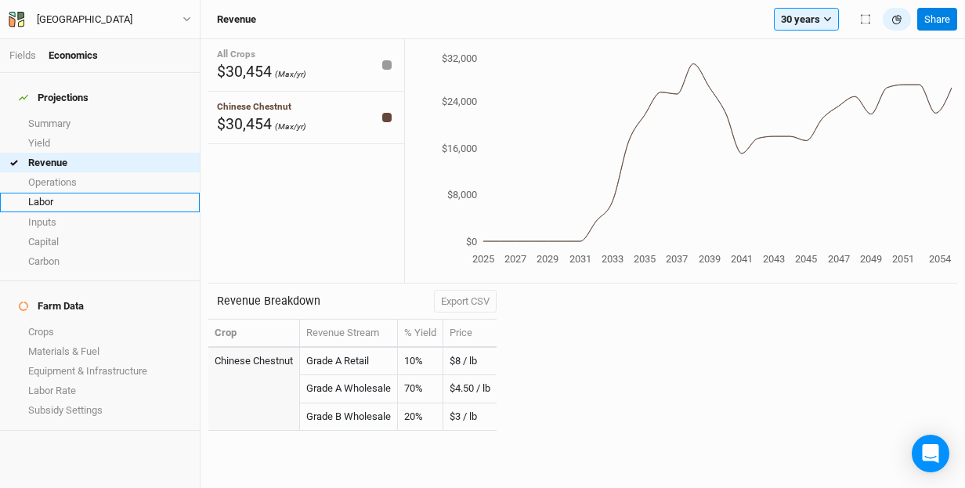
click at [45, 193] on link "Labor" at bounding box center [100, 203] width 200 height 20
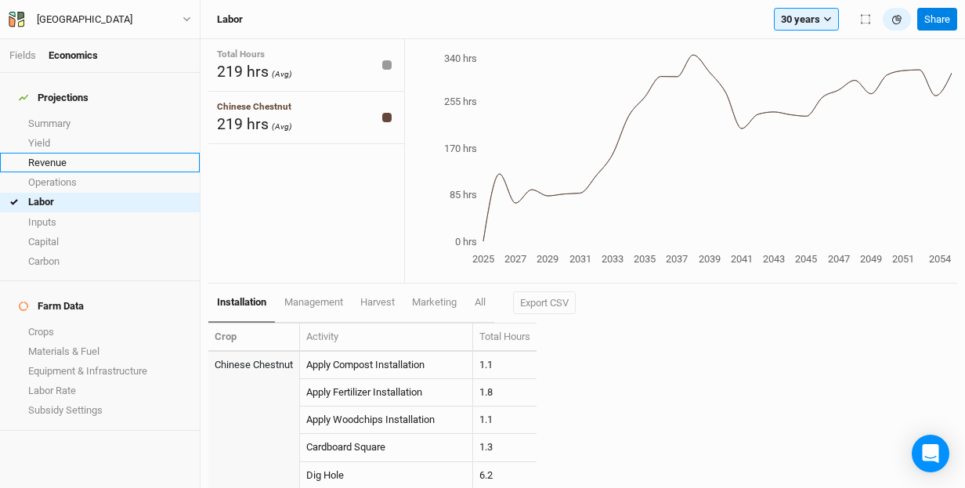
click at [41, 153] on link "Revenue" at bounding box center [100, 163] width 200 height 20
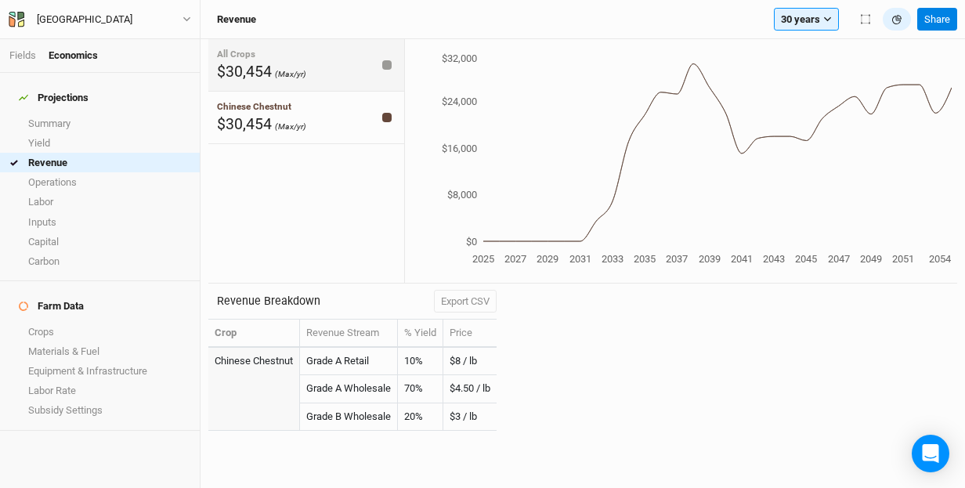
click at [388, 63] on div at bounding box center [386, 64] width 9 height 9
click at [895, 17] on icon "button" at bounding box center [896, 19] width 9 height 9
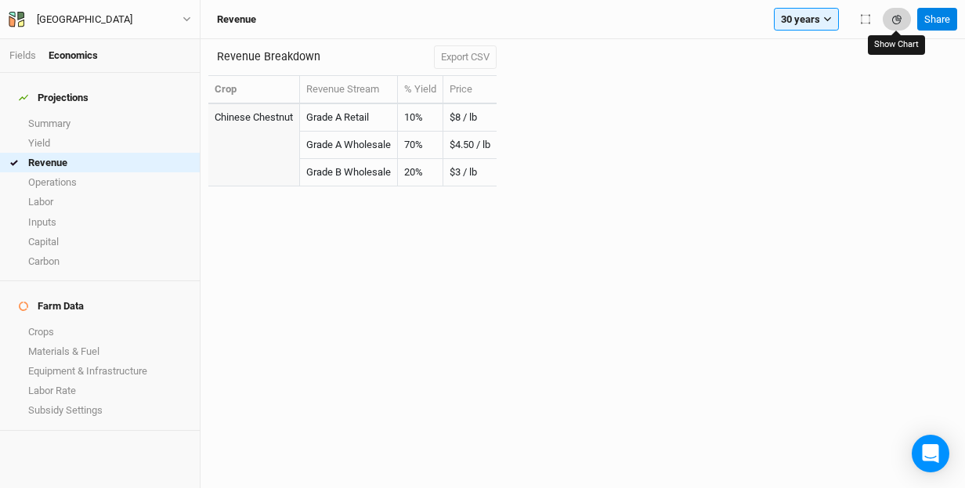
click at [895, 17] on icon "button" at bounding box center [896, 19] width 9 height 9
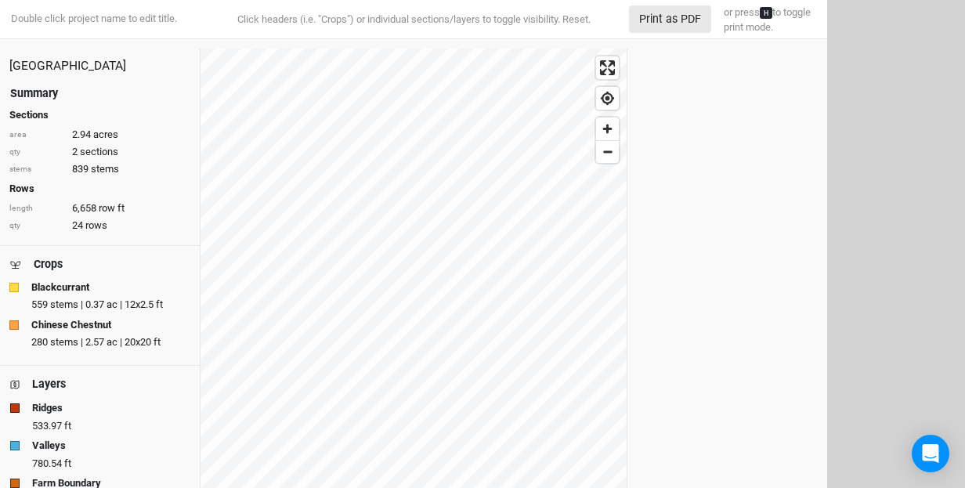
click at [72, 379] on h4 "Layers" at bounding box center [99, 384] width 181 height 18
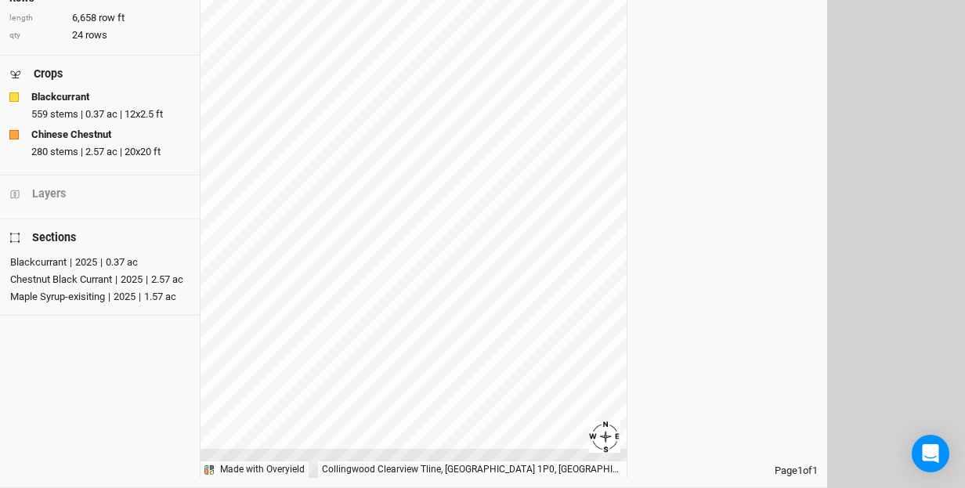
scroll to position [190, 0]
click at [74, 185] on h4 "Layers" at bounding box center [99, 194] width 181 height 18
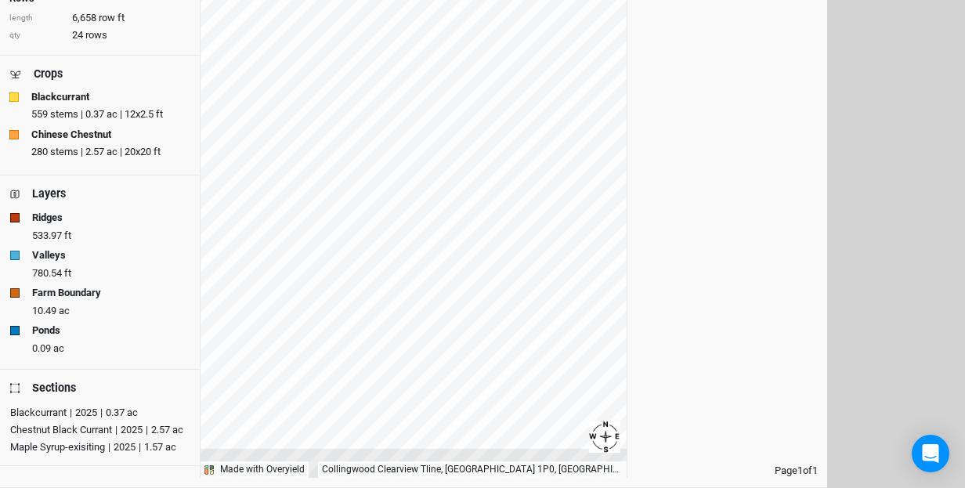
click at [13, 383] on icon at bounding box center [14, 388] width 9 height 10
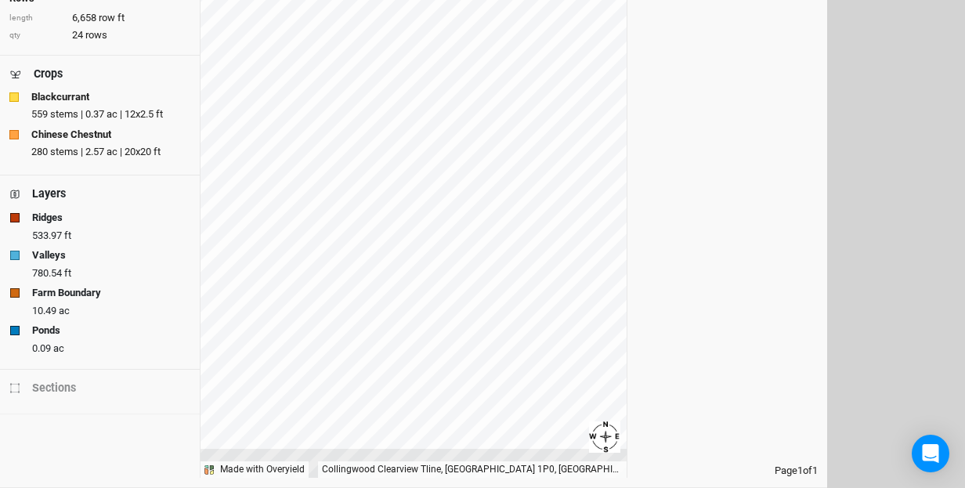
click at [13, 383] on icon at bounding box center [14, 388] width 9 height 10
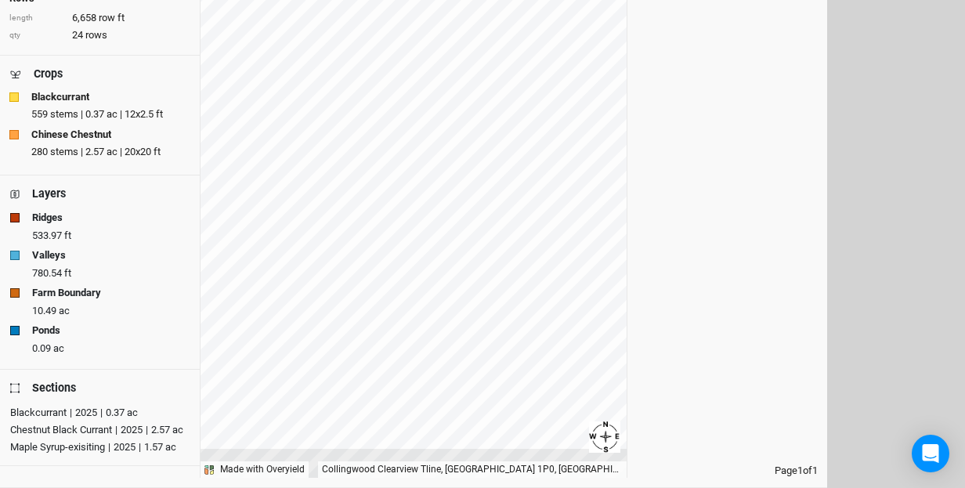
click at [15, 190] on icon at bounding box center [15, 194] width 8 height 8
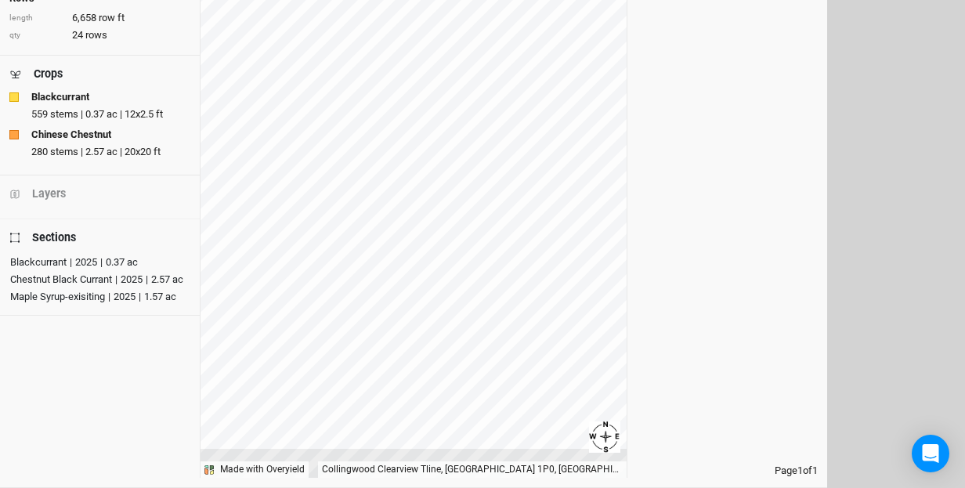
click at [15, 190] on icon at bounding box center [15, 194] width 8 height 8
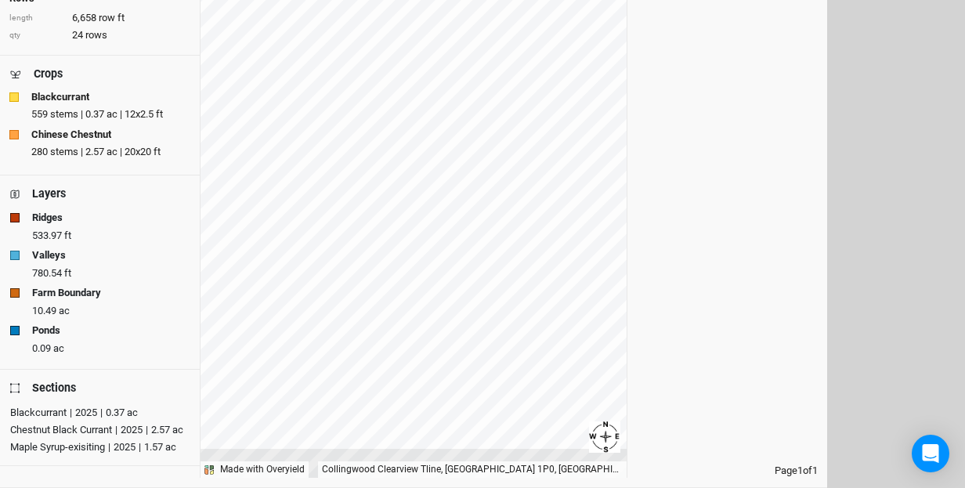
click at [16, 386] on icon at bounding box center [14, 388] width 9 height 10
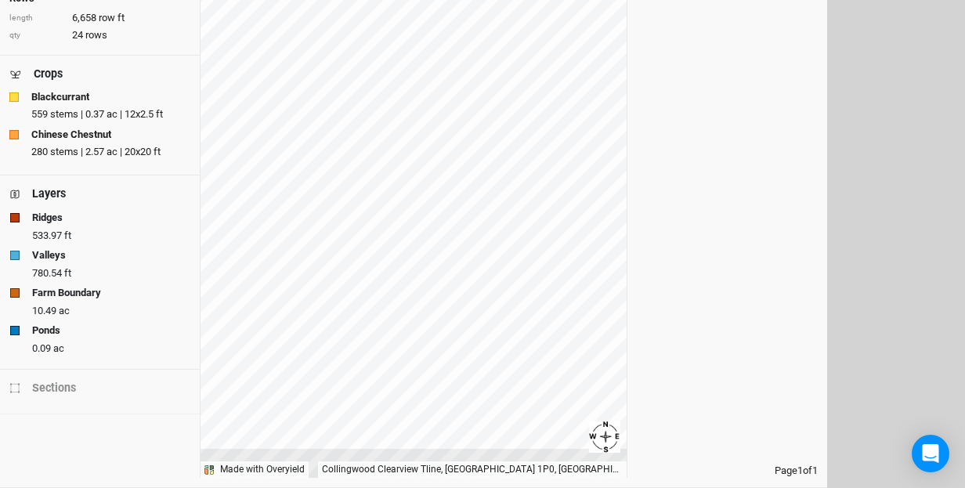
click at [16, 386] on icon at bounding box center [14, 388] width 9 height 10
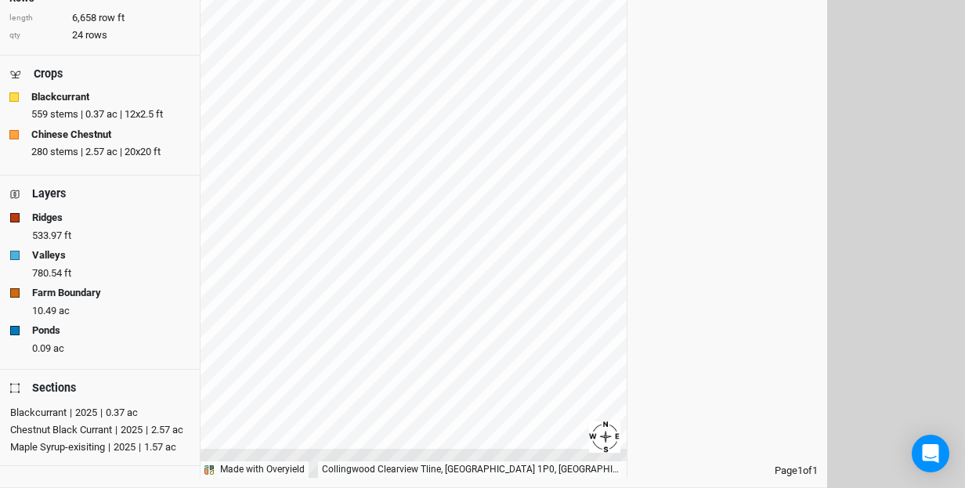
click at [53, 405] on div "Blackcurrant" at bounding box center [38, 413] width 56 height 16
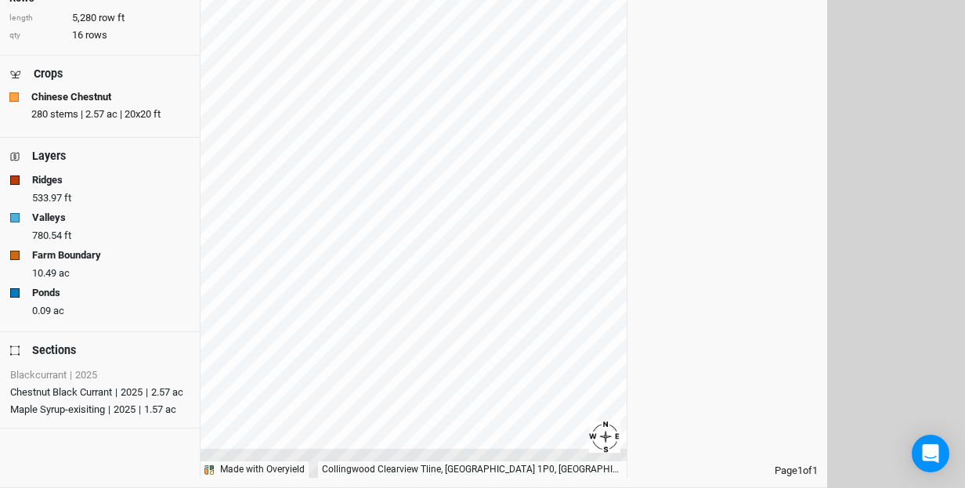
click at [60, 387] on div "Chestnut Black Currant" at bounding box center [61, 393] width 102 height 16
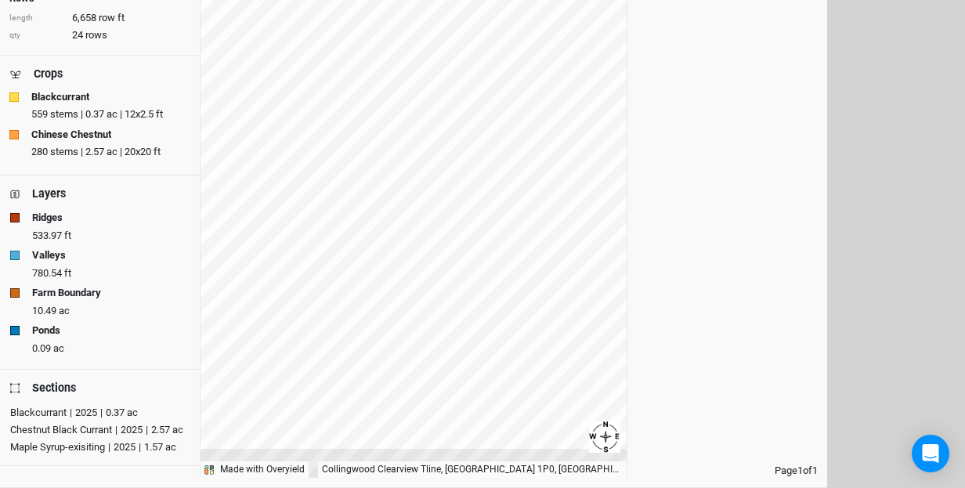
click at [57, 444] on div "Maple Syrup-exisiting" at bounding box center [57, 447] width 95 height 16
click at [69, 428] on div "Chestnut Black Currant" at bounding box center [61, 430] width 102 height 16
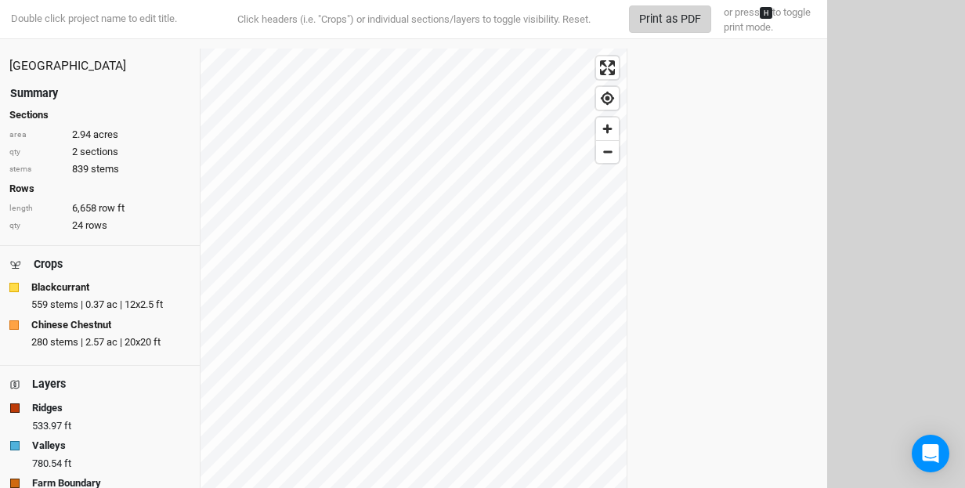
click at [658, 20] on button "Print as PDF" at bounding box center [670, 18] width 82 height 27
click at [680, 11] on button "Print as PDF" at bounding box center [670, 18] width 82 height 27
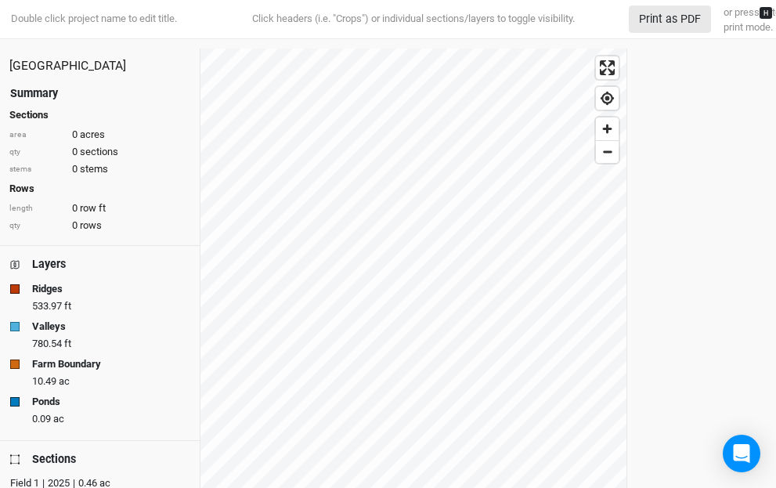
click at [96, 70] on div "[GEOGRAPHIC_DATA]" at bounding box center [99, 66] width 181 height 17
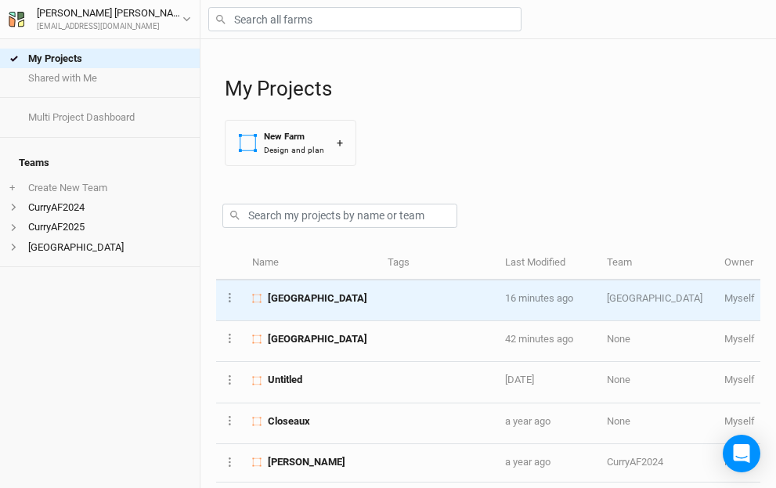
click at [311, 293] on span "[GEOGRAPHIC_DATA]" at bounding box center [317, 298] width 99 height 14
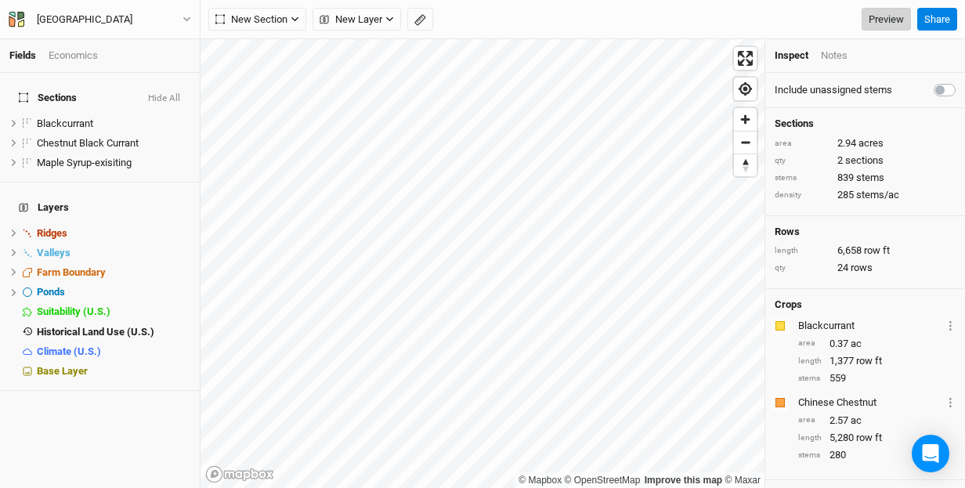
click at [775, 20] on link "Preview" at bounding box center [886, 19] width 49 height 23
click at [83, 55] on div "Economics" at bounding box center [73, 56] width 49 height 14
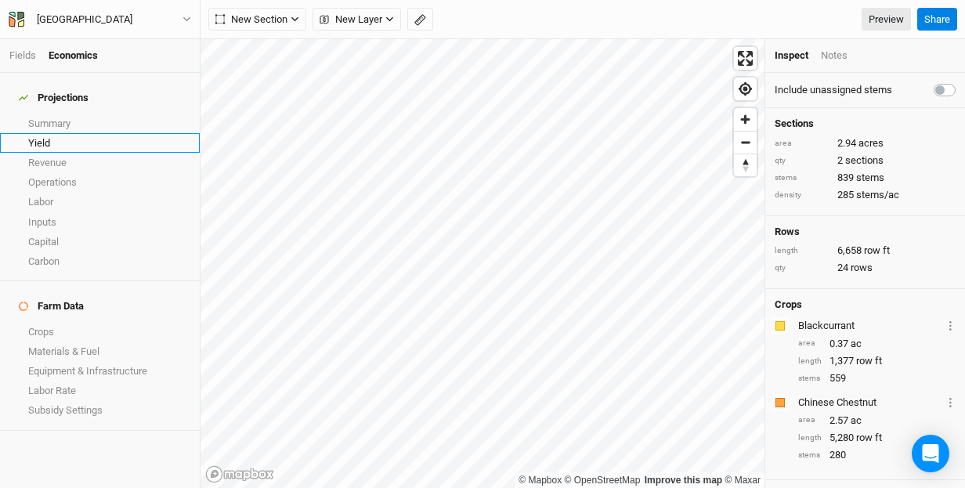
click at [32, 133] on link "Yield" at bounding box center [100, 143] width 200 height 20
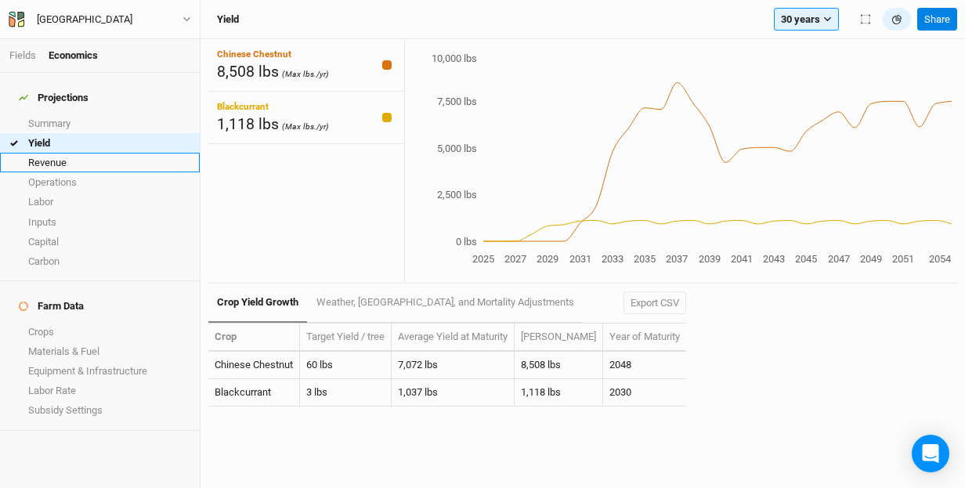
click at [74, 153] on link "Revenue" at bounding box center [100, 163] width 200 height 20
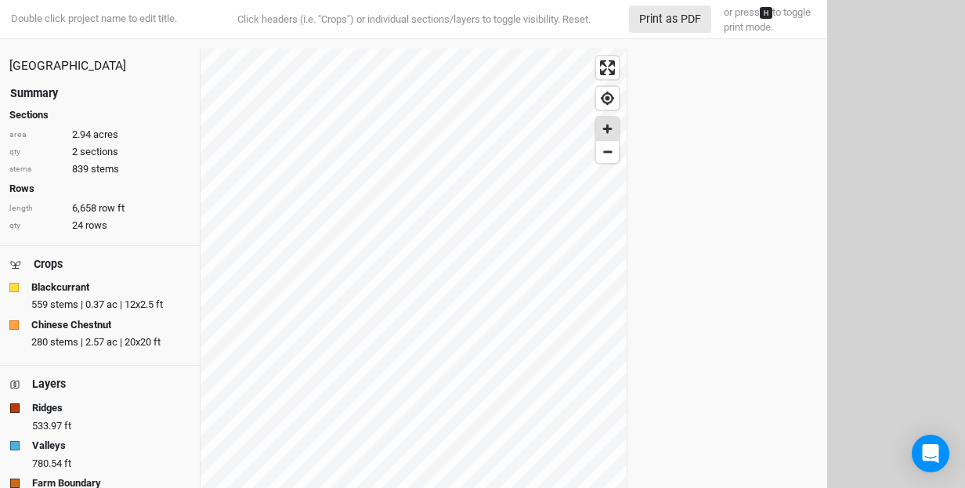
click at [604, 129] on span "Zoom in" at bounding box center [607, 128] width 23 height 23
click at [608, 147] on span "Zoom out" at bounding box center [607, 152] width 23 height 22
click at [687, 114] on div "Pretty River Farm Summary Sections area 2.94 acres qty 2 sections stems 839 ste…" at bounding box center [413, 359] width 827 height 620
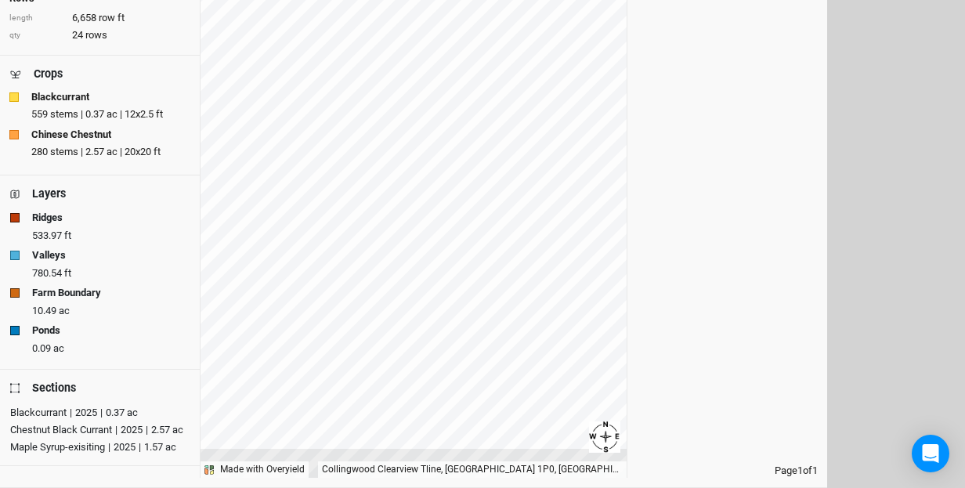
scroll to position [190, 0]
drag, startPoint x: 131, startPoint y: 64, endPoint x: 144, endPoint y: 82, distance: 22.4
click at [144, 82] on div "Crops Blackcurrant 559 stems | 0.37 ac | 12x2.5 ft Chinese Chestnut 280 stems |…" at bounding box center [100, 115] width 200 height 119
click at [856, 73] on html "Double click project name to edit title. Click headers (i.e. "Crops") or indivi…" at bounding box center [482, 54] width 965 height 488
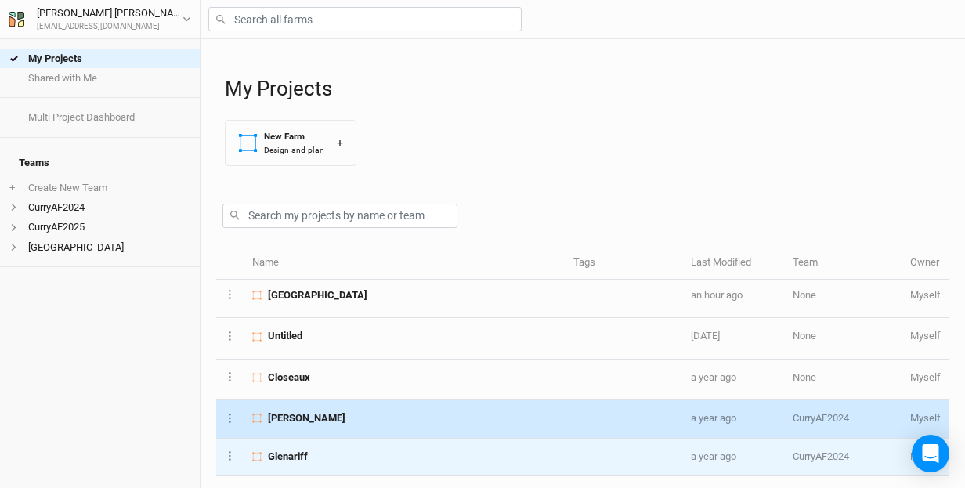
scroll to position [43, 0]
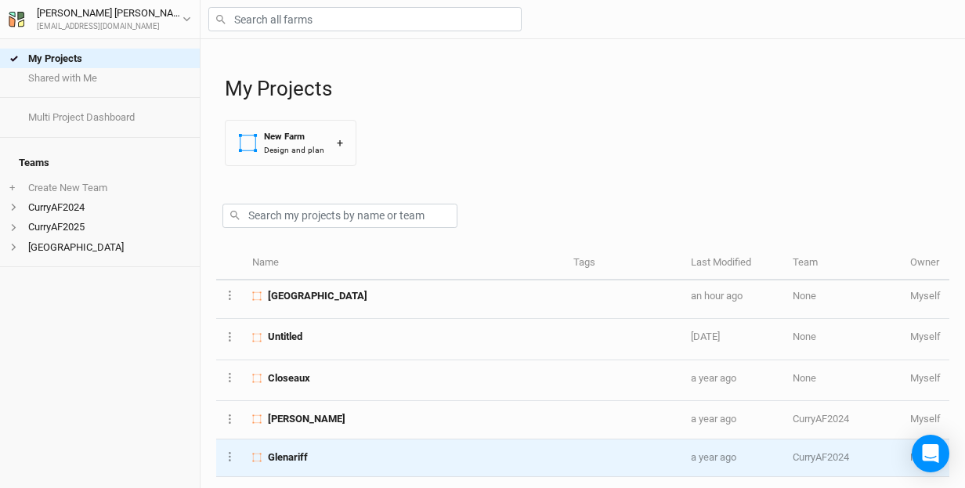
click at [298, 450] on span "Glenariff" at bounding box center [288, 457] width 40 height 14
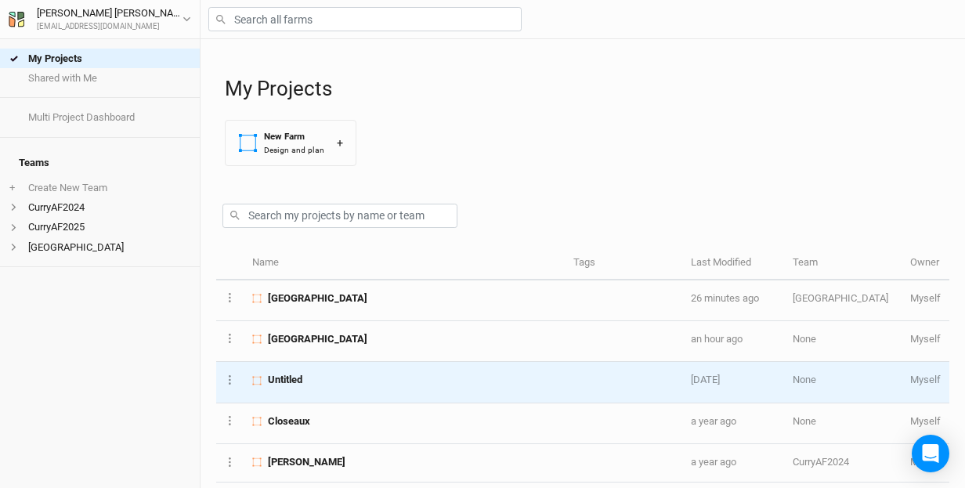
click at [298, 380] on span "Untitled" at bounding box center [285, 380] width 34 height 14
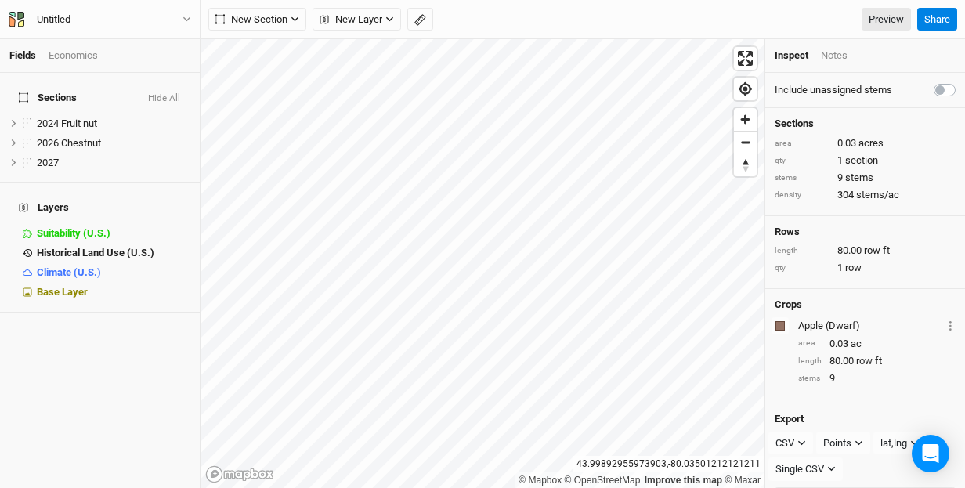
click at [862, 320] on div "Apple (Dwarf)" at bounding box center [870, 326] width 144 height 14
click at [829, 321] on div "Apple (Dwarf)" at bounding box center [870, 326] width 144 height 14
click at [778, 321] on div "button" at bounding box center [779, 325] width 9 height 9
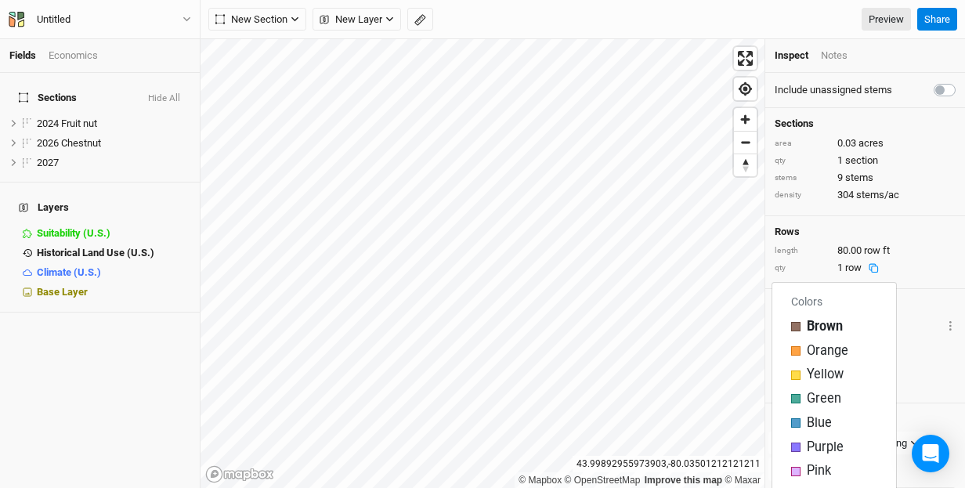
click at [928, 266] on div "qty 1 row" at bounding box center [865, 268] width 181 height 14
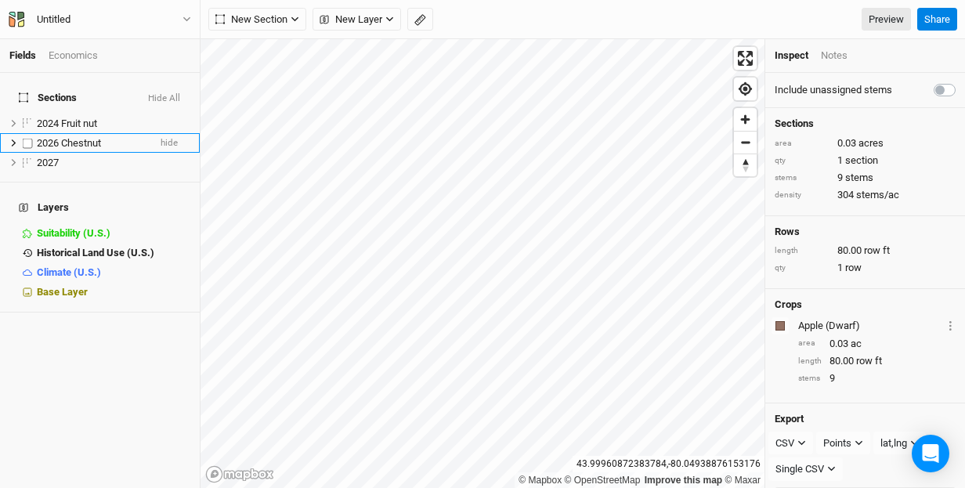
click at [70, 137] on span "2026 Chestnut" at bounding box center [69, 143] width 64 height 12
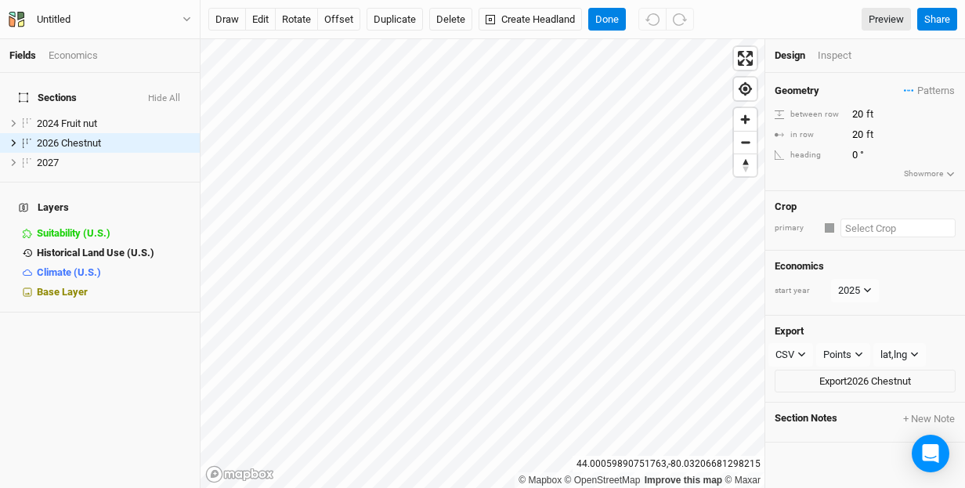
click at [875, 228] on input "text" at bounding box center [897, 228] width 115 height 19
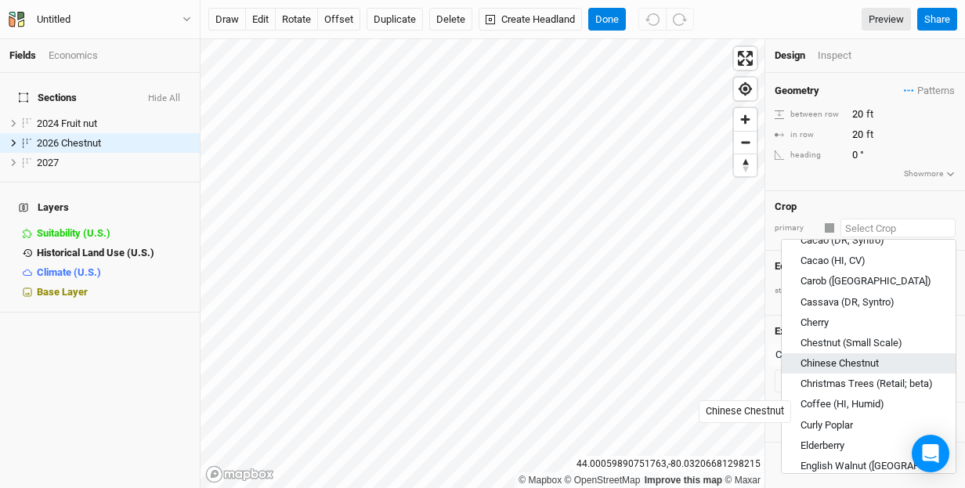
scroll to position [576, 0]
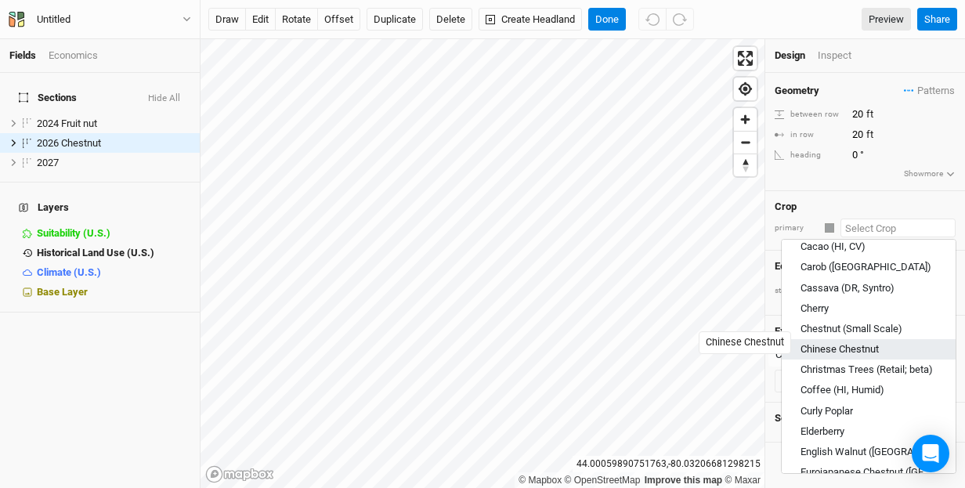
click at [847, 343] on div "Chinese Chestnut" at bounding box center [839, 350] width 78 height 14
type input "Chinese Chestnut"
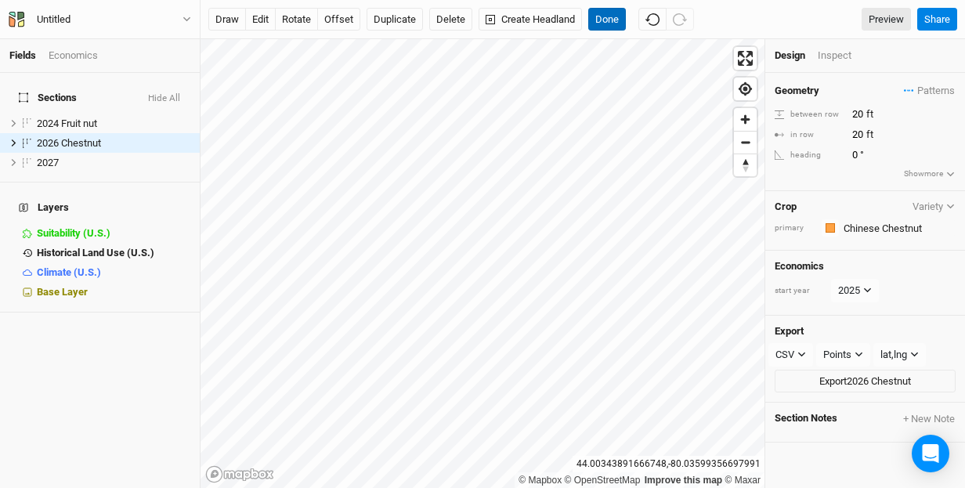
click at [610, 16] on button "Done" at bounding box center [607, 19] width 38 height 23
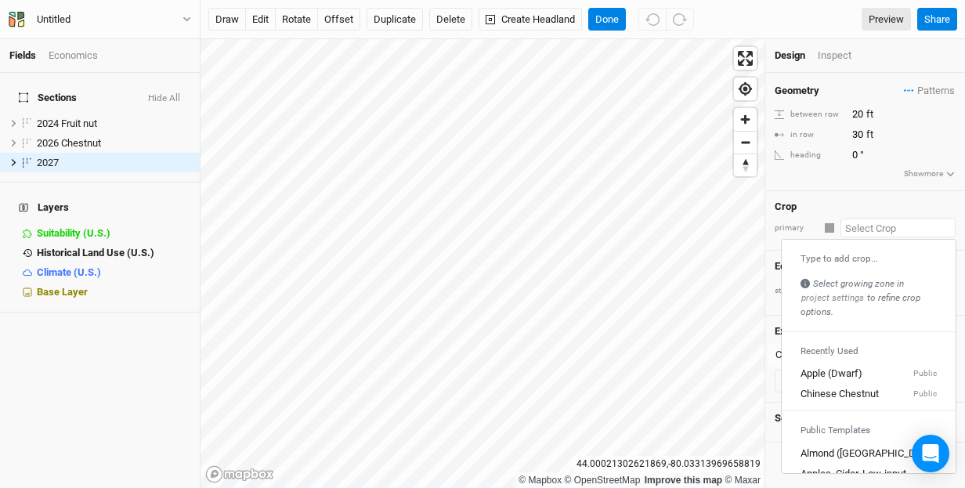
click at [867, 228] on input "text" at bounding box center [897, 228] width 115 height 19
click at [866, 392] on div "Chinese Chestnut" at bounding box center [839, 395] width 78 height 14
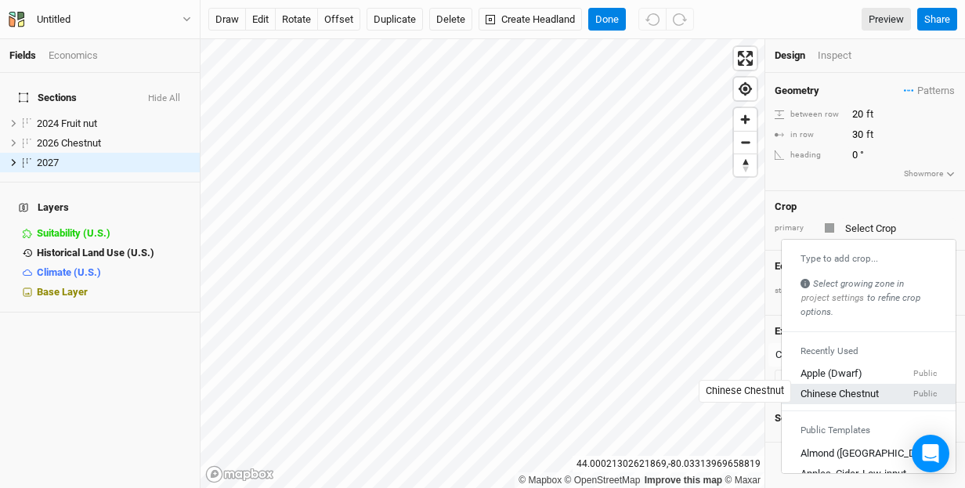
type input "20"
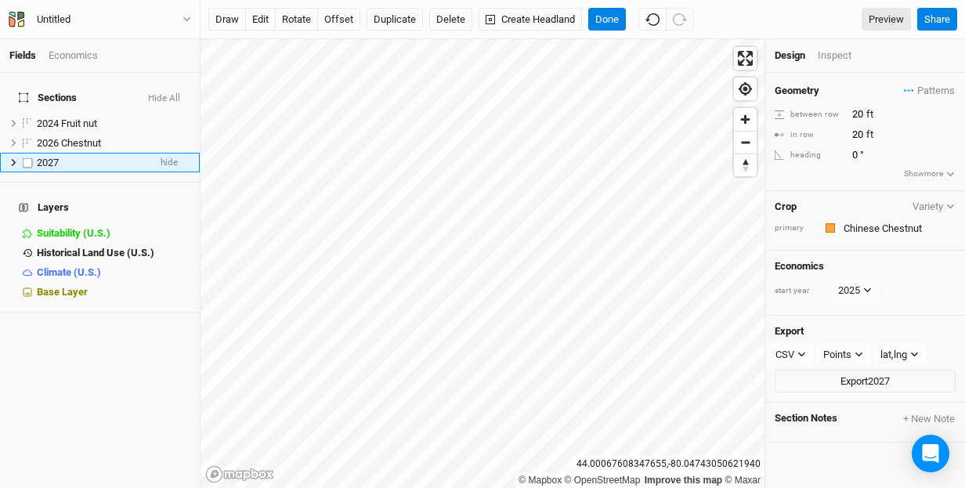
click at [57, 157] on span "2027" at bounding box center [48, 163] width 22 height 12
click at [74, 156] on input "2027" at bounding box center [88, 163] width 106 height 14
type input "2027 Chestnut"
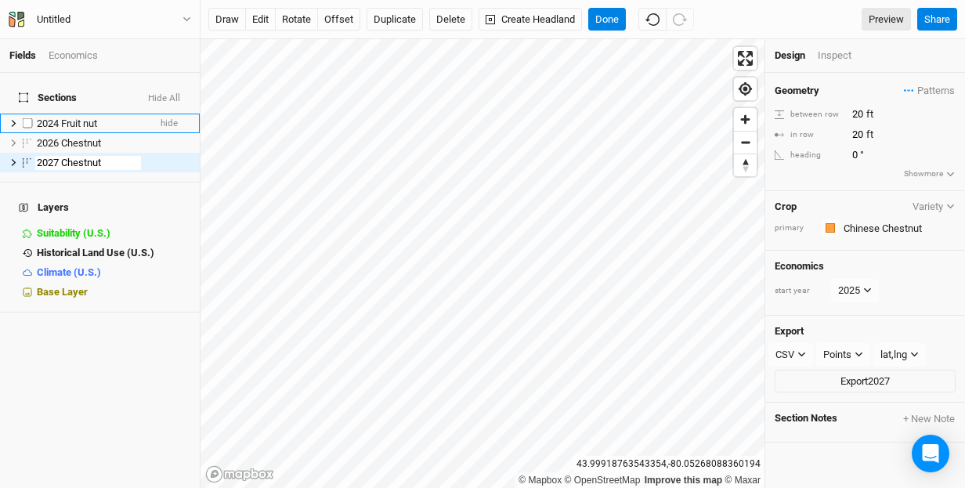
click at [14, 120] on icon at bounding box center [14, 123] width 5 height 7
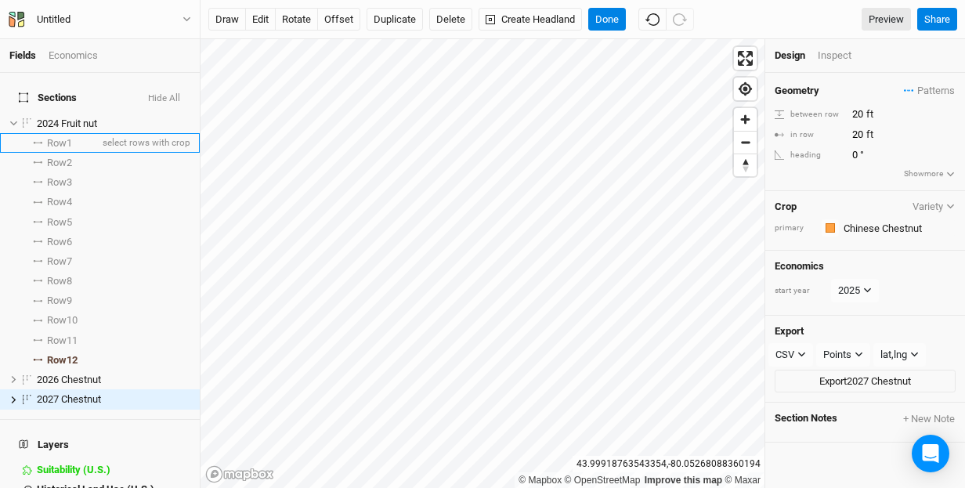
click at [72, 137] on span "Row 1" at bounding box center [59, 143] width 25 height 13
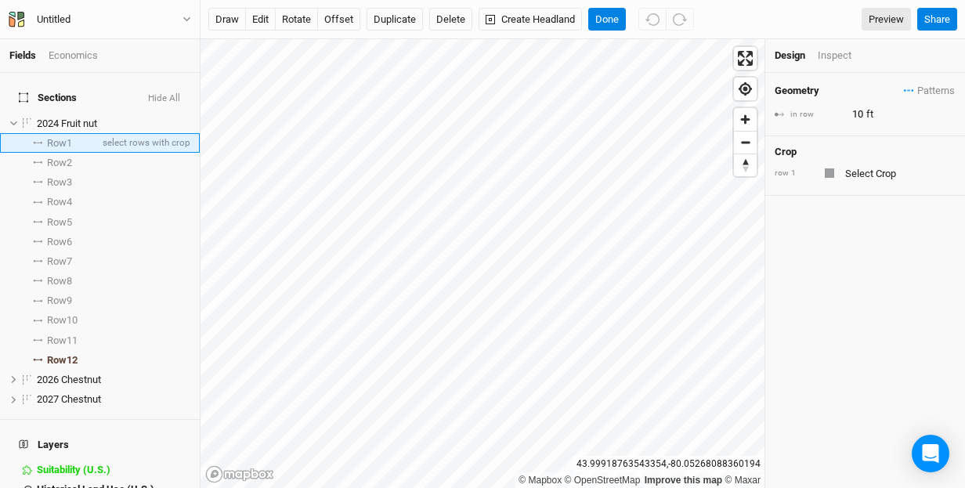
click at [72, 137] on span "Row 1" at bounding box center [59, 143] width 25 height 13
click at [60, 137] on span "Row 1" at bounding box center [59, 143] width 25 height 13
click at [167, 133] on span "select rows with crop" at bounding box center [144, 143] width 91 height 20
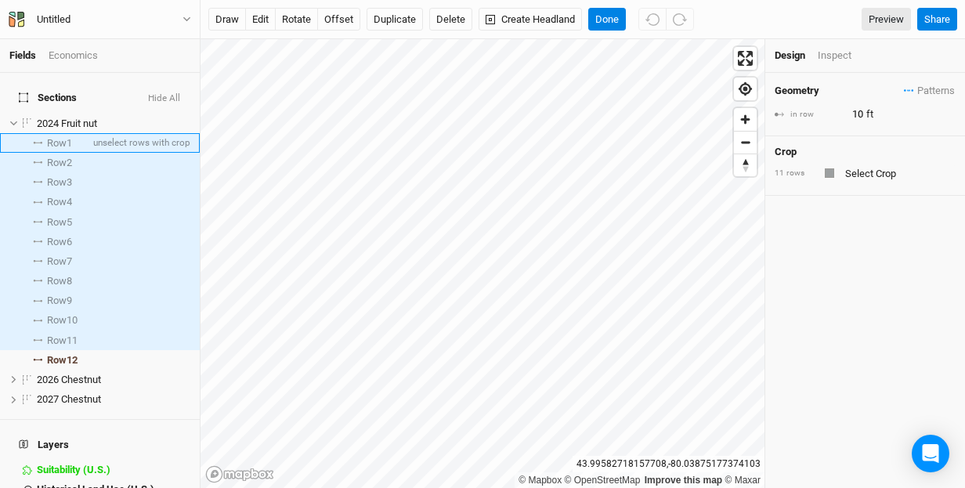
click at [41, 142] on icon at bounding box center [41, 143] width 2 height 2
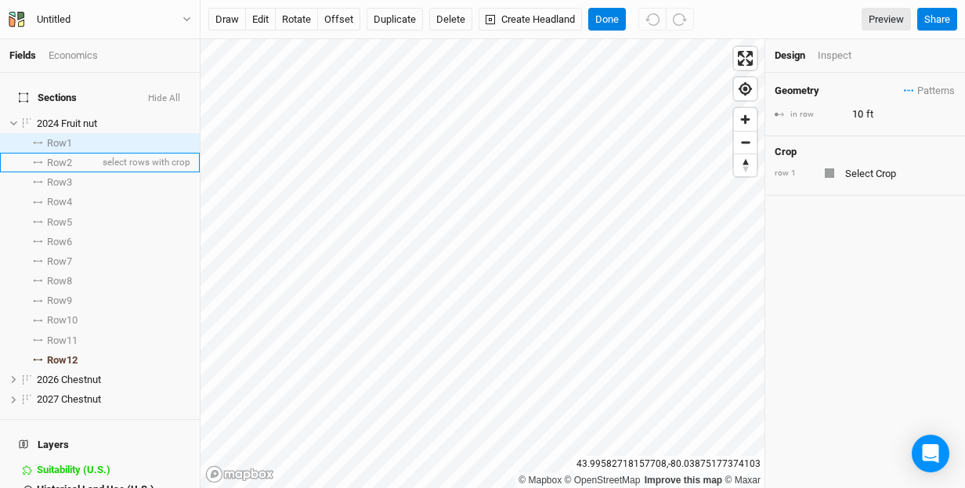
click at [45, 153] on li "Row 2 select rows with crop" at bounding box center [100, 163] width 200 height 20
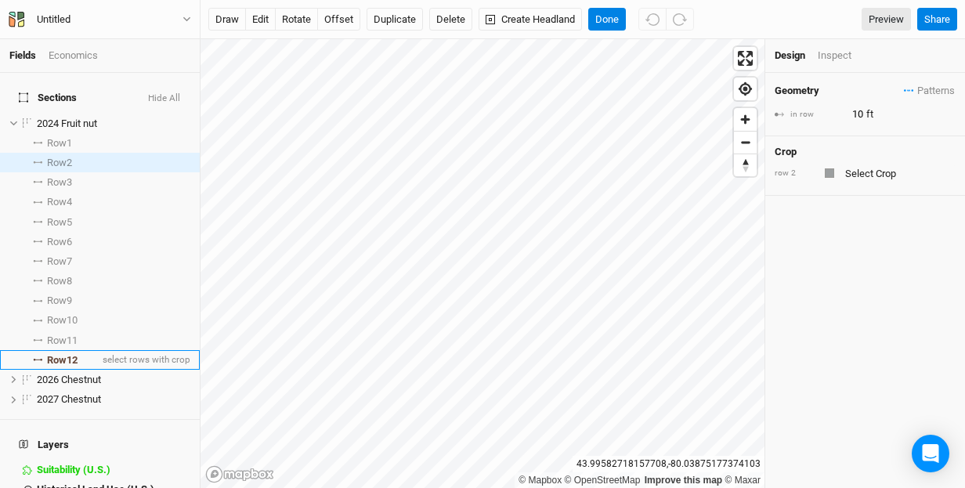
click at [65, 354] on span "Row 12" at bounding box center [62, 360] width 31 height 13
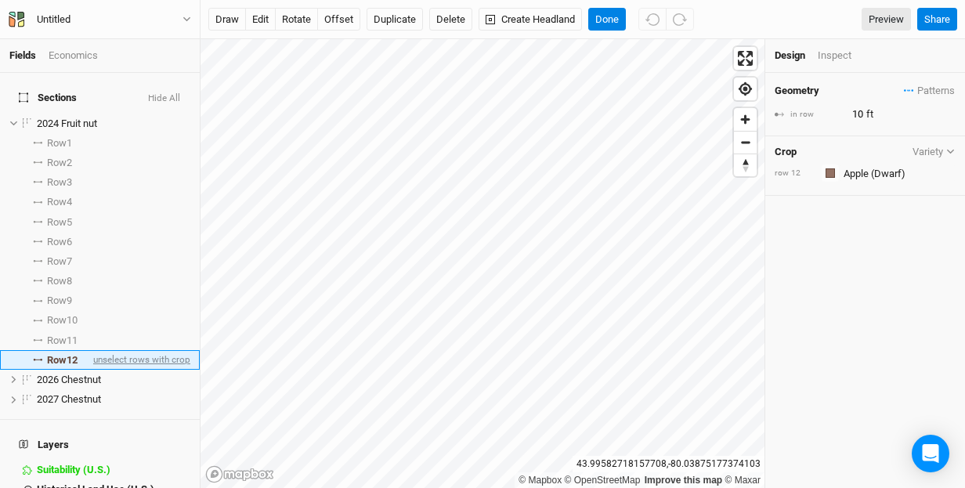
click at [115, 350] on span "unselect rows with crop" at bounding box center [140, 360] width 100 height 20
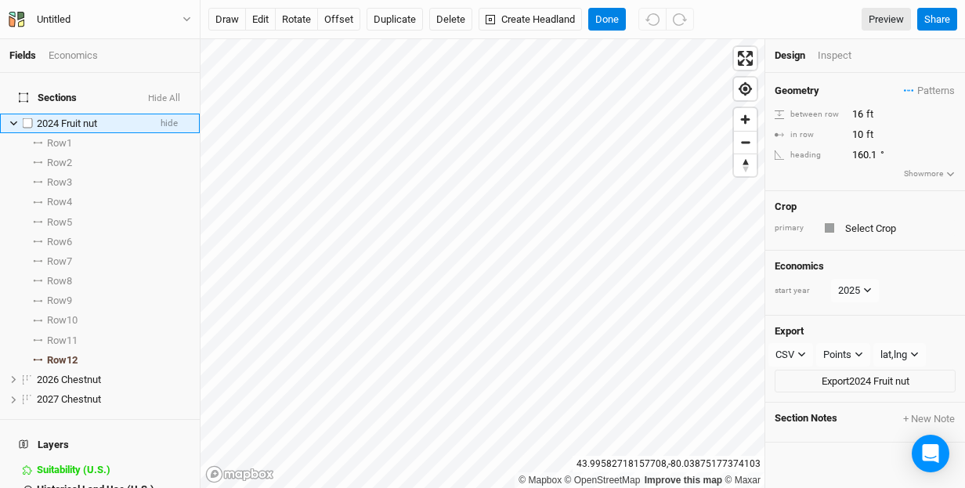
click at [27, 114] on label at bounding box center [28, 124] width 20 height 20
click at [27, 118] on input "checkbox" at bounding box center [28, 123] width 10 height 10
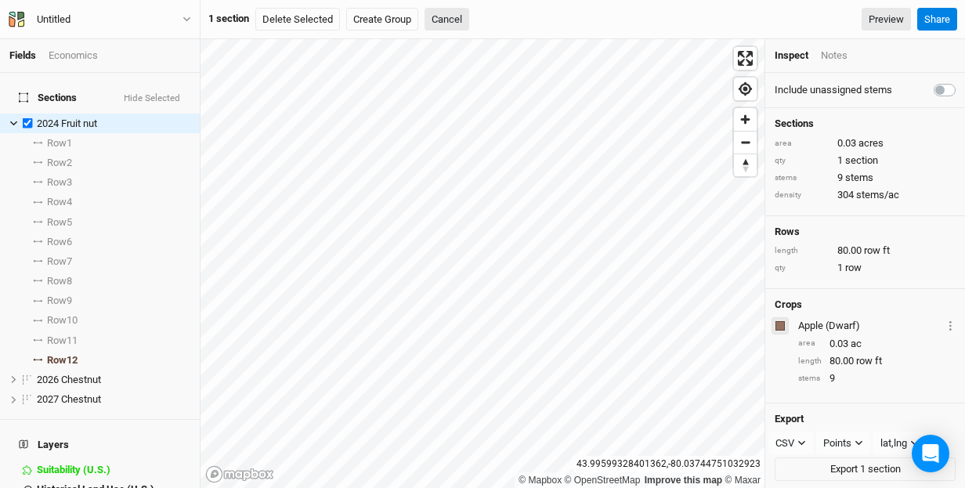
click at [781, 321] on div "button" at bounding box center [779, 325] width 9 height 9
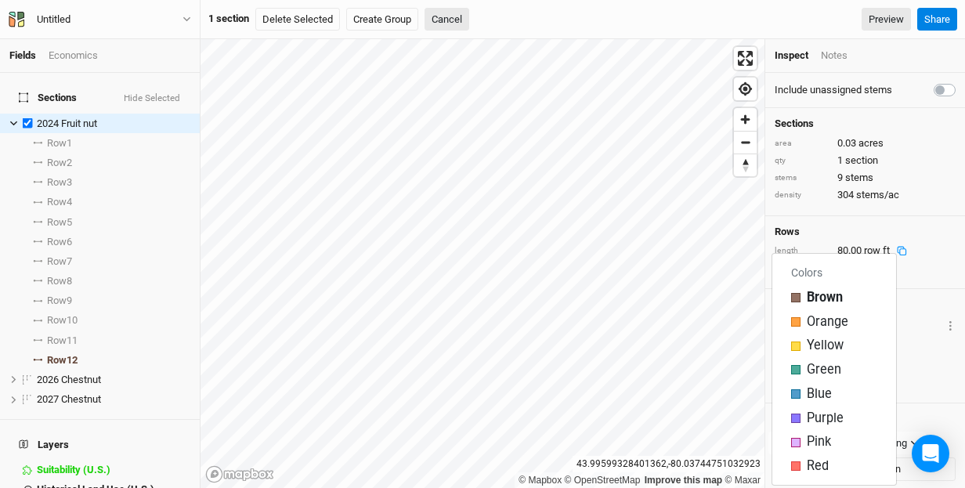
click at [927, 254] on div "length 80.00 row ft" at bounding box center [865, 251] width 181 height 14
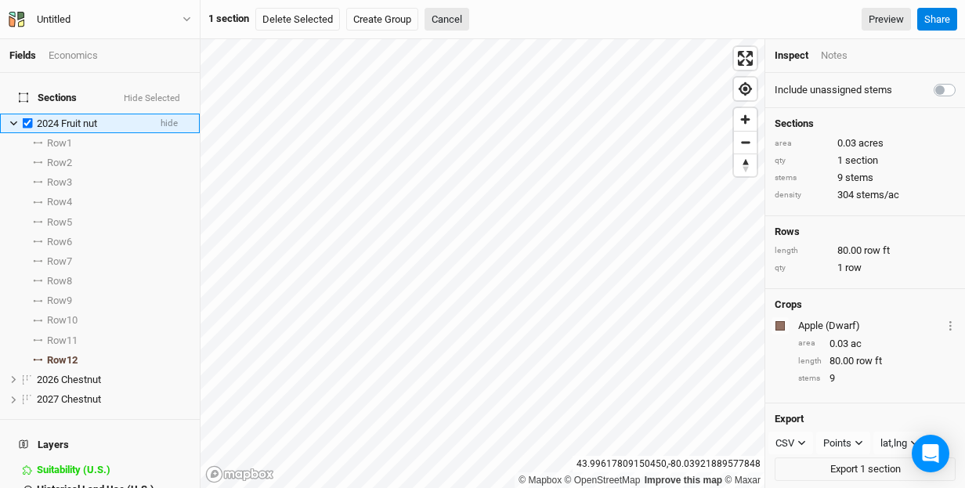
click at [13, 121] on icon at bounding box center [13, 123] width 7 height 5
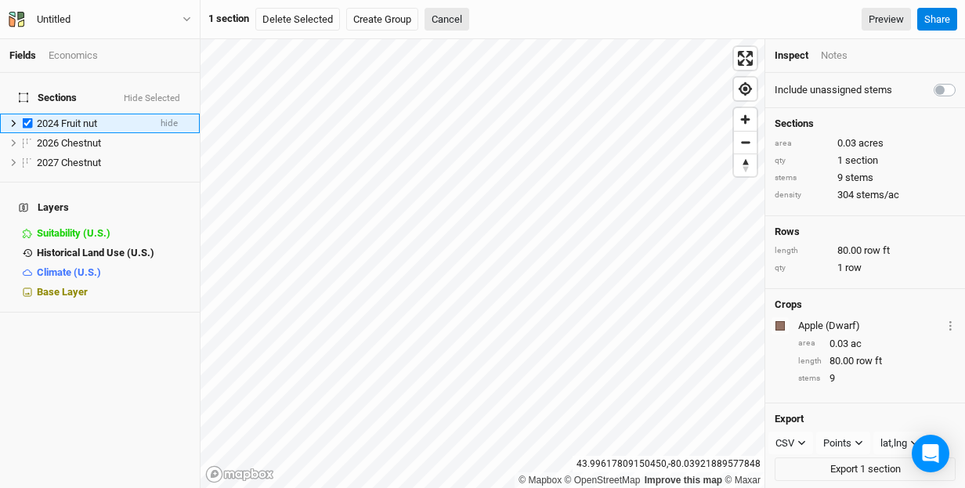
click at [119, 117] on div "2024 Fruit nut" at bounding box center [92, 123] width 111 height 13
checkbox input "false"
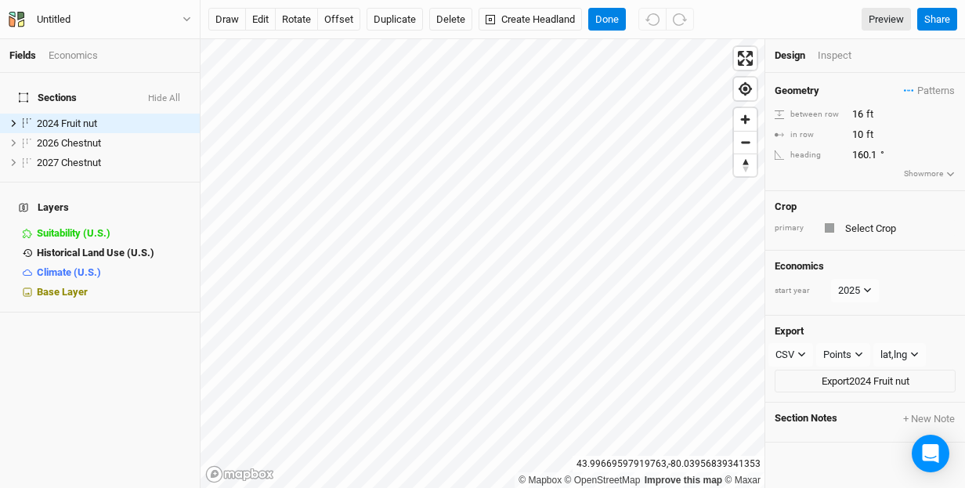
click at [74, 55] on div "Economics" at bounding box center [73, 56] width 49 height 14
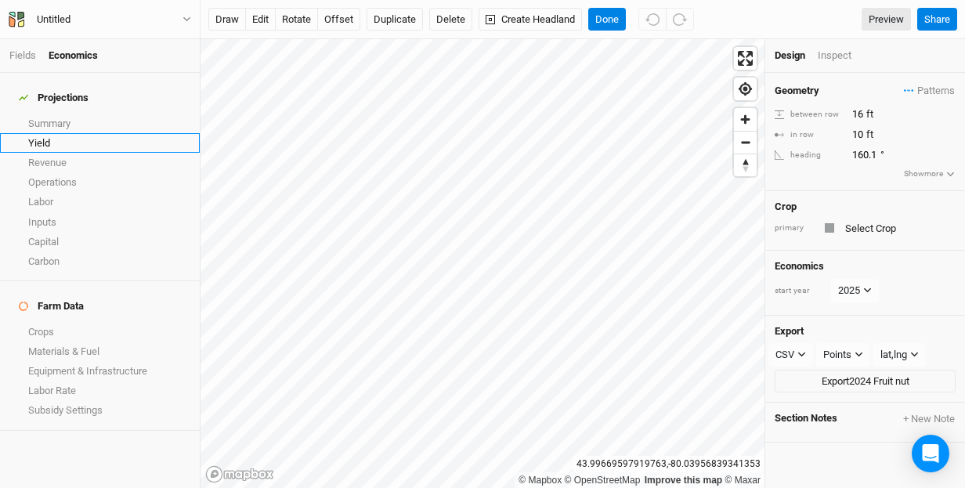
click at [45, 133] on link "Yield" at bounding box center [100, 143] width 200 height 20
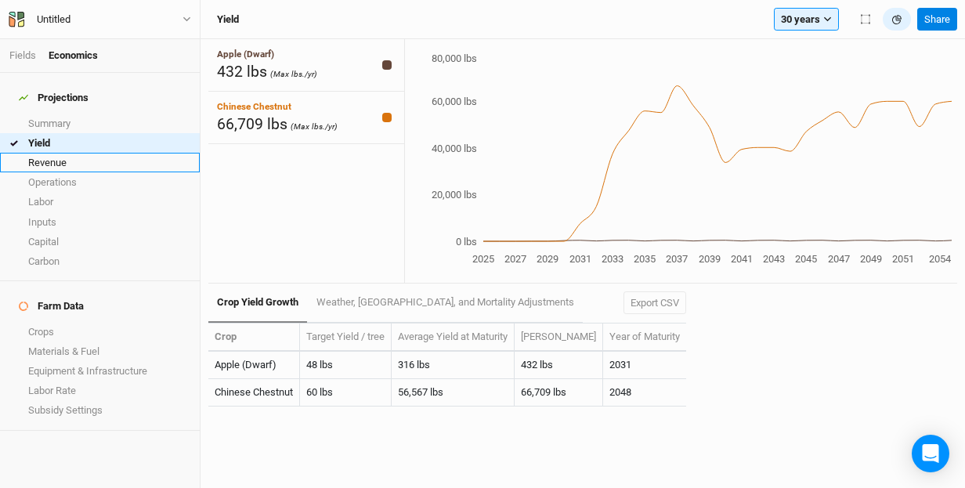
click at [51, 153] on link "Revenue" at bounding box center [100, 163] width 200 height 20
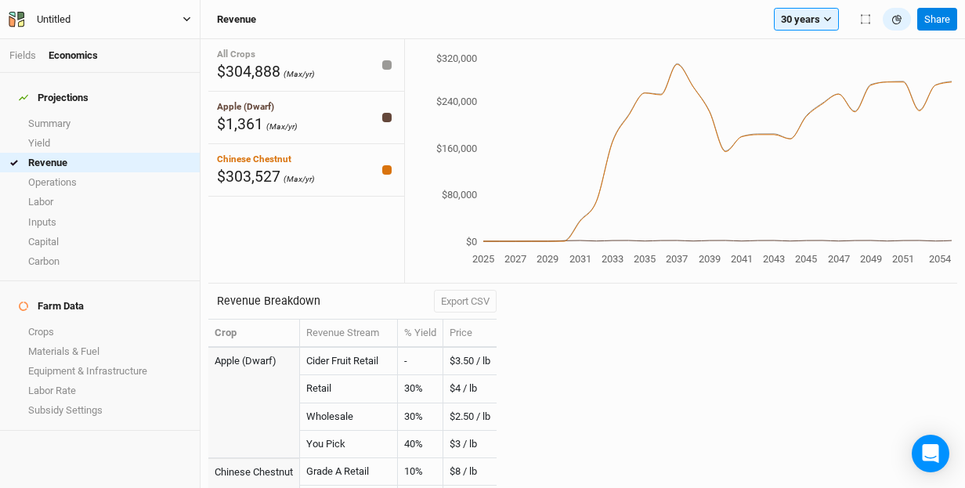
click at [188, 16] on icon "button" at bounding box center [186, 19] width 9 height 9
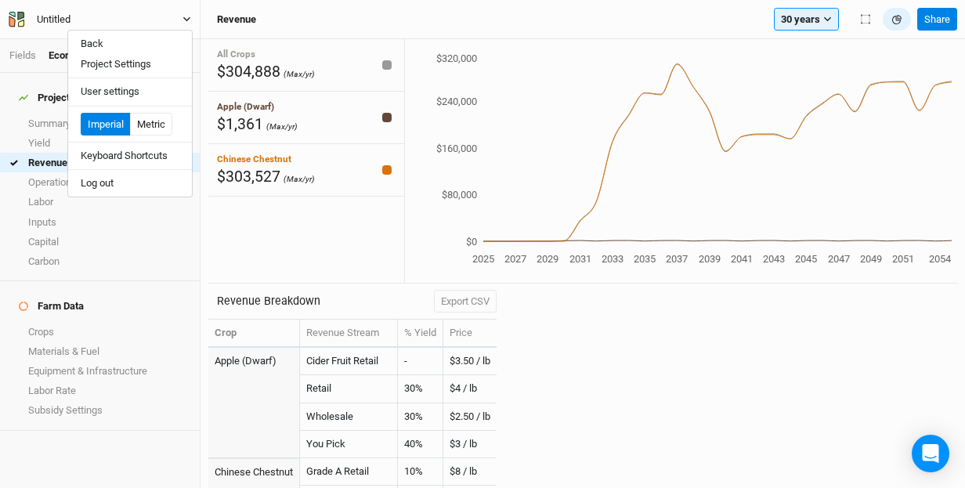
click at [76, 15] on div "Untitled" at bounding box center [53, 20] width 59 height 16
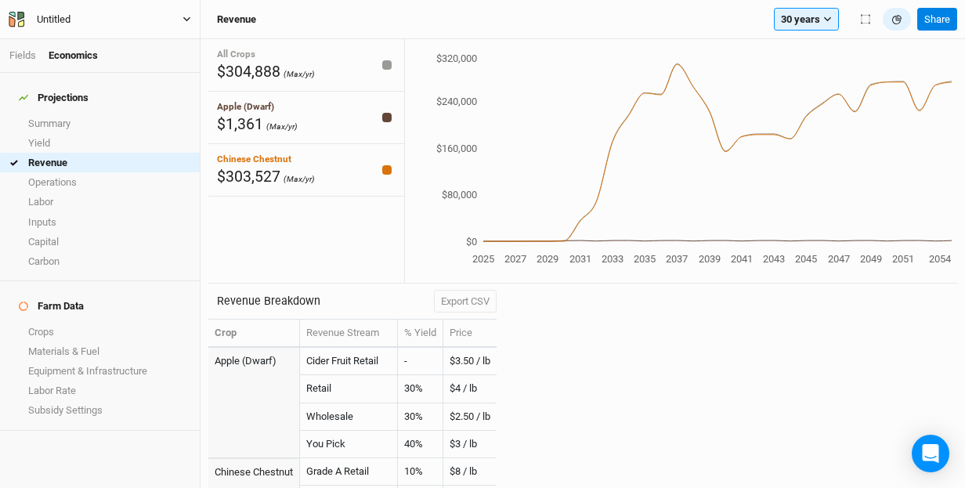
click at [72, 19] on div "Untitled" at bounding box center [53, 20] width 59 height 16
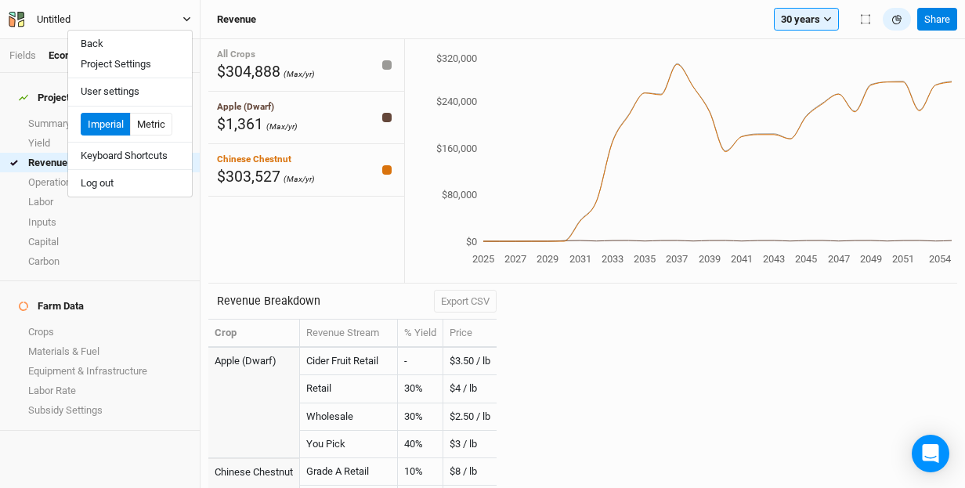
click at [72, 19] on div "Untitled" at bounding box center [53, 20] width 59 height 16
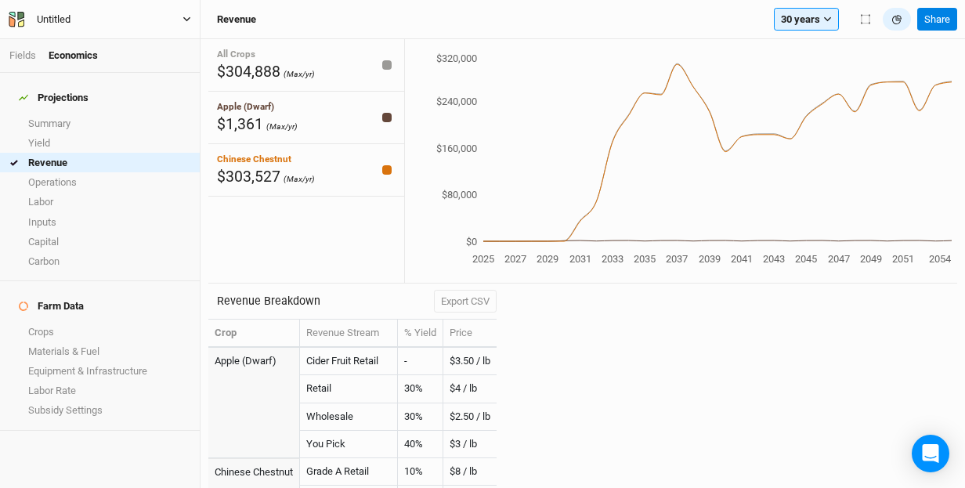
click at [53, 16] on div "Untitled" at bounding box center [54, 20] width 34 height 16
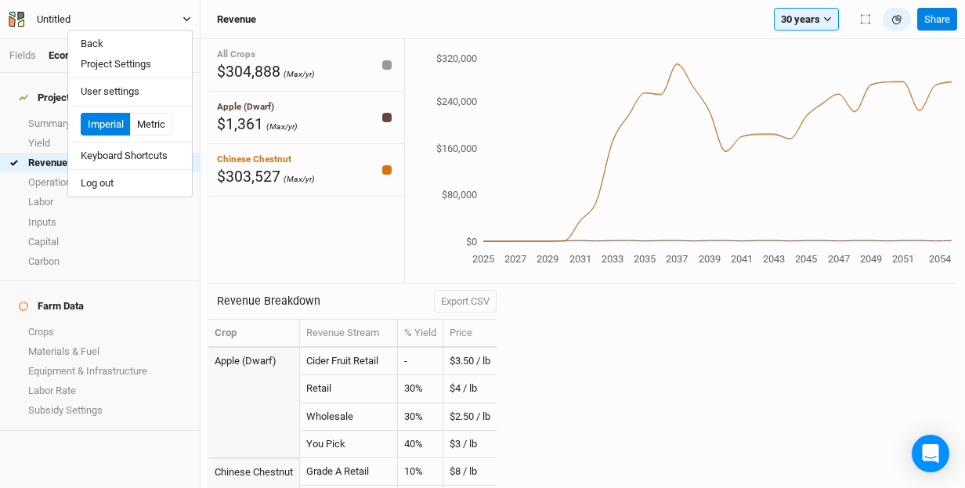
click at [54, 19] on div "Untitled" at bounding box center [54, 20] width 34 height 16
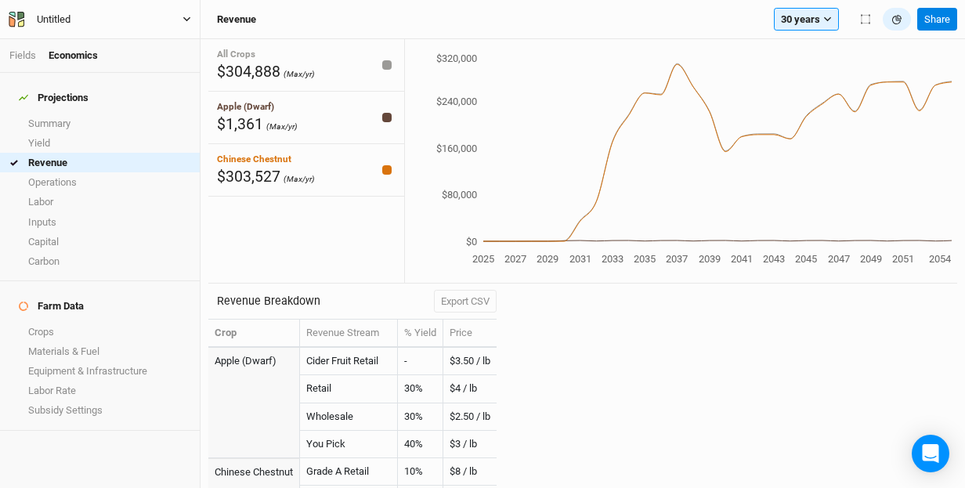
click at [54, 19] on div "Untitled" at bounding box center [54, 20] width 34 height 16
type input "Glenariff1"
click at [50, 133] on link "Yield" at bounding box center [100, 143] width 200 height 20
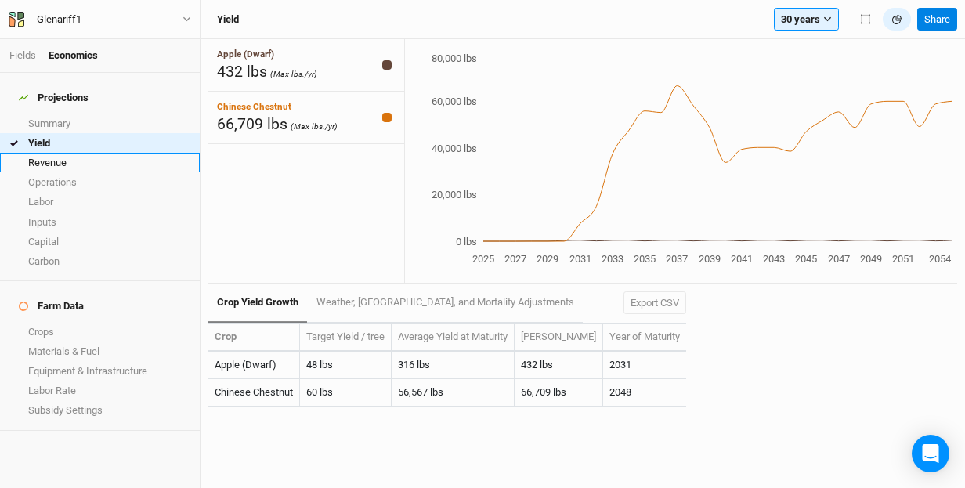
click at [76, 153] on link "Revenue" at bounding box center [100, 163] width 200 height 20
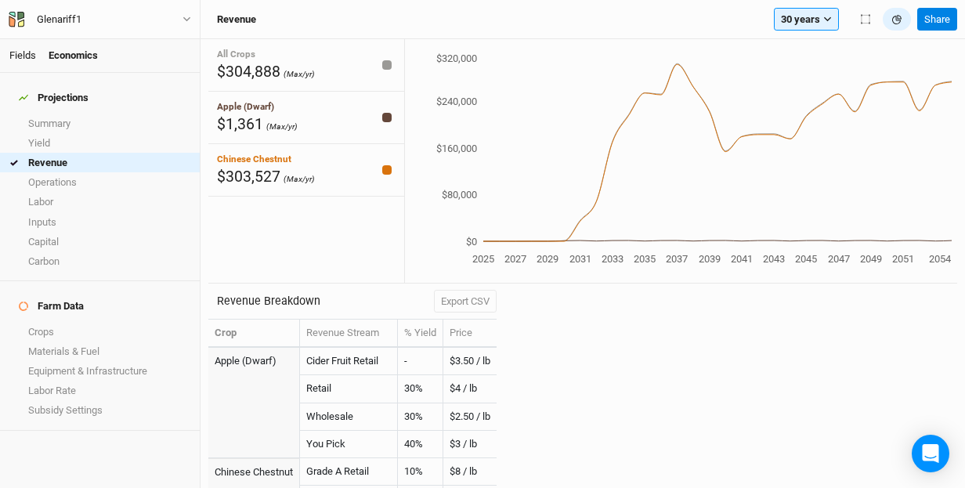
click at [27, 52] on link "Fields" at bounding box center [22, 55] width 27 height 12
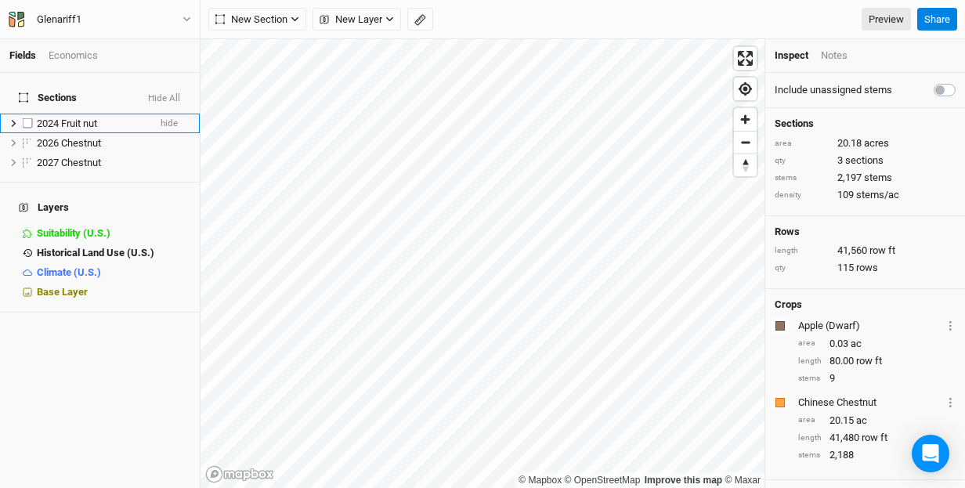
click at [85, 117] on span "2024 Fruit nut" at bounding box center [67, 123] width 60 height 12
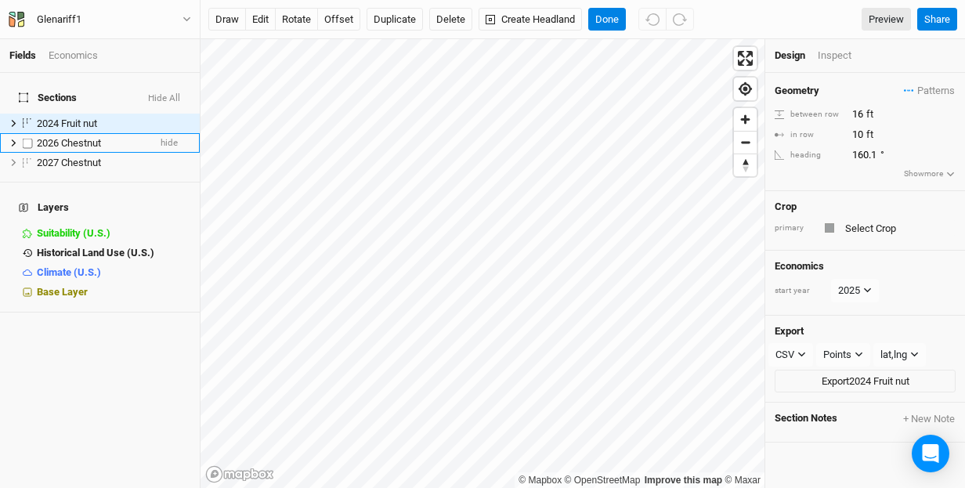
click at [83, 137] on span "2026 Chestnut" at bounding box center [69, 143] width 64 height 12
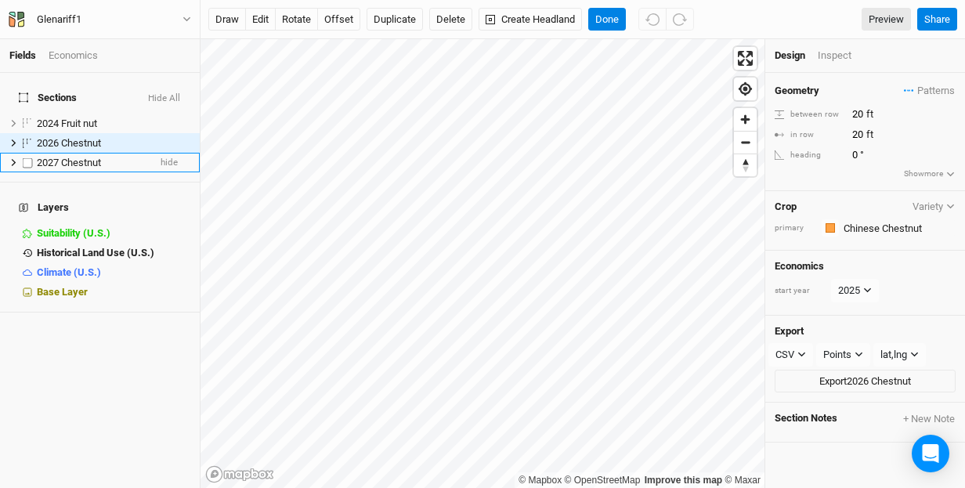
click at [84, 157] on span "2027 Chestnut" at bounding box center [69, 163] width 64 height 12
click at [85, 137] on span "2026 Chestnut" at bounding box center [69, 143] width 64 height 12
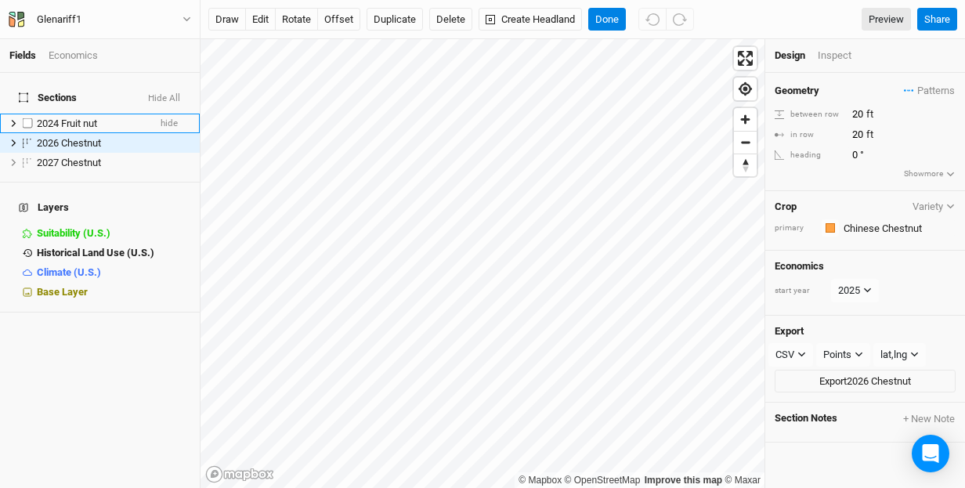
click at [80, 117] on span "2024 Fruit nut" at bounding box center [67, 123] width 60 height 12
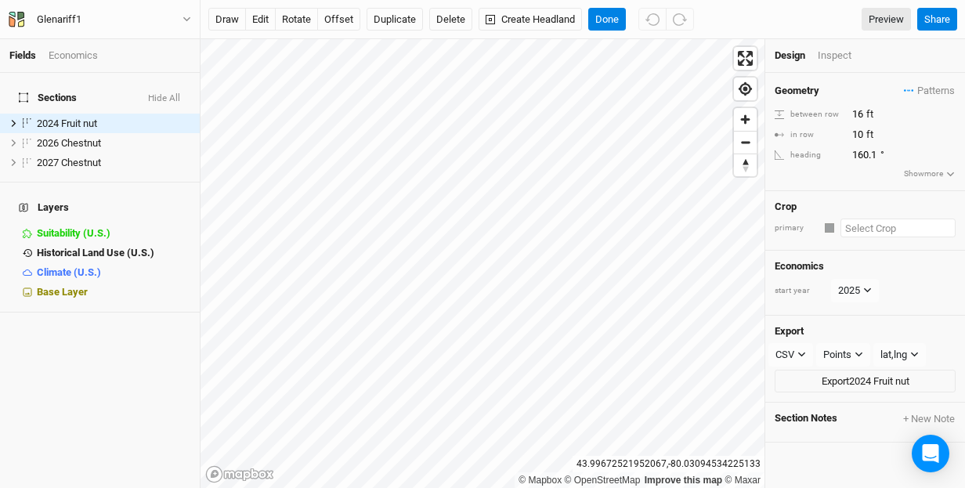
click at [868, 222] on input "text" at bounding box center [897, 228] width 115 height 19
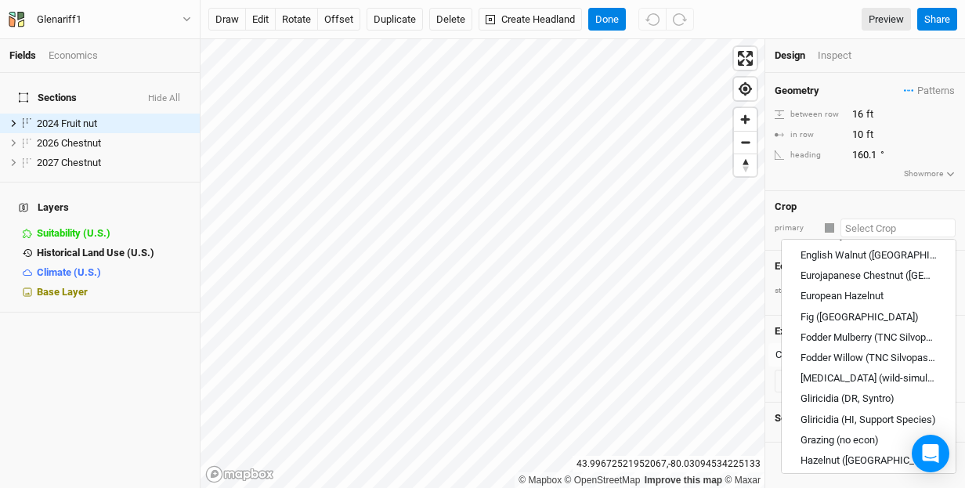
scroll to position [789, 0]
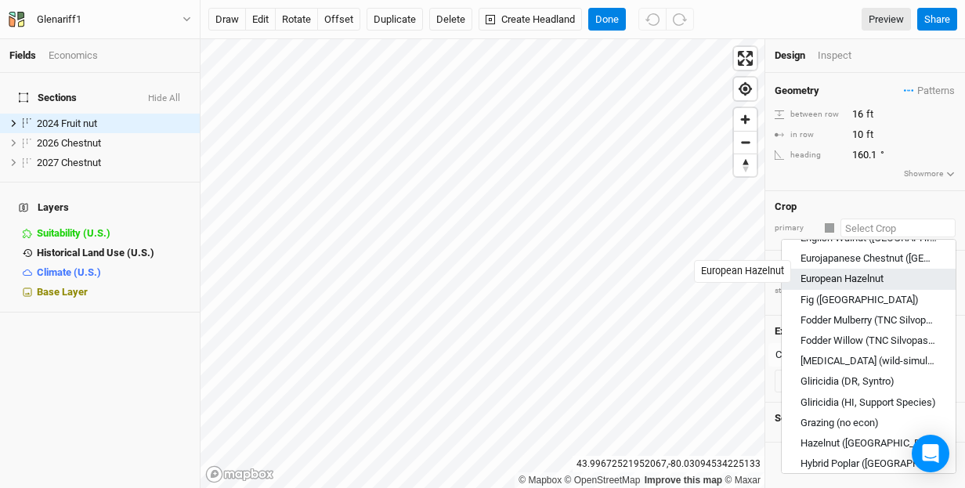
click at [853, 273] on div "European Hazelnut" at bounding box center [841, 280] width 83 height 14
type input "European Hazelnut"
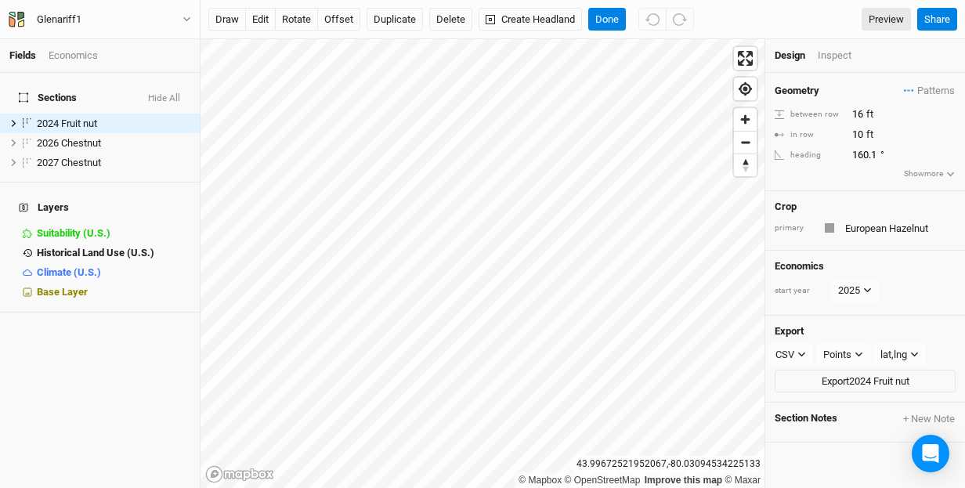
type input "20"
click at [609, 20] on button "Done" at bounding box center [607, 19] width 38 height 23
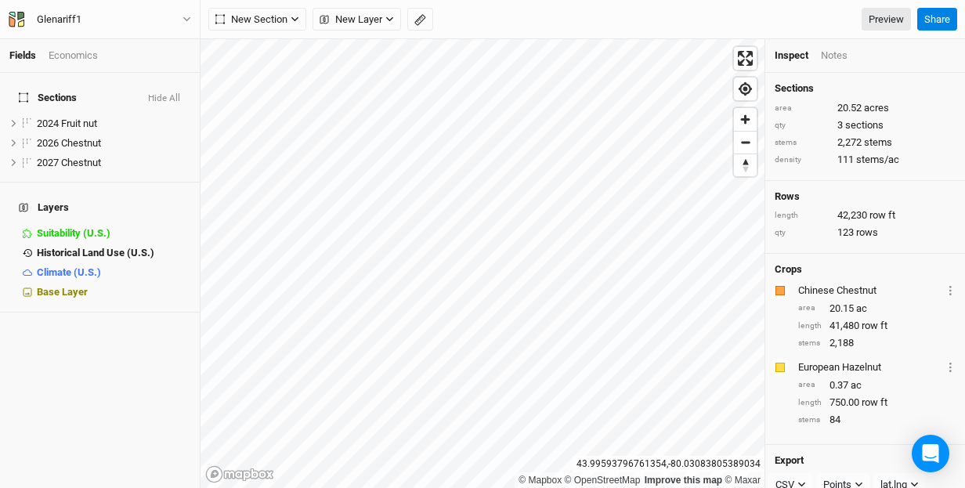
scroll to position [0, 0]
click at [885, 20] on link "Preview" at bounding box center [886, 19] width 49 height 23
click at [68, 286] on span "Base Layer" at bounding box center [62, 292] width 51 height 12
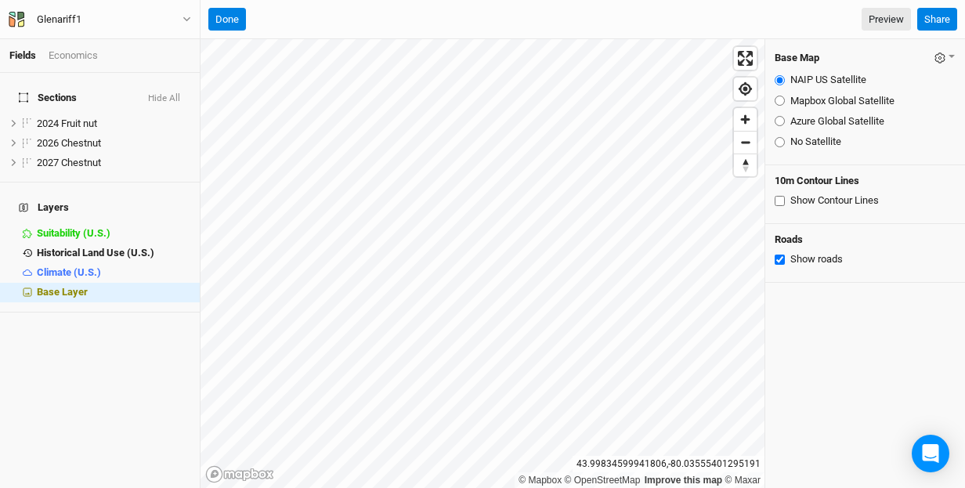
click at [780, 201] on input "Show Contour Lines" at bounding box center [780, 201] width 10 height 10
checkbox input "true"
click at [240, 12] on button "Done" at bounding box center [227, 19] width 38 height 23
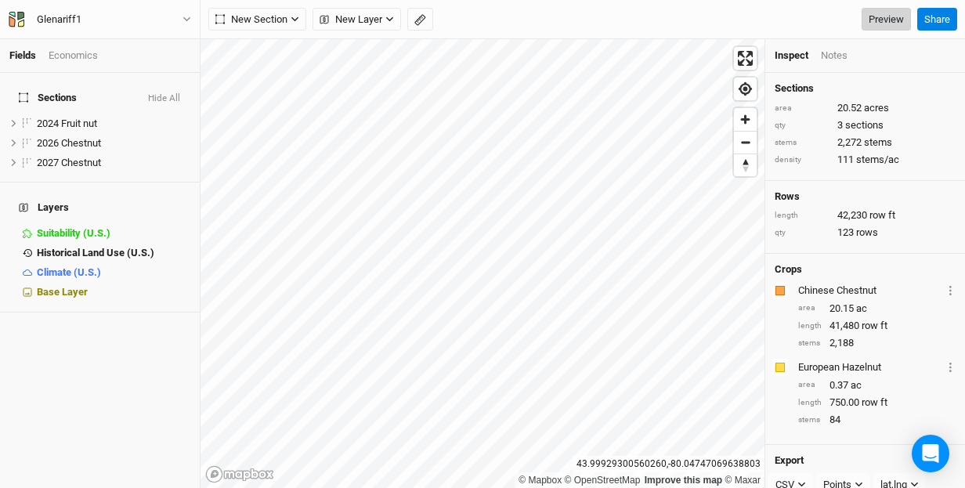
click at [878, 13] on link "Preview" at bounding box center [886, 19] width 49 height 23
click at [393, 19] on icon "button" at bounding box center [389, 19] width 9 height 9
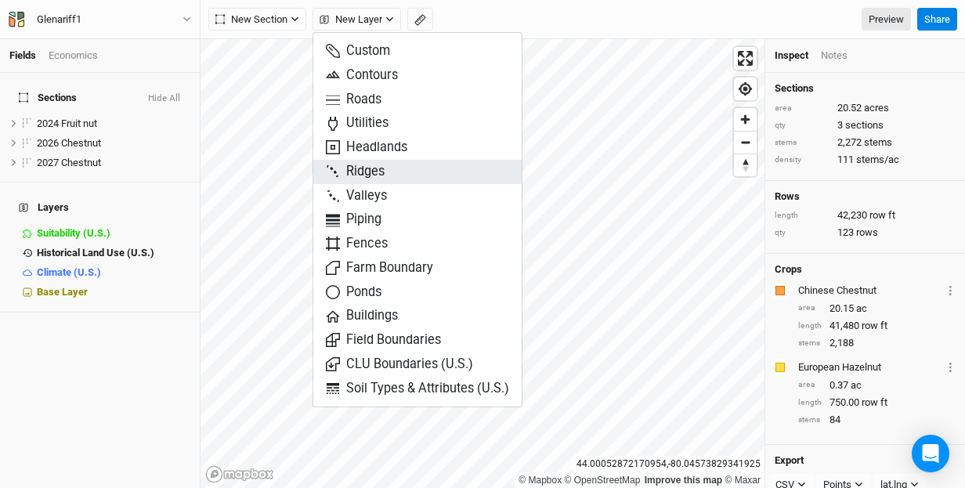
click at [367, 164] on span "Ridges" at bounding box center [355, 172] width 59 height 18
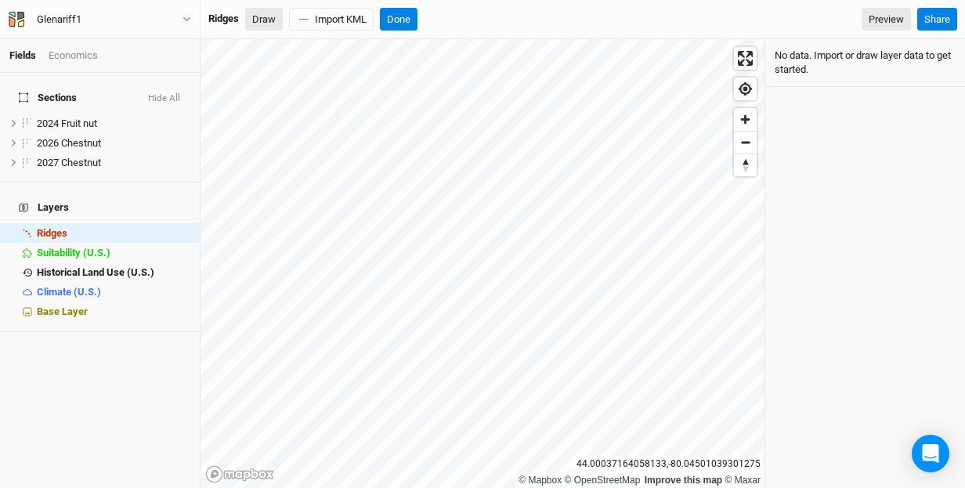
click at [265, 16] on button "Draw" at bounding box center [264, 19] width 38 height 23
click at [256, 20] on button "Draw" at bounding box center [264, 19] width 38 height 23
click at [221, 20] on div "Ridges" at bounding box center [223, 19] width 31 height 14
click at [404, 18] on button "Done" at bounding box center [399, 19] width 38 height 23
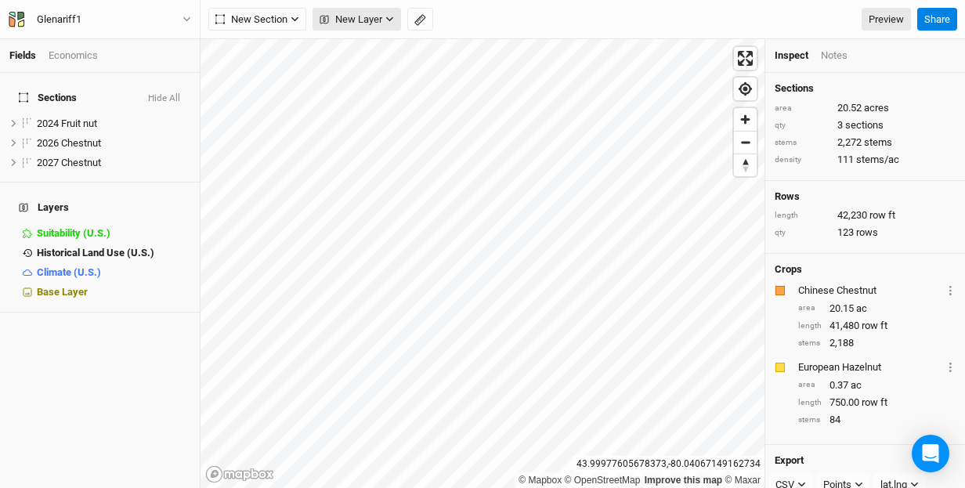
click at [392, 16] on icon "button" at bounding box center [389, 19] width 9 height 9
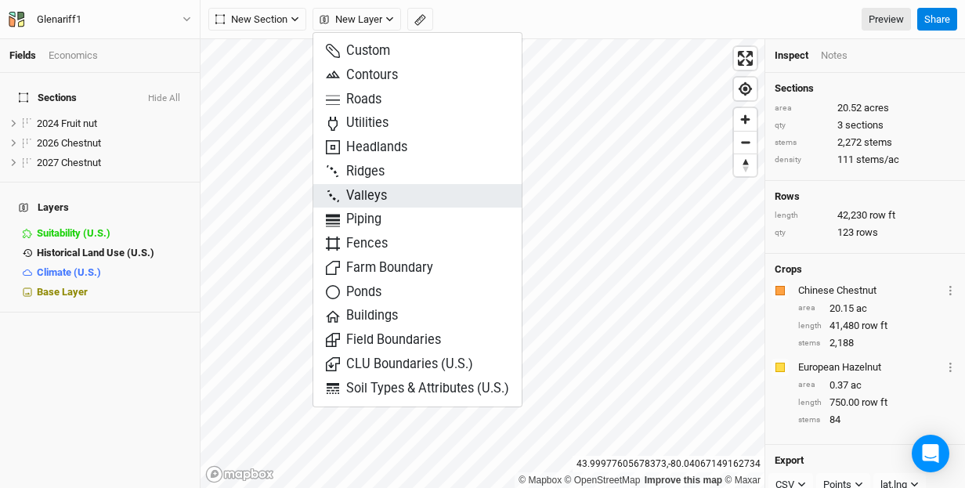
click at [410, 192] on button "Valleys" at bounding box center [417, 196] width 208 height 24
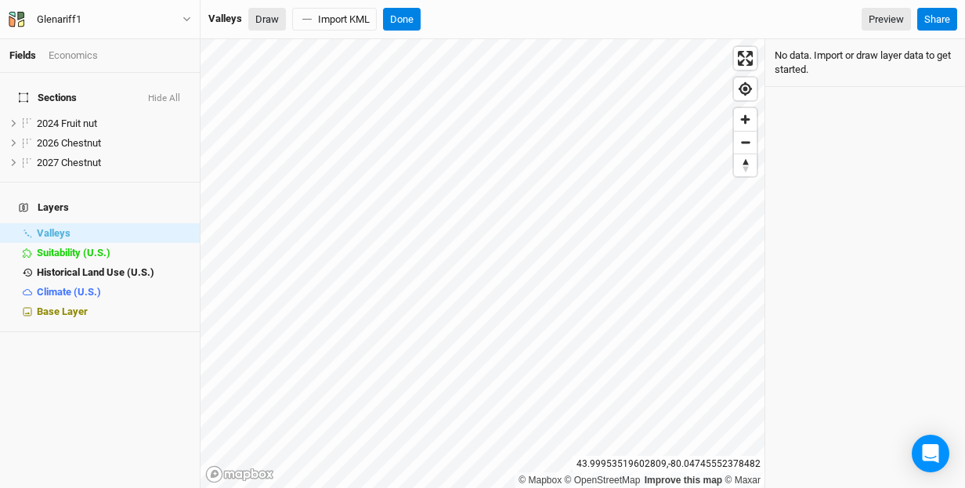
click at [271, 14] on button "Draw" at bounding box center [267, 19] width 38 height 23
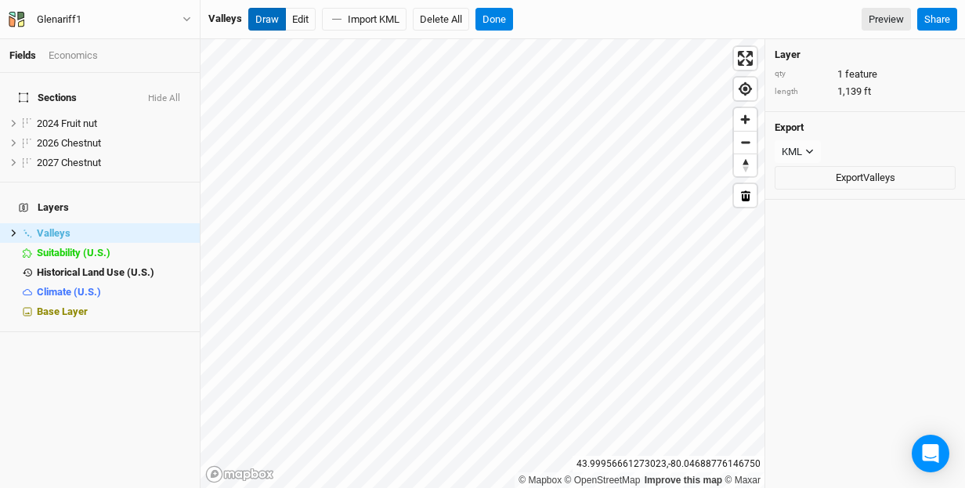
click at [264, 18] on button "Draw" at bounding box center [267, 19] width 38 height 23
click at [497, 14] on button "Done" at bounding box center [494, 19] width 38 height 23
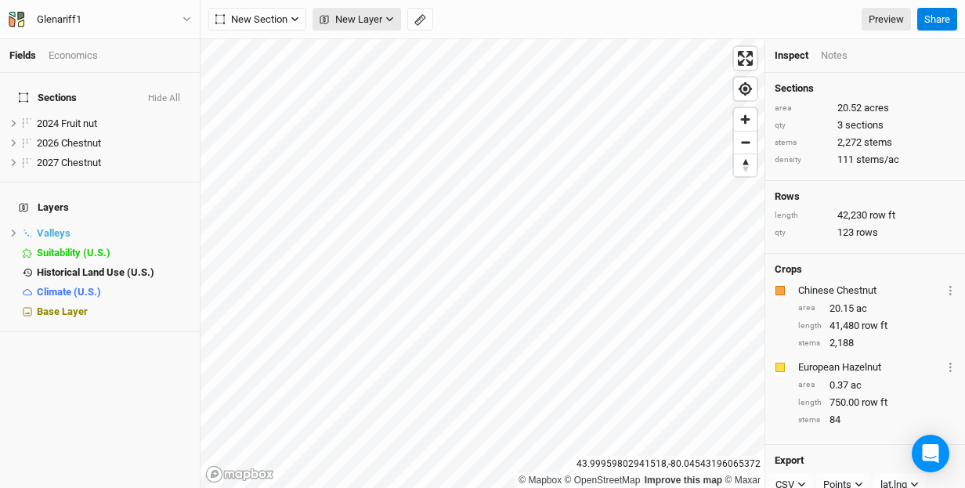
click at [391, 20] on icon "button" at bounding box center [389, 19] width 7 height 5
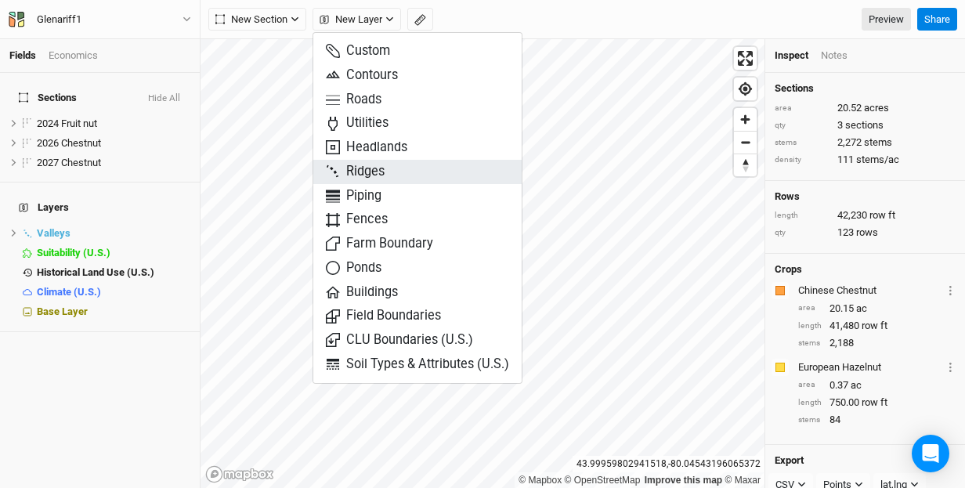
click at [377, 172] on span "Ridges" at bounding box center [355, 172] width 59 height 18
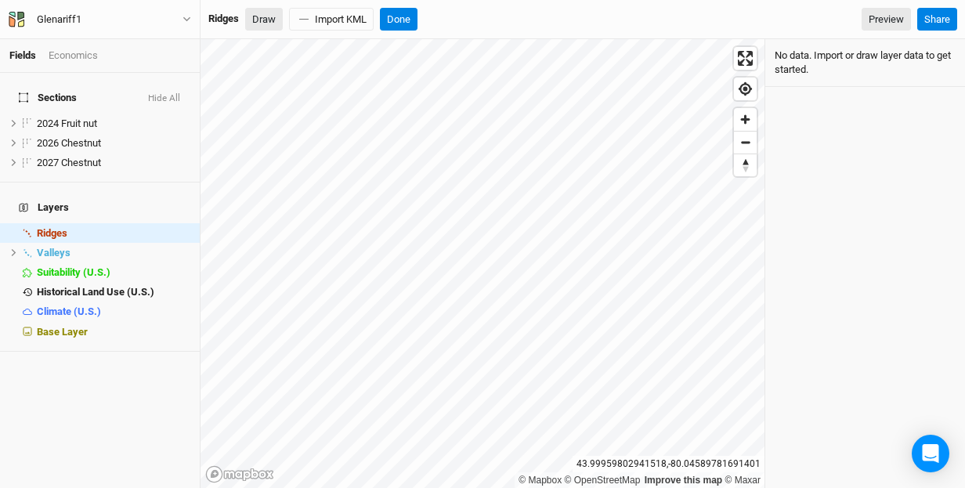
click at [266, 20] on button "Draw" at bounding box center [264, 19] width 38 height 23
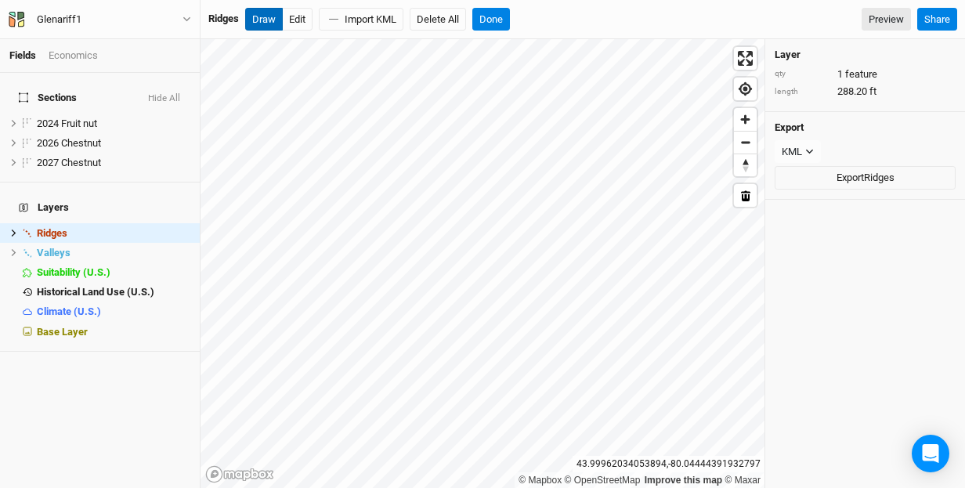
click at [266, 19] on button "Draw" at bounding box center [264, 19] width 38 height 23
click at [269, 20] on button "Draw" at bounding box center [264, 19] width 38 height 23
click at [499, 16] on button "Done" at bounding box center [491, 19] width 38 height 23
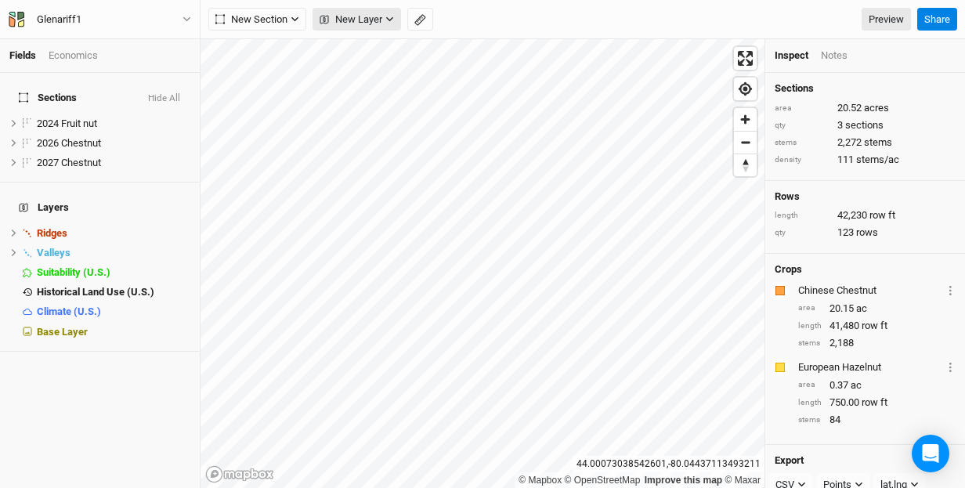
click at [392, 17] on icon "button" at bounding box center [389, 19] width 9 height 9
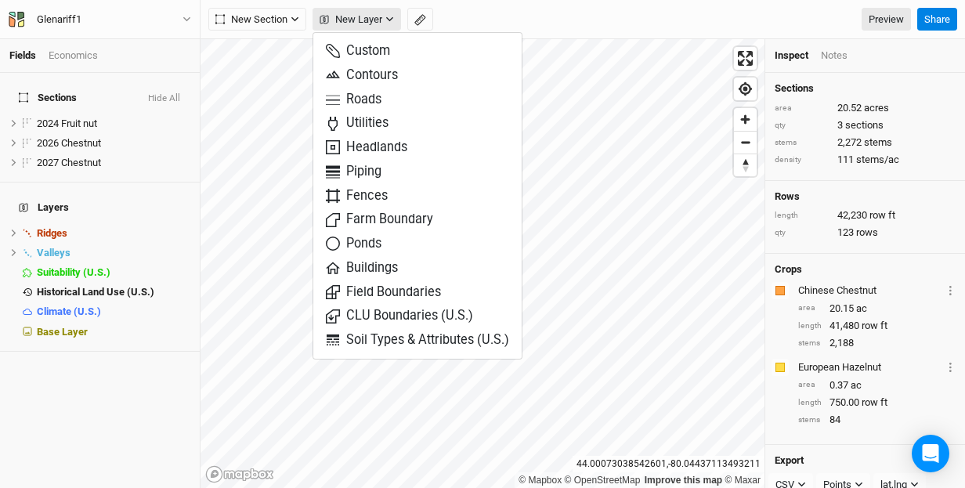
click at [392, 18] on icon "button" at bounding box center [389, 19] width 7 height 5
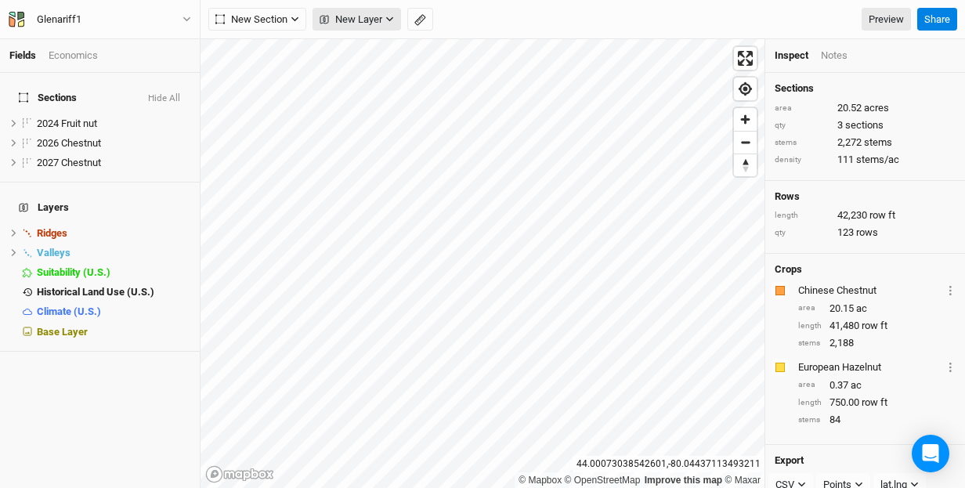
click at [392, 18] on icon "button" at bounding box center [389, 19] width 7 height 5
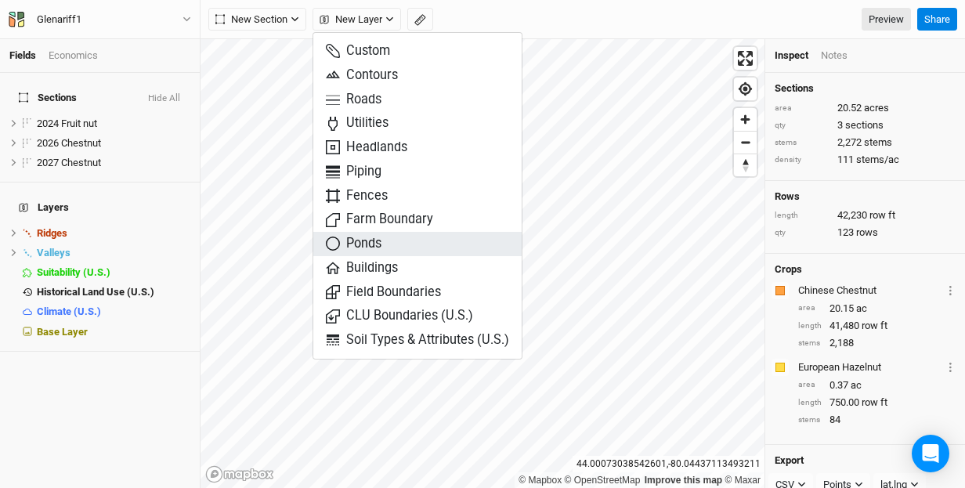
click at [388, 242] on button "Ponds" at bounding box center [417, 244] width 208 height 24
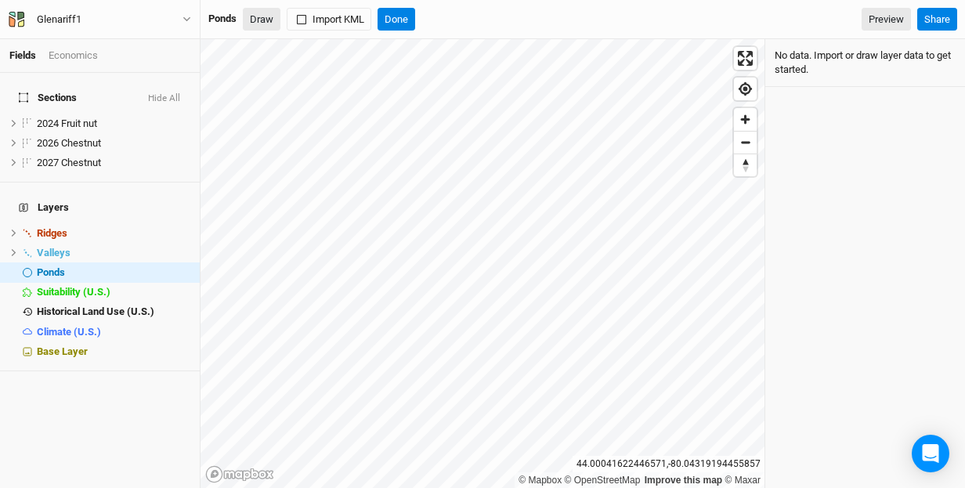
click at [265, 16] on button "Draw" at bounding box center [262, 19] width 38 height 23
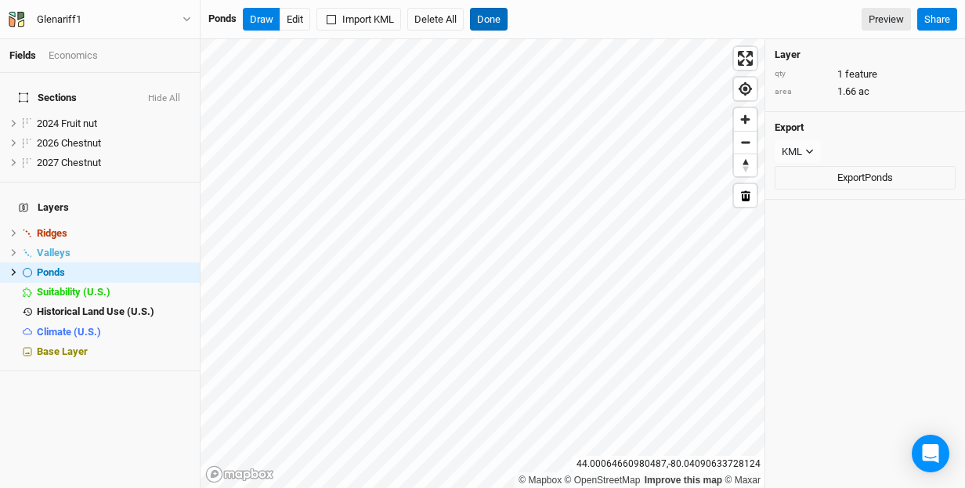
click at [500, 26] on button "Done" at bounding box center [489, 19] width 38 height 23
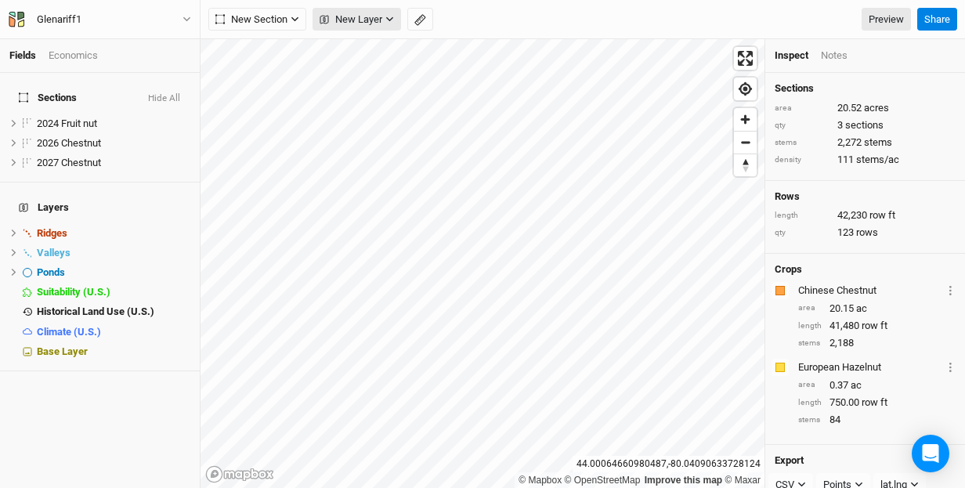
click at [391, 21] on icon "button" at bounding box center [389, 19] width 9 height 9
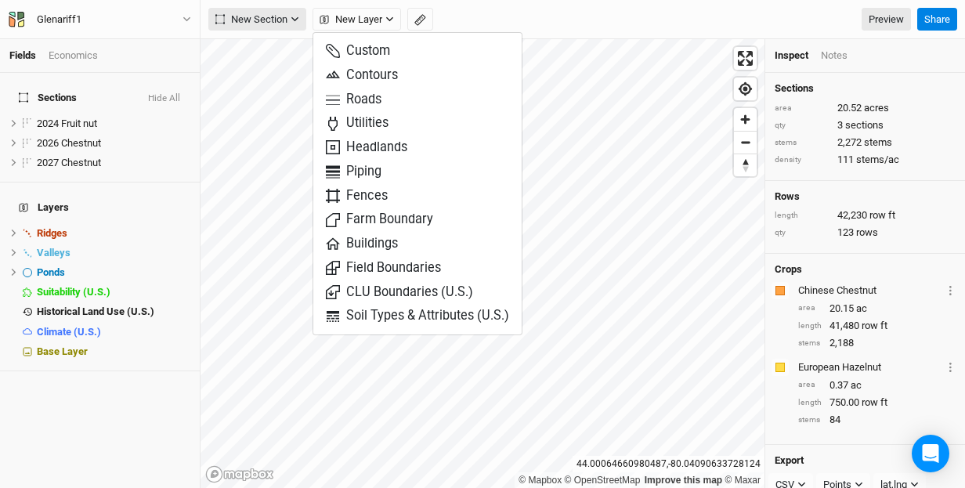
click at [296, 20] on icon "button" at bounding box center [294, 19] width 7 height 5
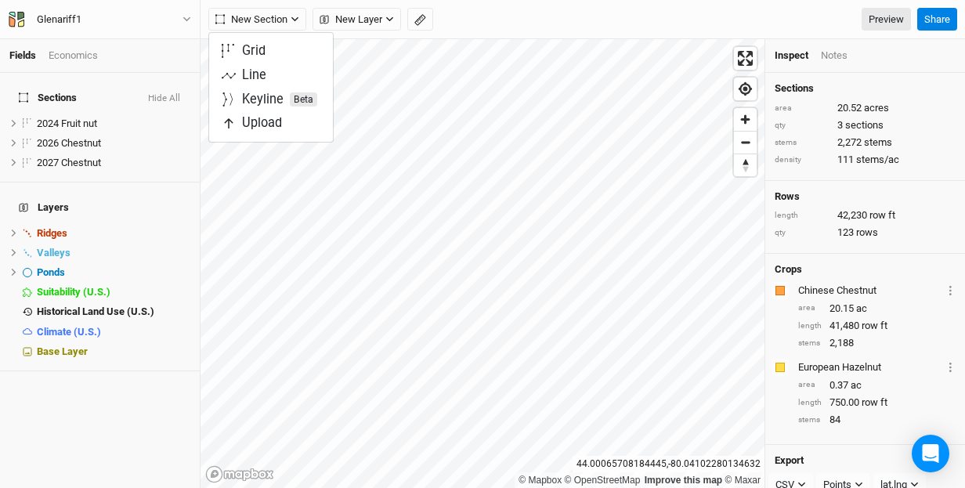
click at [495, 19] on div "New Section New Layer Custom Contours Roads Utilities Headlands Piping Fences F…" at bounding box center [559, 19] width 703 height 23
click at [375, 25] on span "New Layer" at bounding box center [351, 20] width 63 height 16
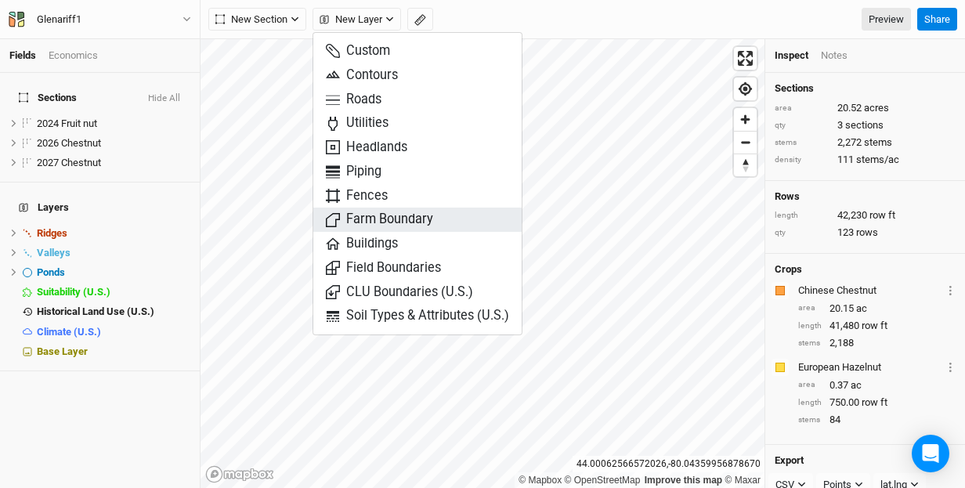
click at [410, 213] on span "Farm Boundary" at bounding box center [379, 220] width 107 height 18
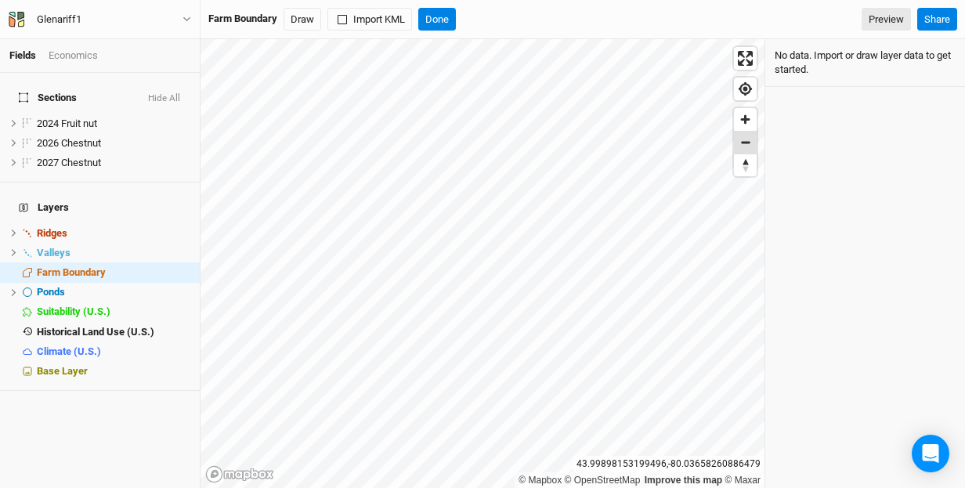
click at [747, 144] on span "Zoom out" at bounding box center [745, 143] width 23 height 22
click at [747, 116] on span "Zoom in" at bounding box center [745, 119] width 23 height 23
click at [300, 19] on button "Draw" at bounding box center [303, 19] width 38 height 23
click at [744, 141] on span "Zoom out" at bounding box center [745, 143] width 23 height 22
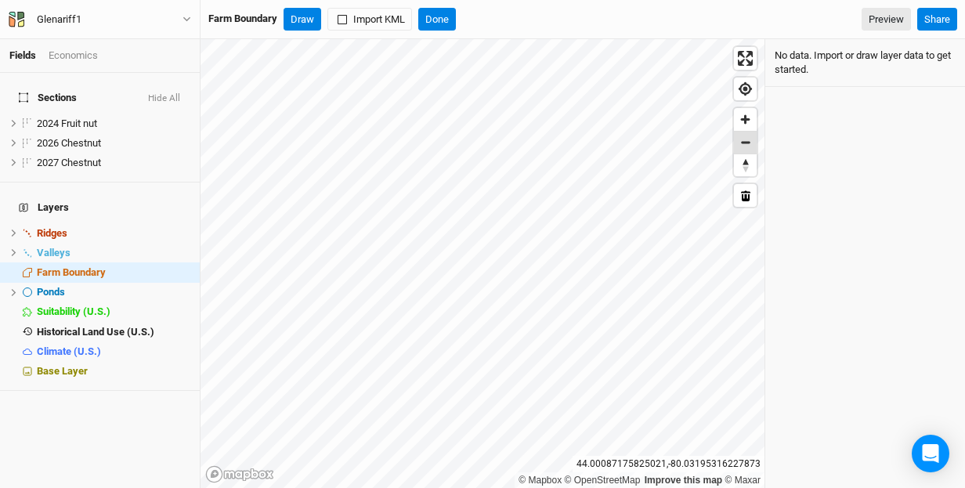
click at [744, 141] on span "Zoom out" at bounding box center [745, 143] width 23 height 22
click at [300, 16] on button "Draw" at bounding box center [303, 19] width 38 height 23
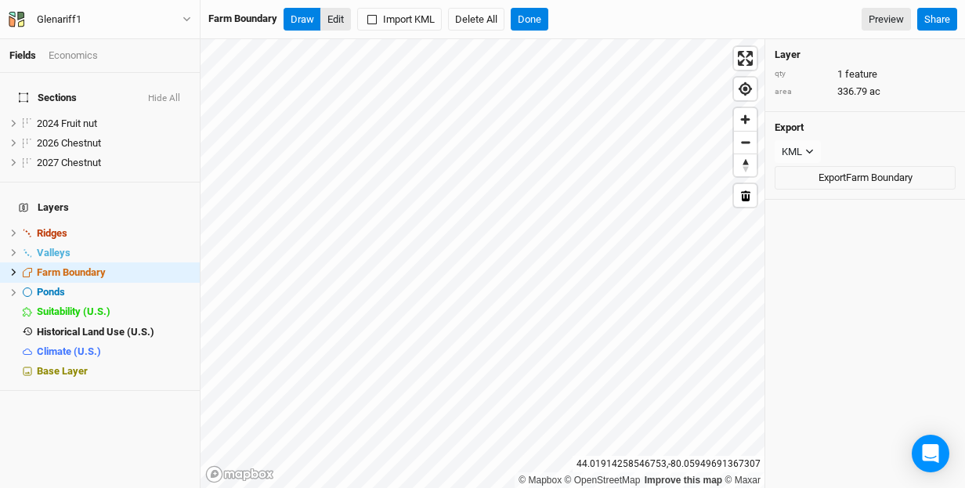
click at [338, 19] on button "Edit" at bounding box center [335, 19] width 31 height 23
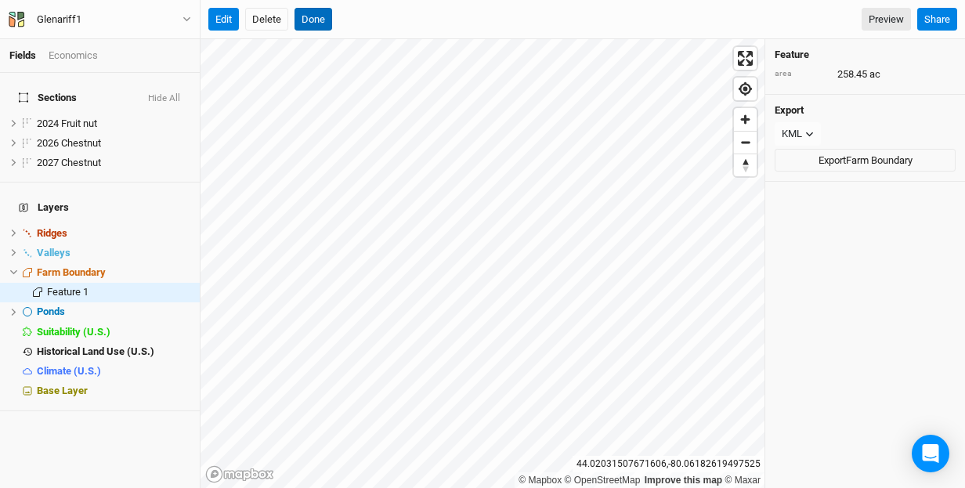
click at [309, 14] on button "Done" at bounding box center [313, 19] width 38 height 23
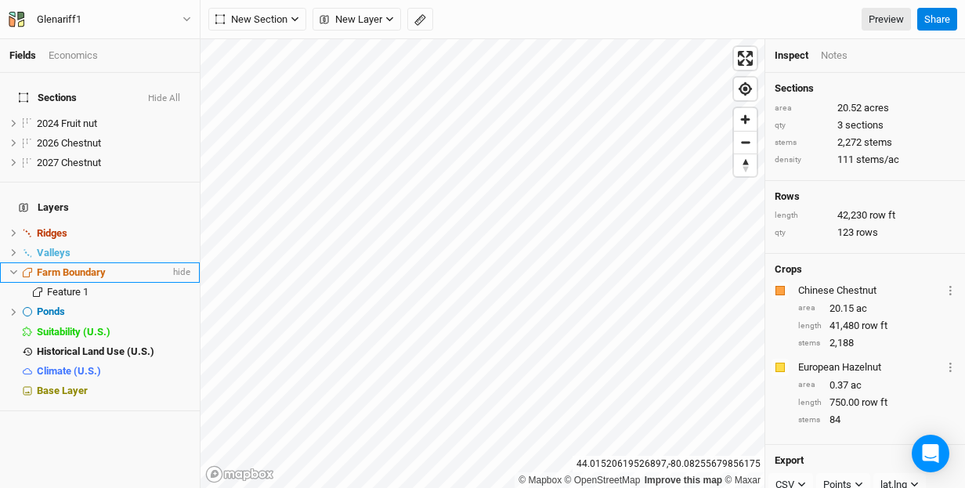
click at [78, 266] on span "Farm Boundary" at bounding box center [71, 272] width 69 height 12
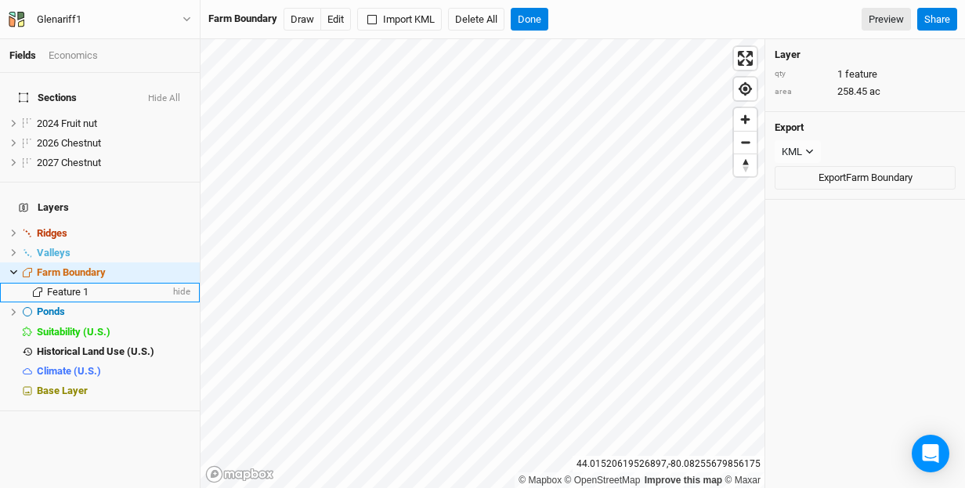
click at [57, 286] on span "Feature 1" at bounding box center [68, 292] width 42 height 12
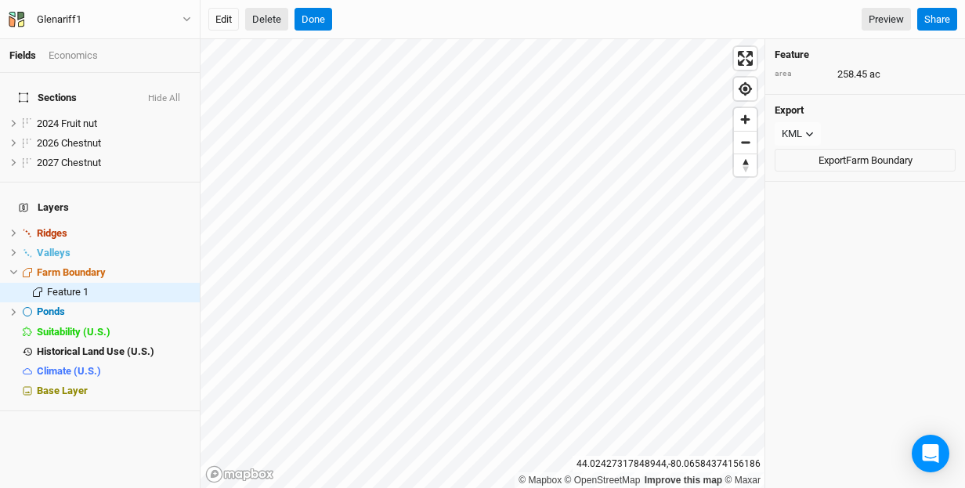
click at [273, 23] on button "Delete" at bounding box center [266, 19] width 43 height 23
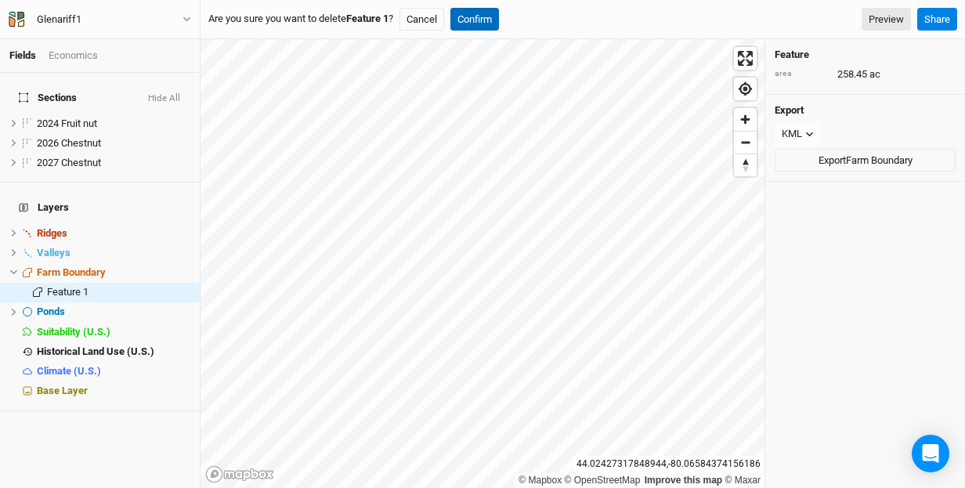
click at [486, 18] on button "Confirm" at bounding box center [474, 19] width 49 height 23
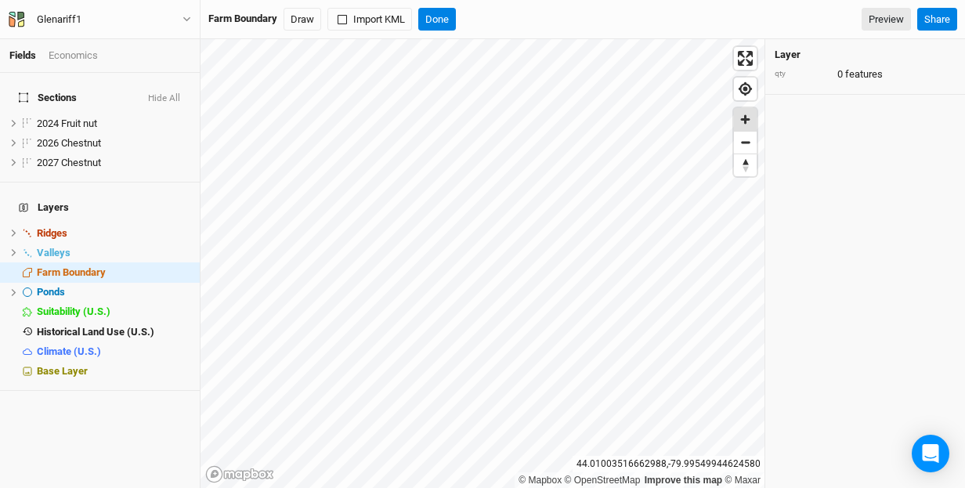
click at [748, 121] on span "Zoom in" at bounding box center [745, 119] width 23 height 23
click at [305, 17] on button "Draw" at bounding box center [303, 19] width 38 height 23
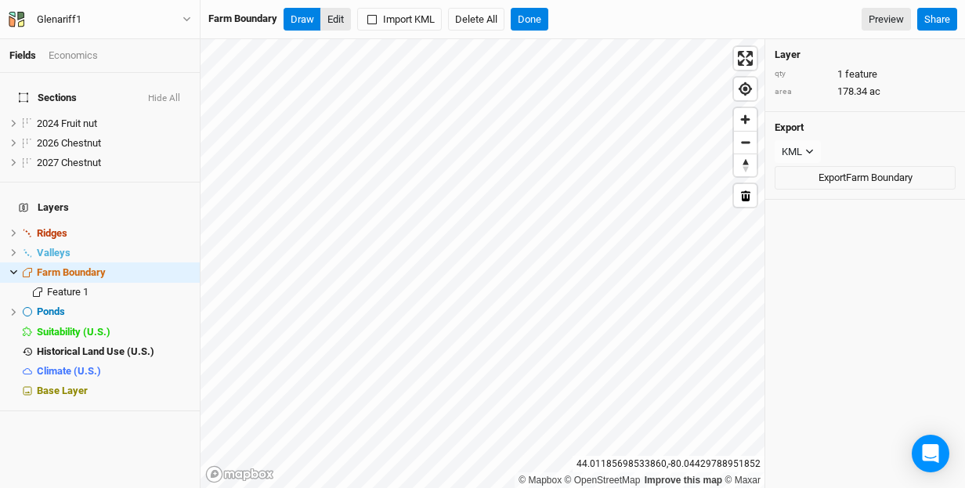
click at [337, 16] on button "Edit" at bounding box center [335, 19] width 31 height 23
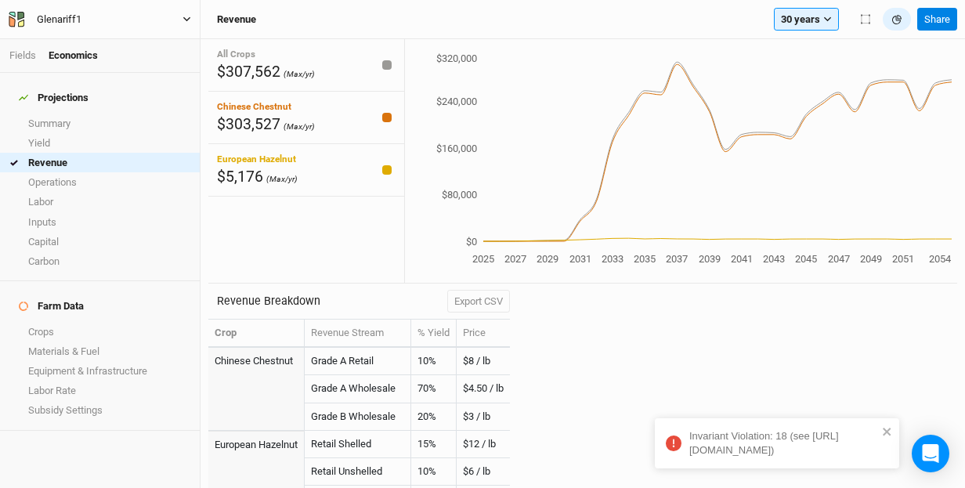
click at [176, 16] on button "Glenariff1" at bounding box center [100, 19] width 184 height 17
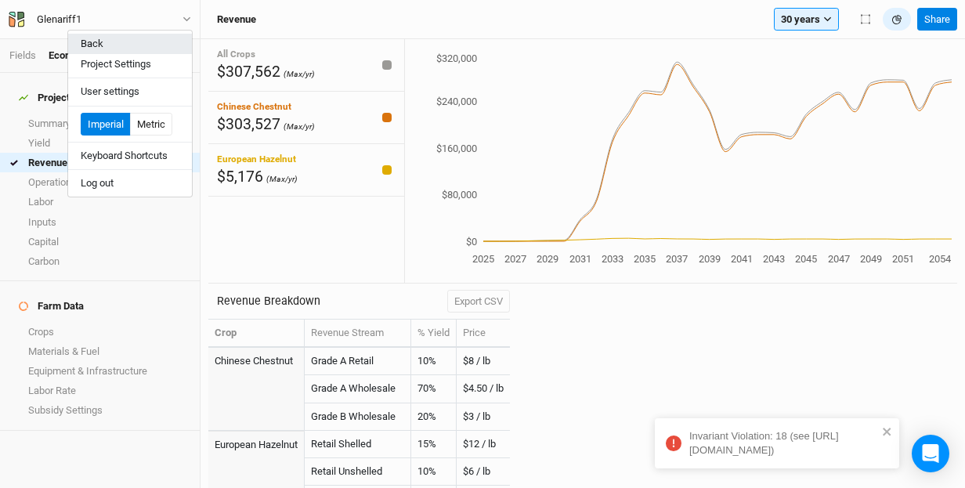
click at [103, 42] on button "Back" at bounding box center [130, 44] width 124 height 20
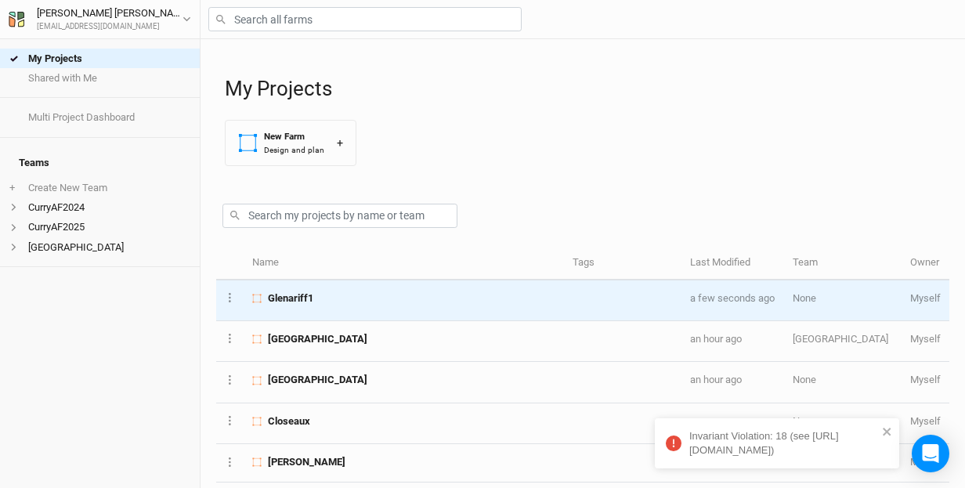
click at [305, 298] on span "Glenariff1" at bounding box center [290, 298] width 45 height 14
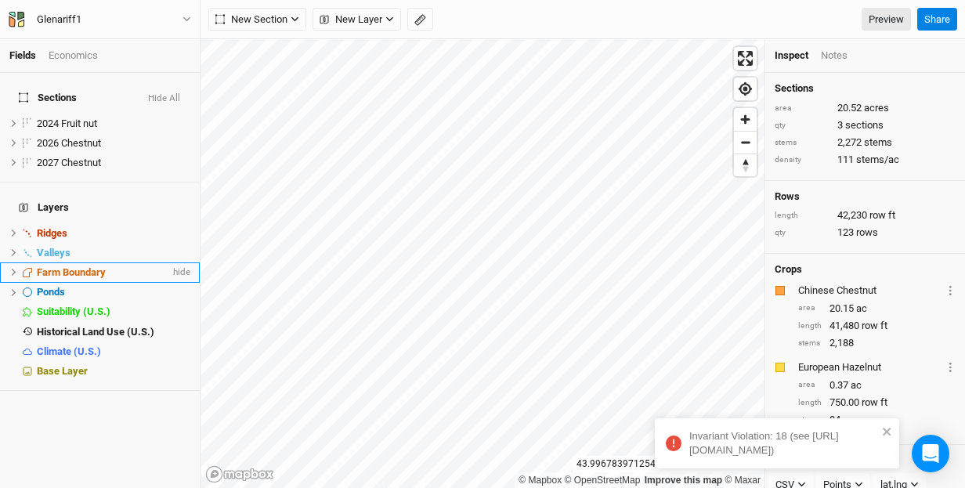
click at [80, 266] on span "Farm Boundary" at bounding box center [71, 272] width 69 height 12
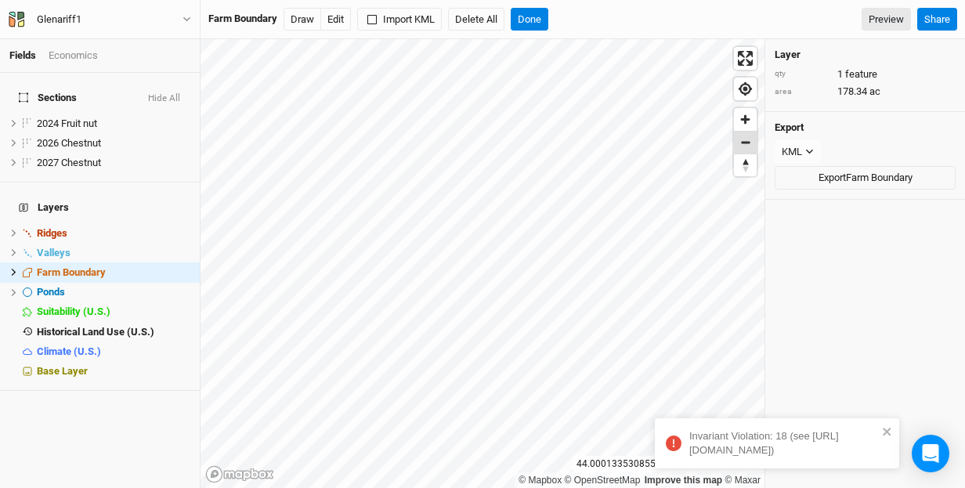
click at [744, 143] on span "Zoom out" at bounding box center [745, 143] width 23 height 22
click at [334, 17] on button "Edit" at bounding box center [335, 19] width 31 height 23
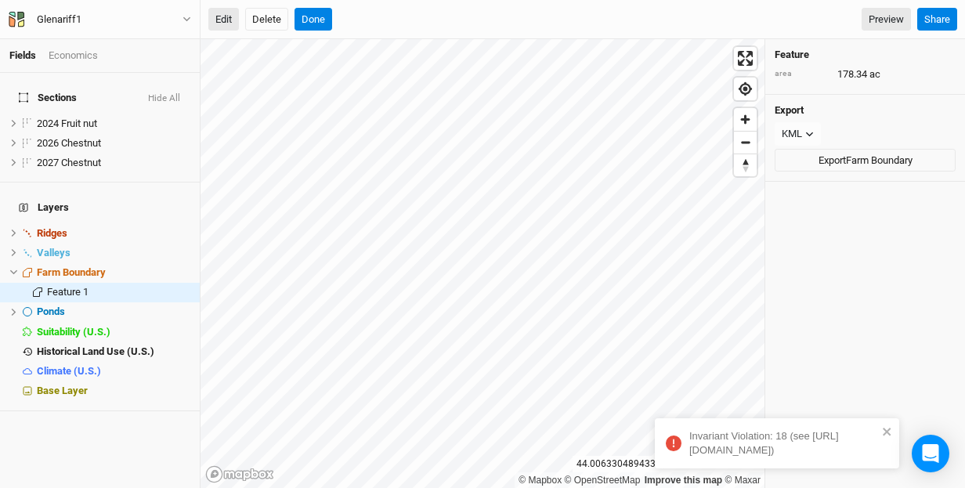
click at [231, 16] on button "Edit" at bounding box center [223, 19] width 31 height 23
click at [314, 19] on button "Done" at bounding box center [313, 19] width 38 height 23
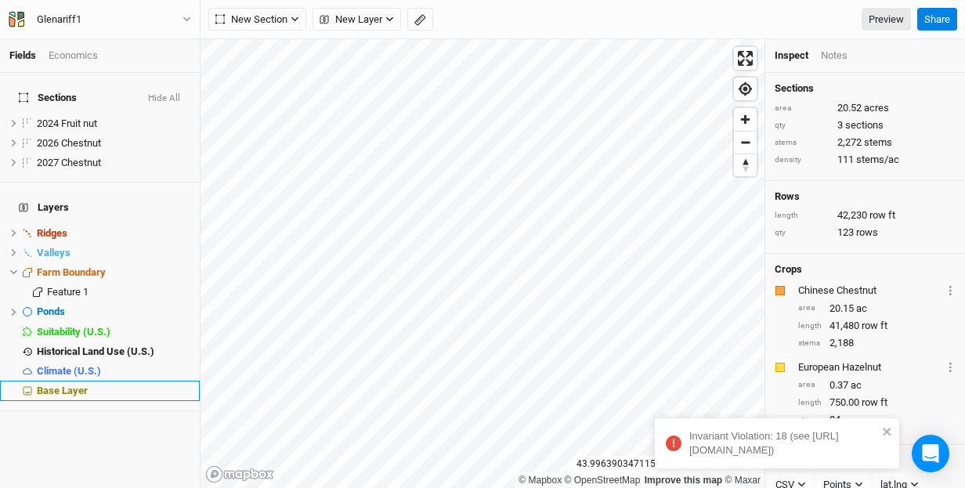
click at [70, 385] on span "Base Layer" at bounding box center [62, 391] width 51 height 12
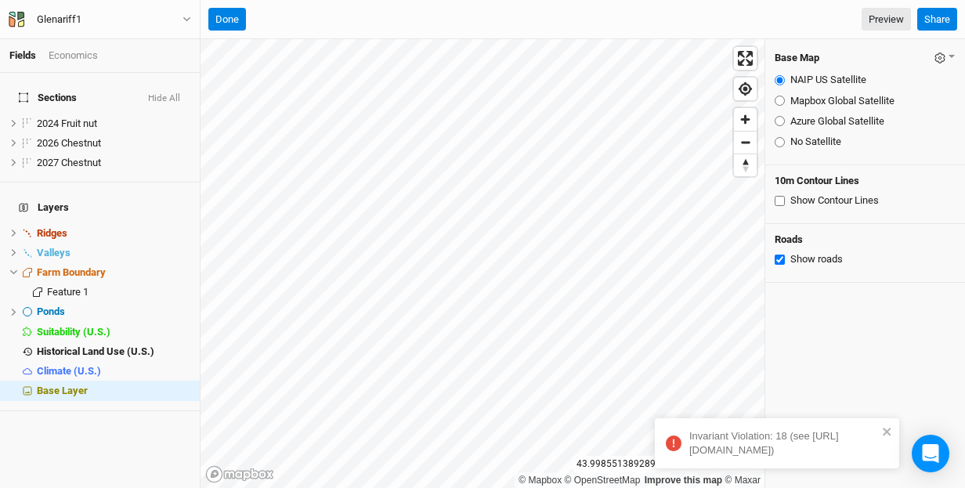
click at [778, 197] on input "Show Contour Lines" at bounding box center [780, 201] width 10 height 10
checkbox input "true"
click at [888, 428] on icon "close" at bounding box center [887, 432] width 8 height 8
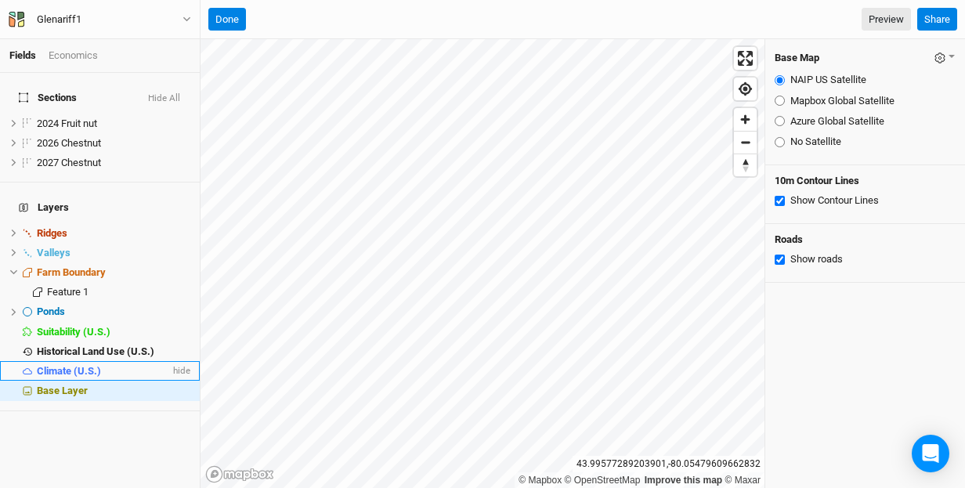
click at [59, 365] on span "Climate (U.S.)" at bounding box center [69, 371] width 64 height 12
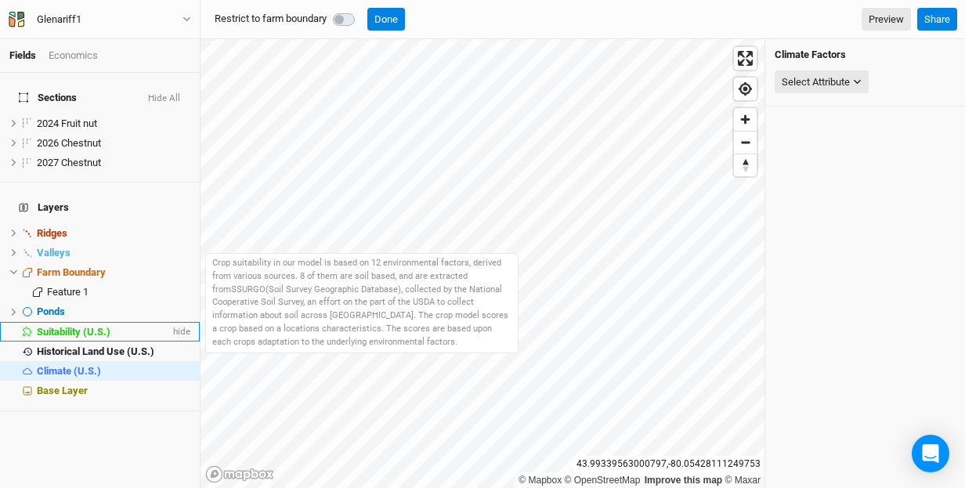
click at [60, 326] on span "Suitability (U.S.)" at bounding box center [74, 332] width 74 height 12
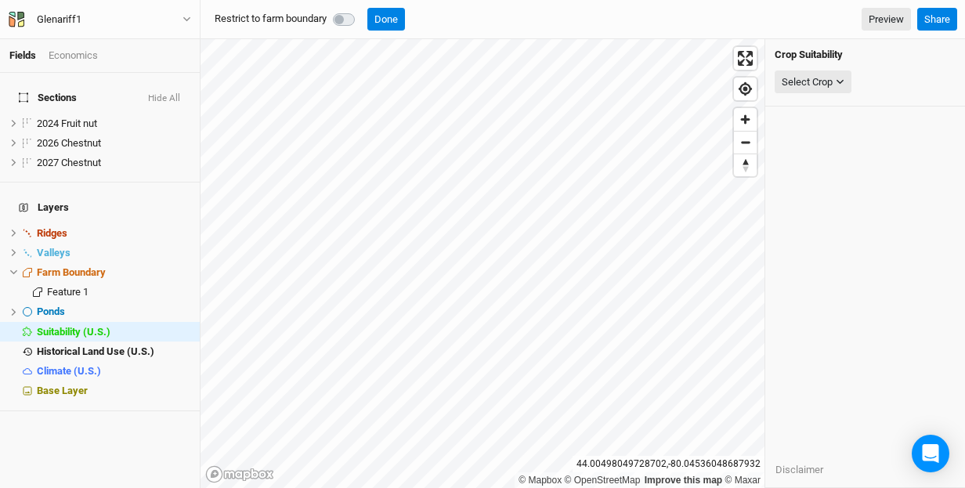
click at [361, 10] on label at bounding box center [361, 10] width 0 height 0
click at [392, 20] on button "Done" at bounding box center [386, 19] width 38 height 23
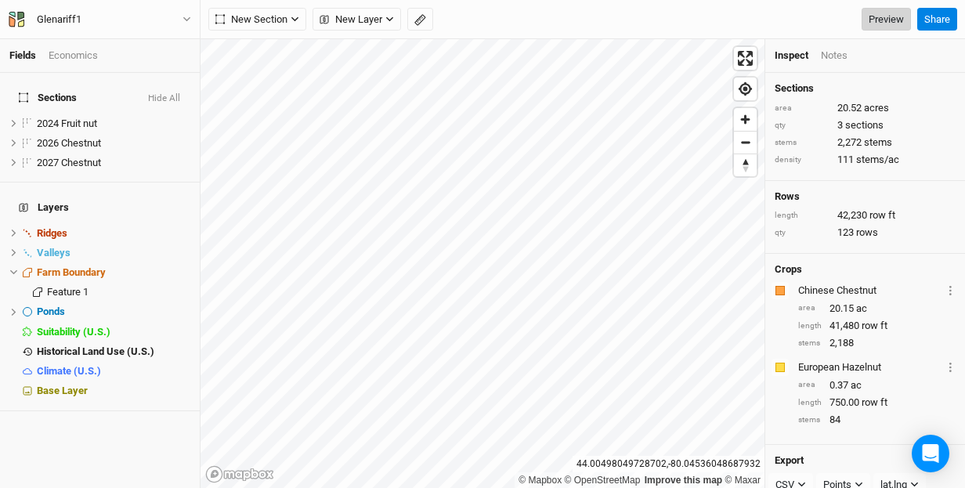
click at [880, 18] on link "Preview" at bounding box center [886, 19] width 49 height 23
click at [76, 55] on div "Economics" at bounding box center [73, 56] width 49 height 14
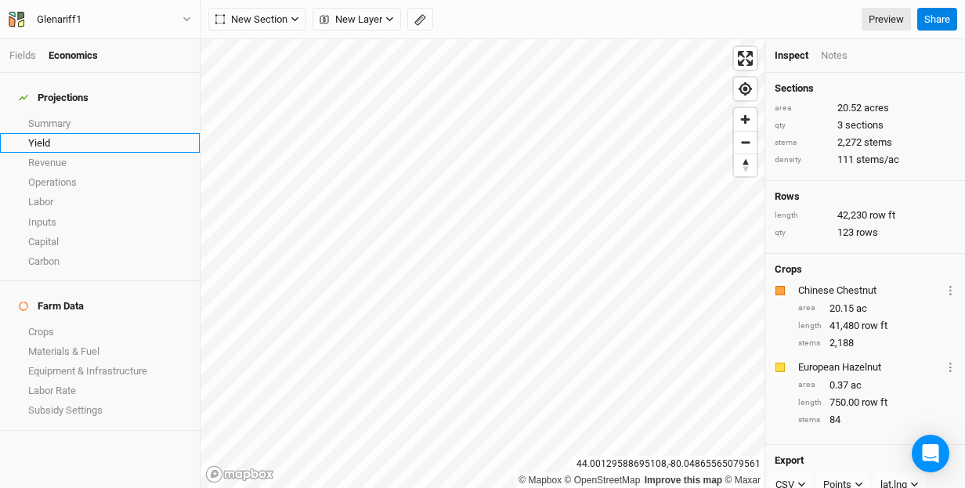
click at [40, 134] on link "Yield" at bounding box center [100, 143] width 200 height 20
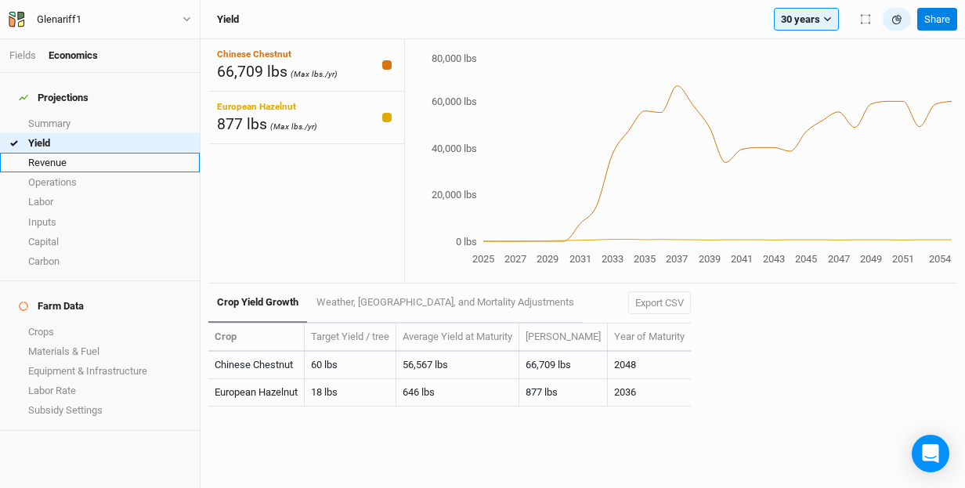
click at [57, 154] on link "Revenue" at bounding box center [100, 163] width 200 height 20
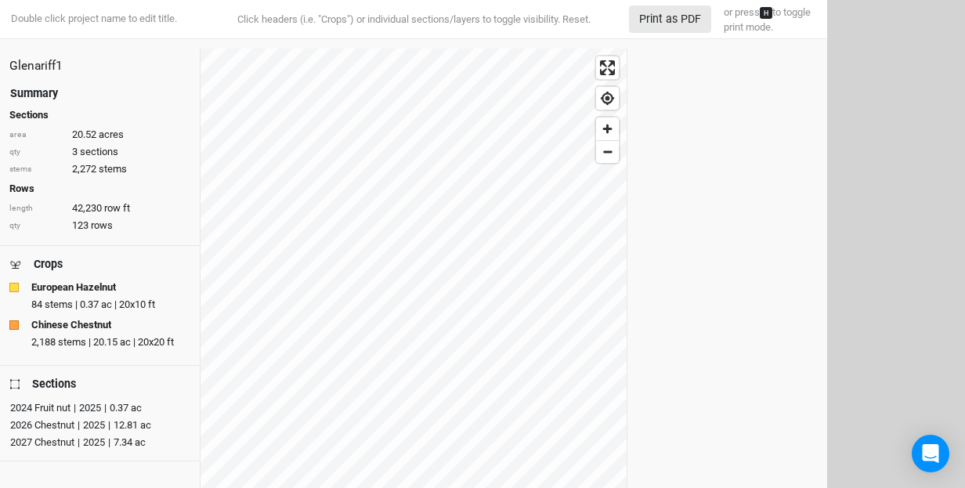
click at [652, 164] on div "Glenariff1 Summary Sections area 20.52 acres qty 3 sections stems 2,272 stems R…" at bounding box center [413, 359] width 827 height 620
click at [639, 169] on div "Glenariff1 Summary Sections area 20.52 acres qty 3 sections stems 2,272 stems R…" at bounding box center [413, 359] width 827 height 620
click at [52, 405] on div "2024 Fruit nut" at bounding box center [40, 408] width 60 height 16
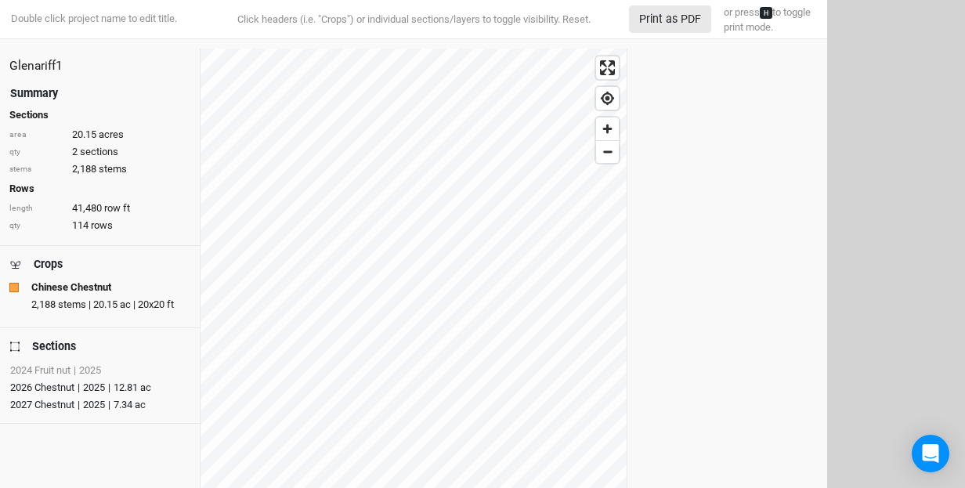
click at [54, 381] on div "2026 Chestnut" at bounding box center [42, 388] width 64 height 16
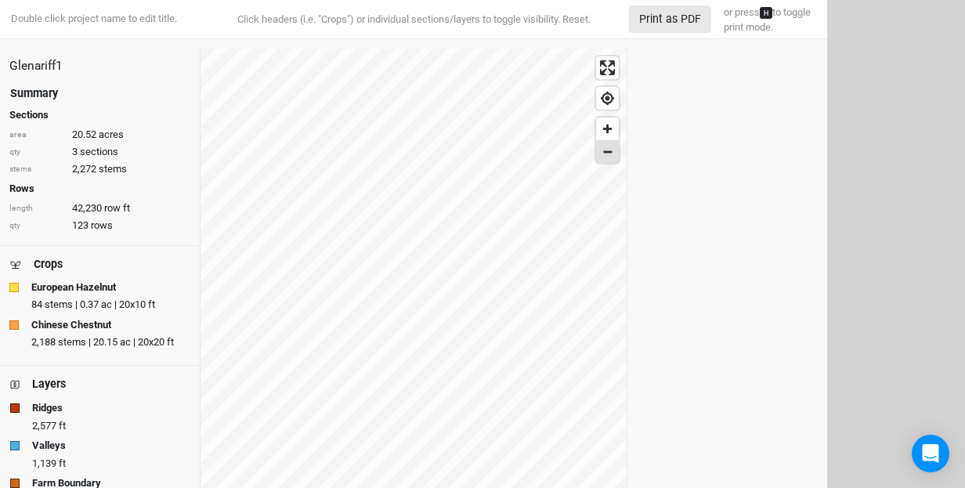
click at [607, 150] on span "Zoom out" at bounding box center [607, 152] width 23 height 22
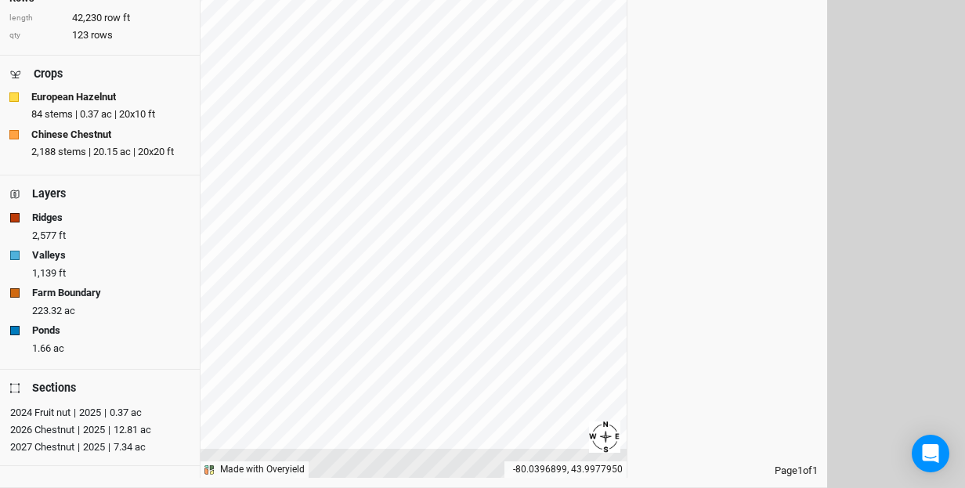
scroll to position [190, 0]
click at [59, 406] on div "2024 Fruit nut" at bounding box center [40, 413] width 60 height 16
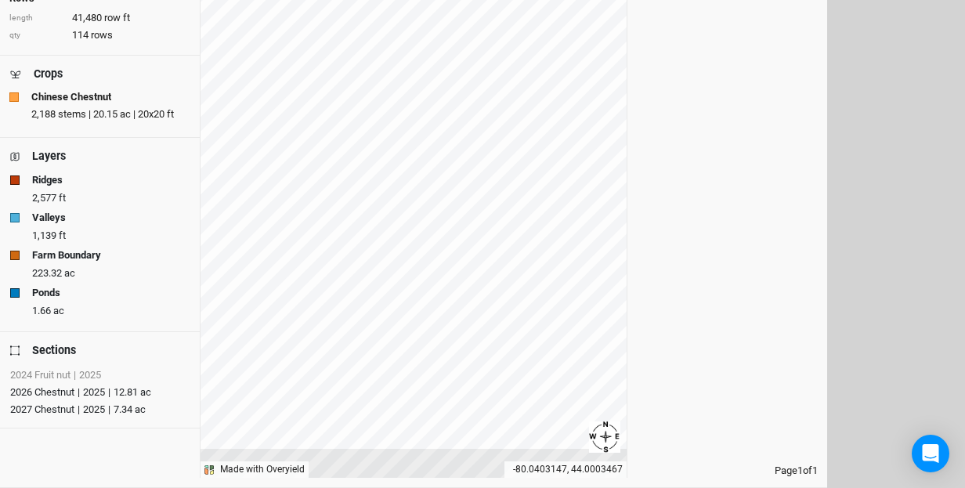
click at [721, 138] on div "Page 1 of 1" at bounding box center [727, 168] width 201 height 620
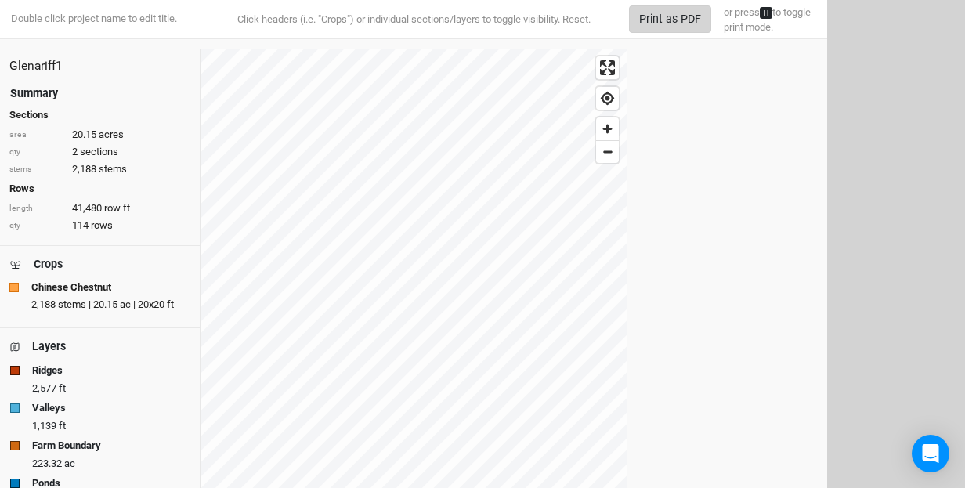
click at [677, 20] on button "Print as PDF" at bounding box center [670, 18] width 82 height 27
click at [676, 17] on button "Print as PDF" at bounding box center [670, 18] width 82 height 27
